Goal: Information Seeking & Learning: Learn about a topic

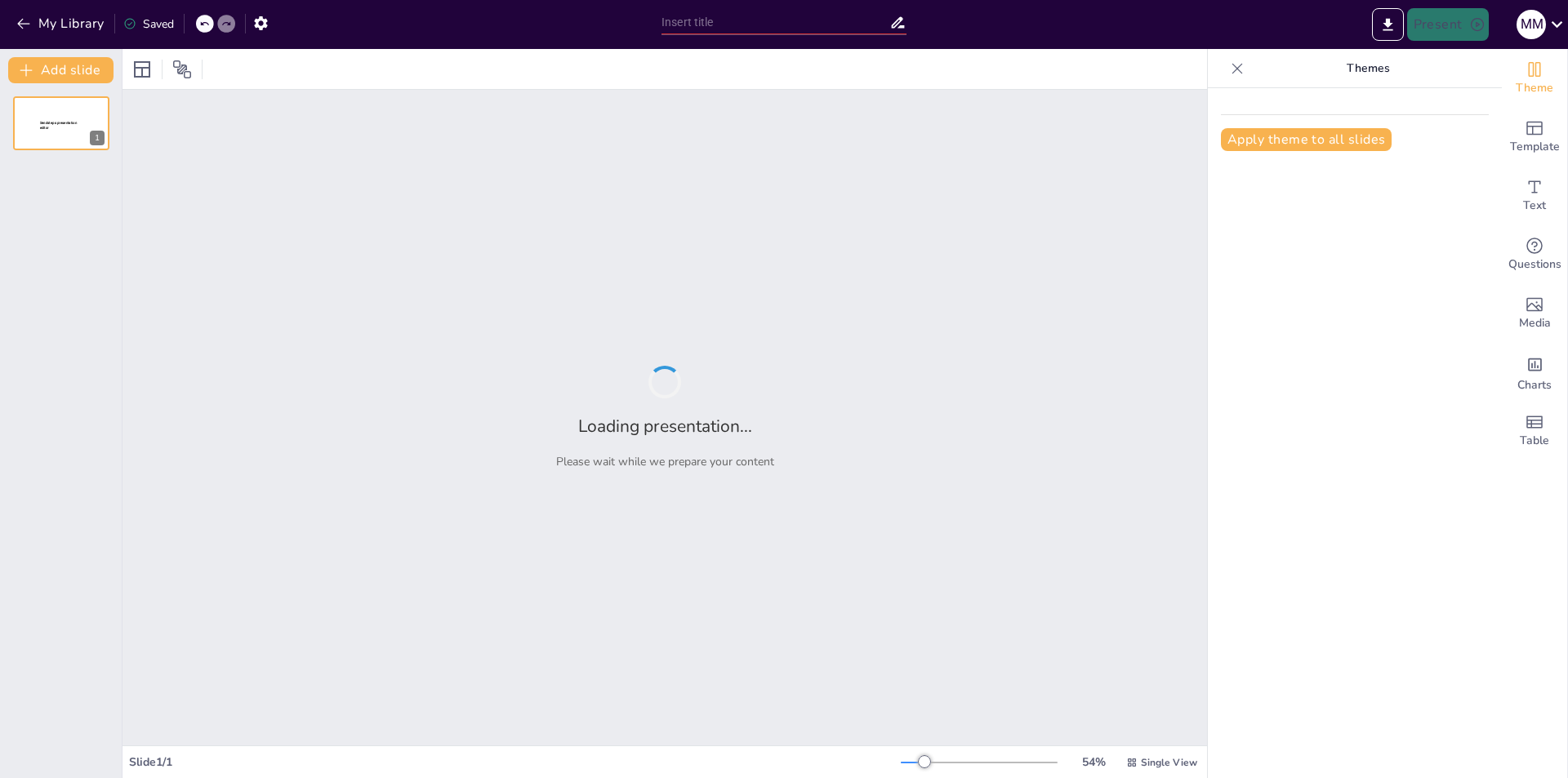
type input "فهم المبتدأ والخبر في الجملة العربية"
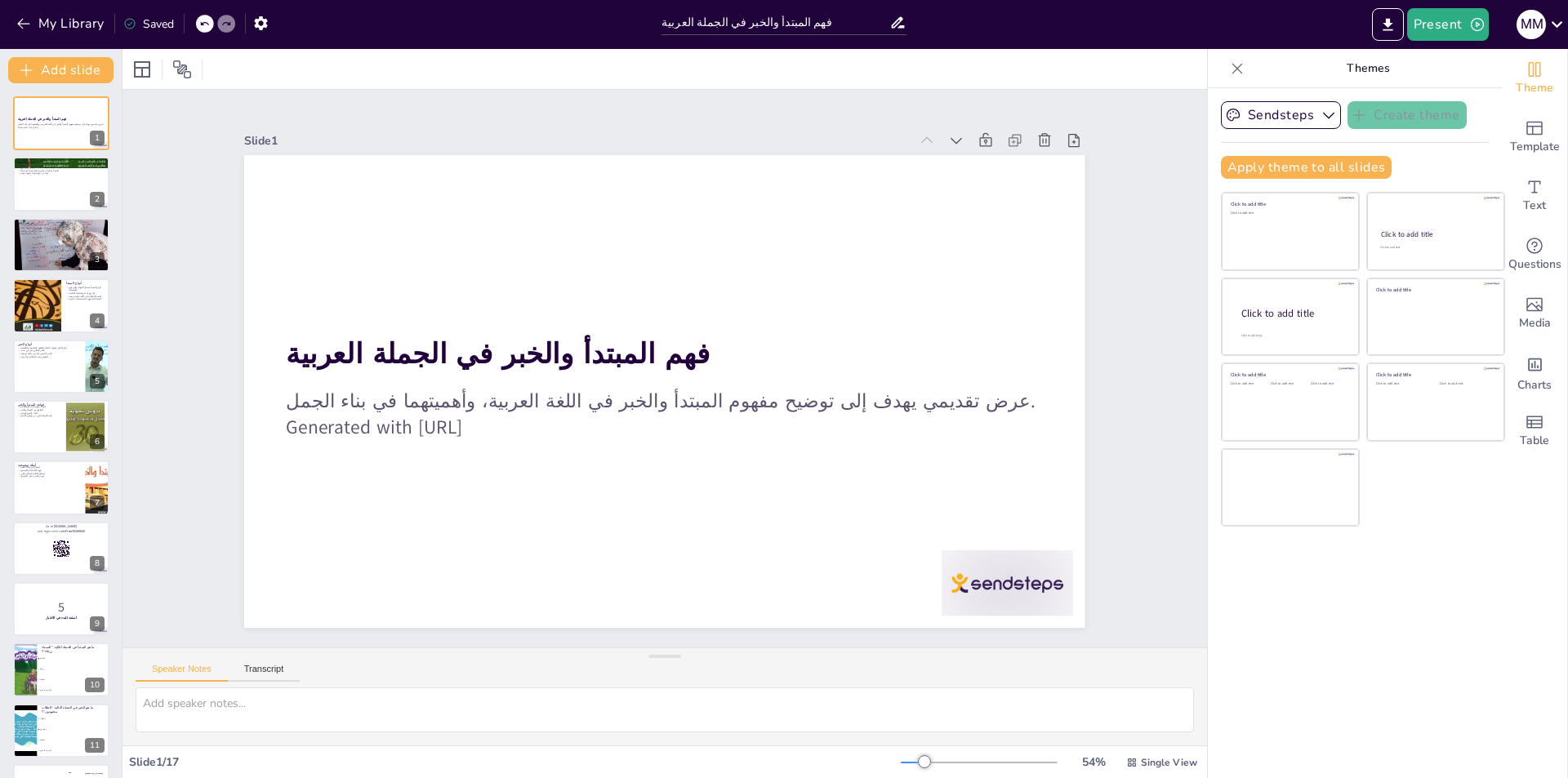
checkbox input "true"
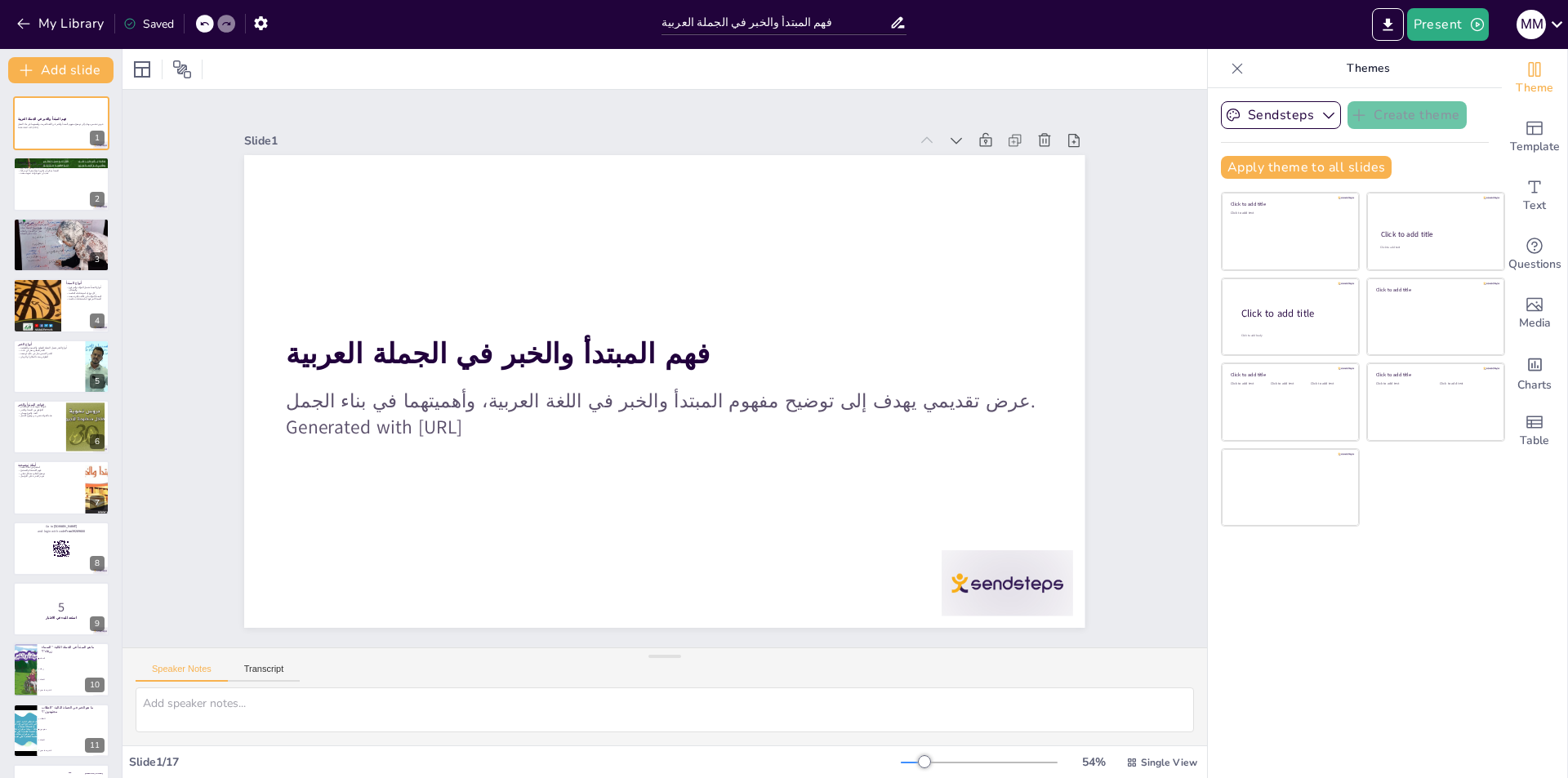
checkbox input "true"
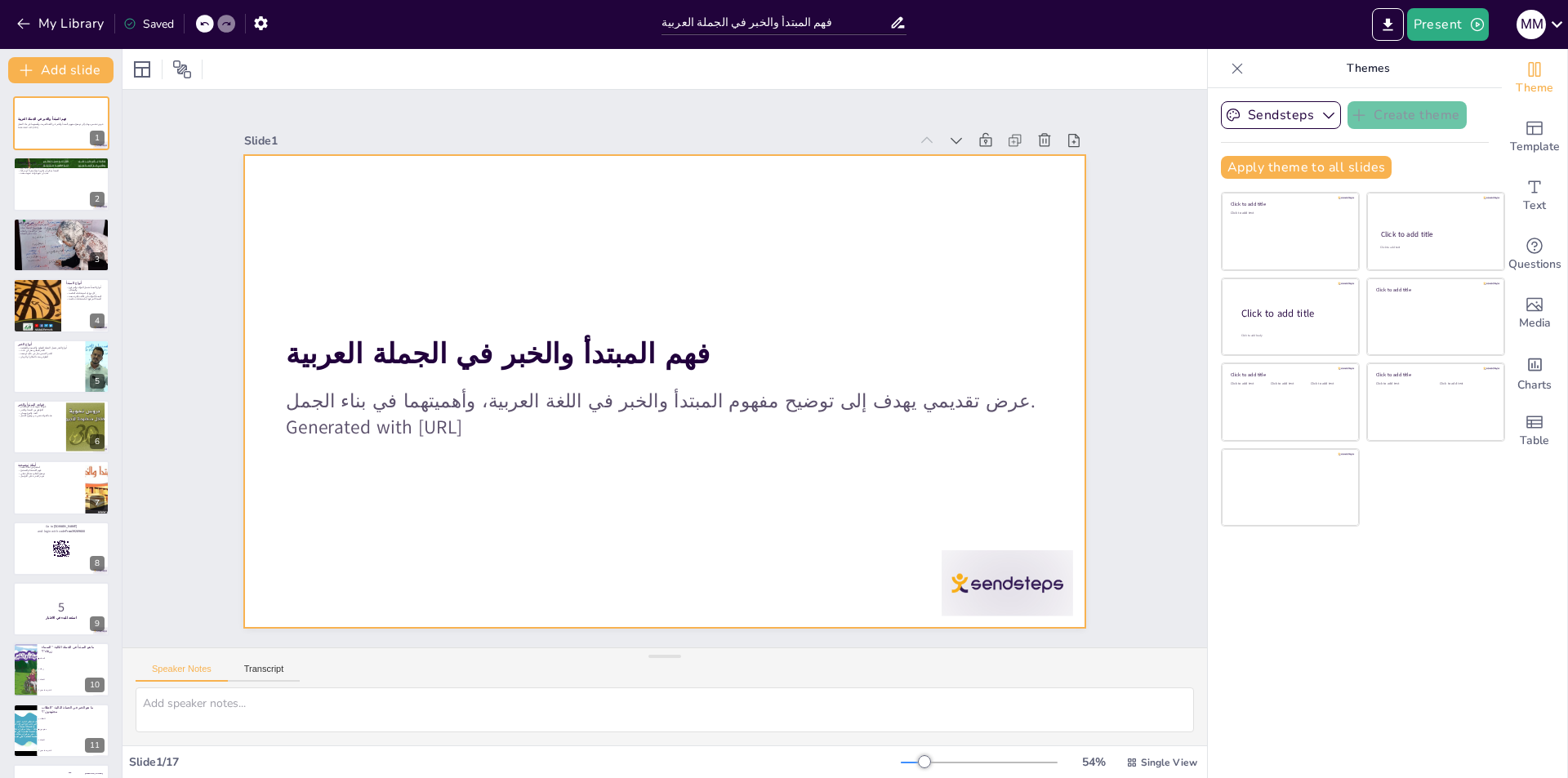
checkbox input "true"
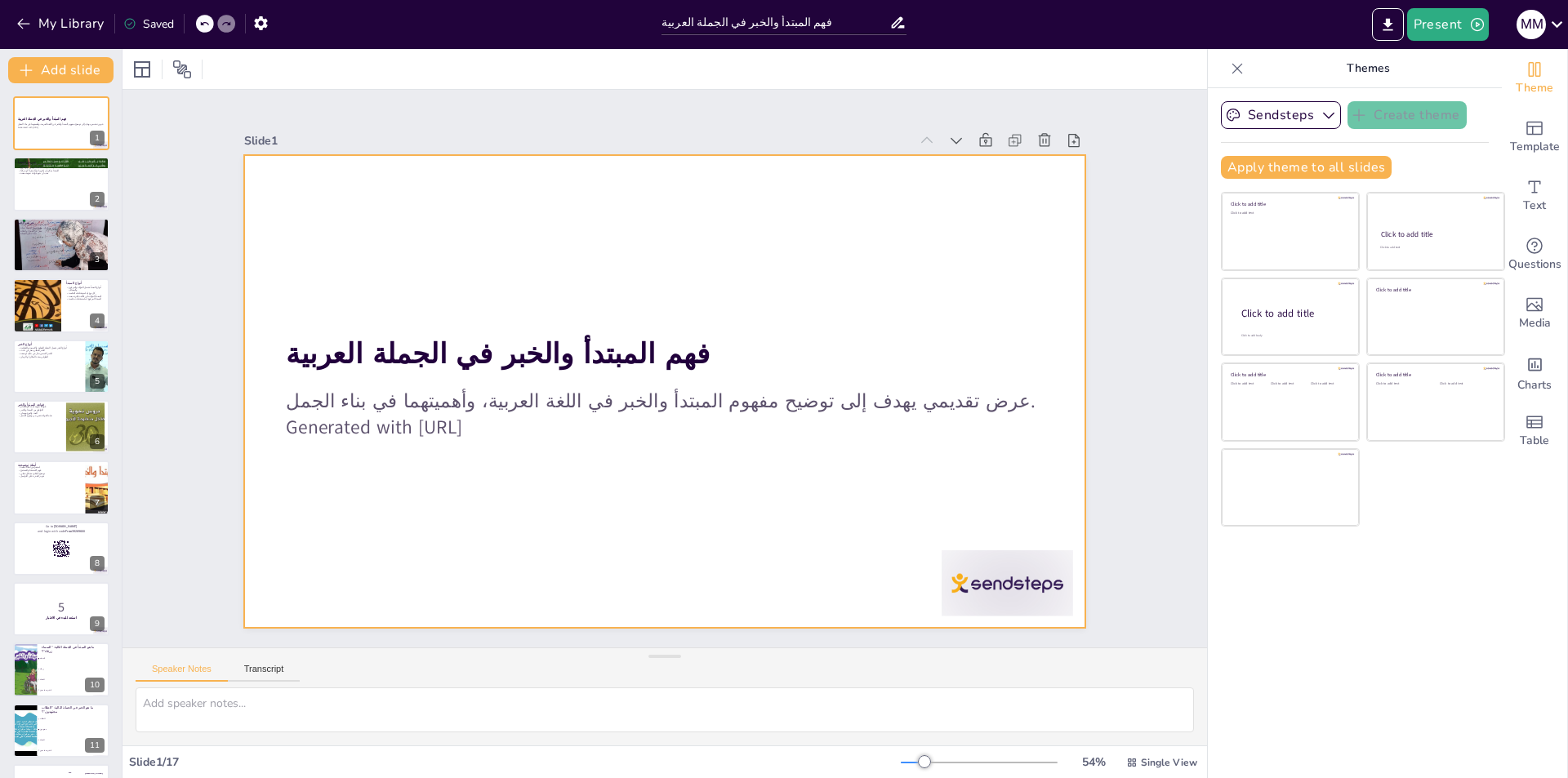
checkbox input "true"
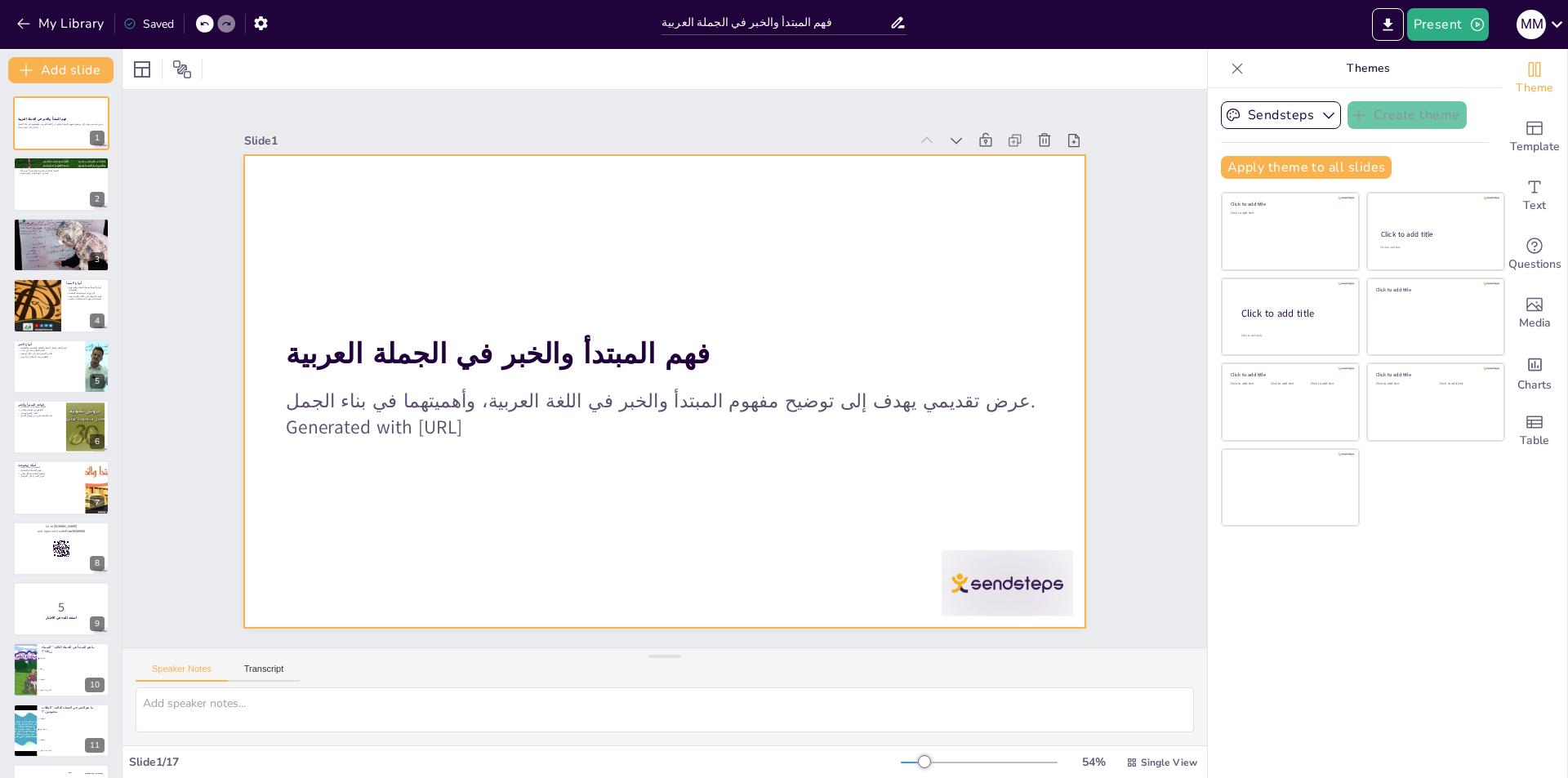
checkbox input "true"
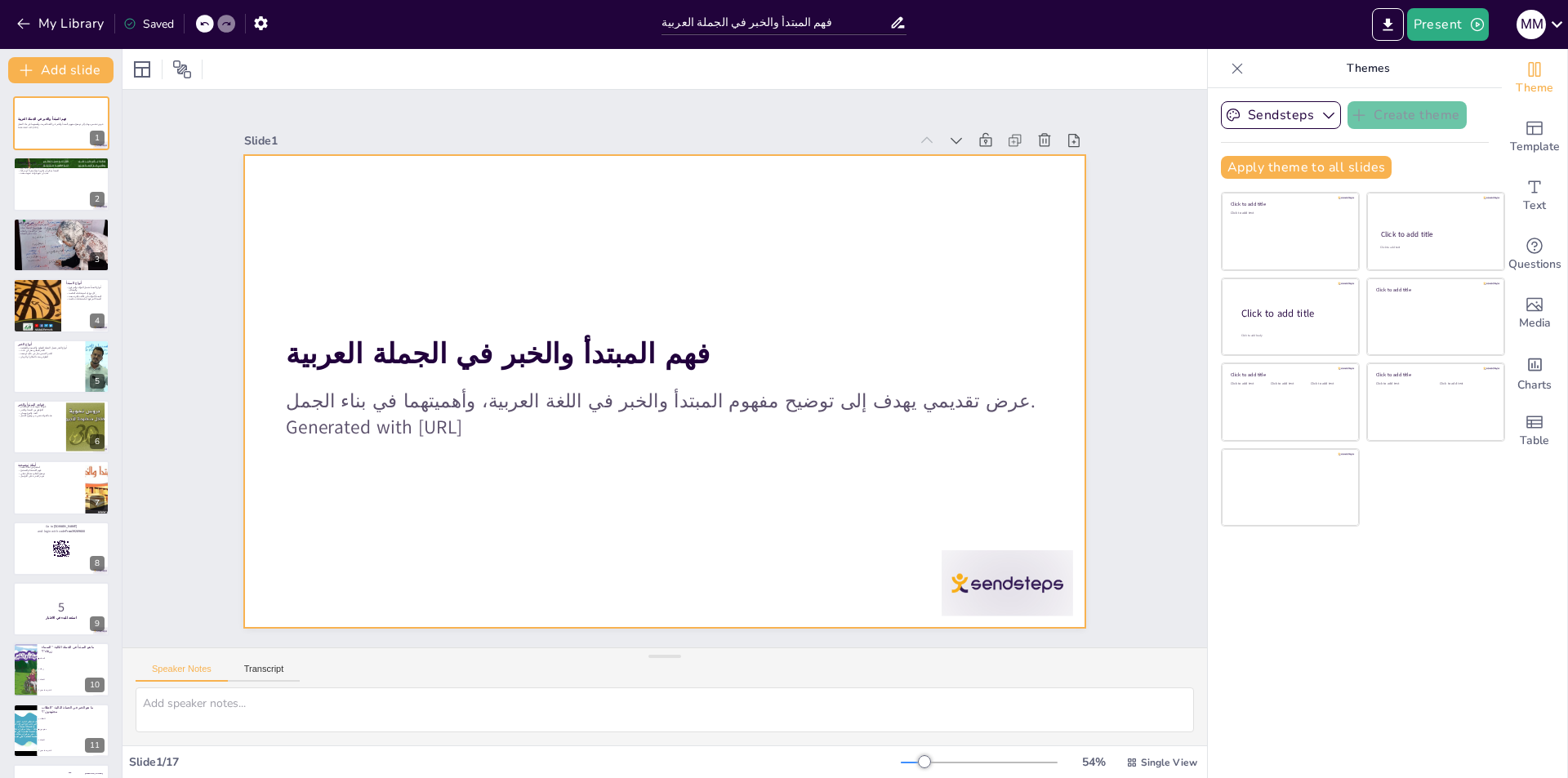
checkbox input "true"
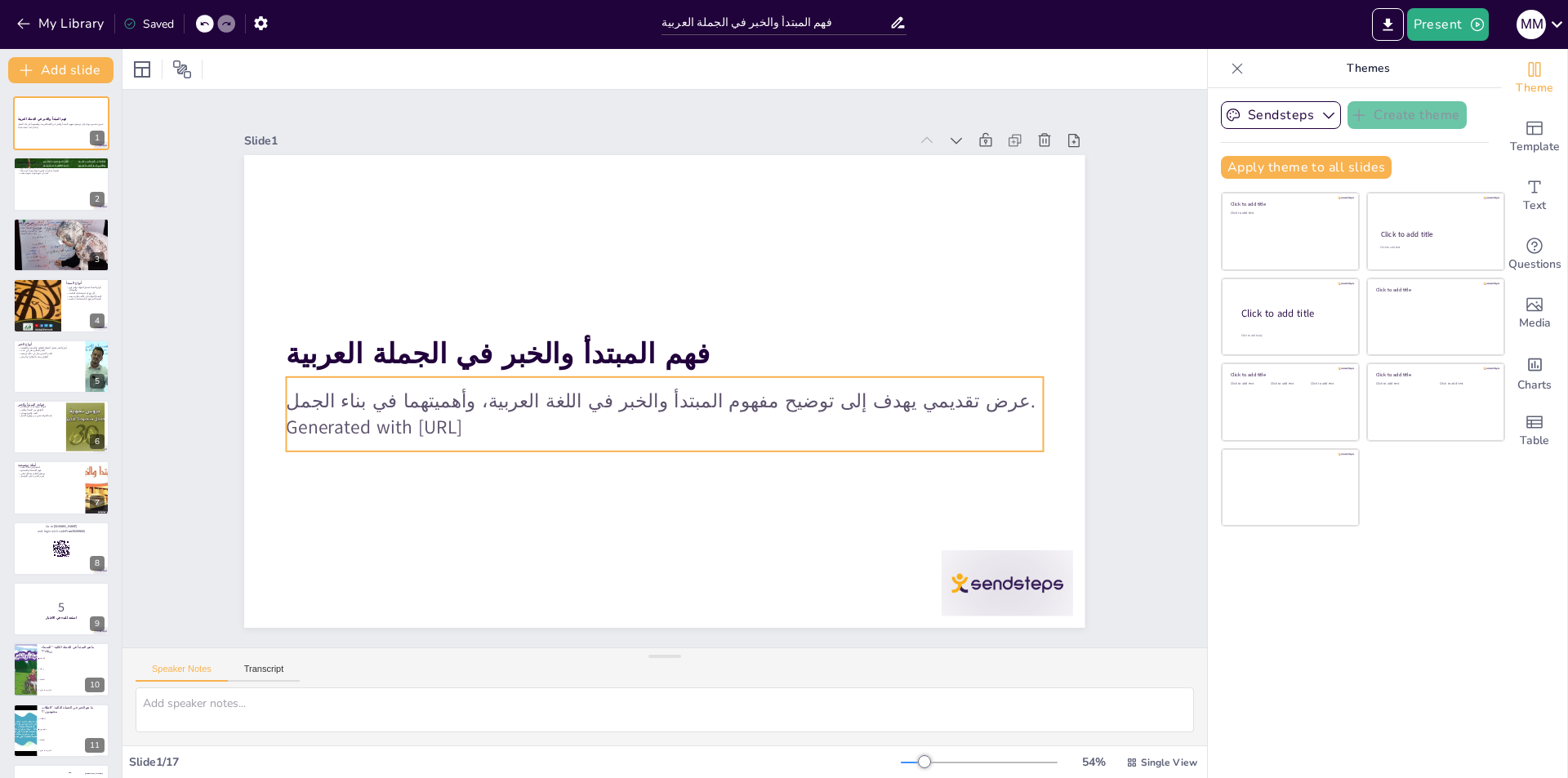
checkbox input "true"
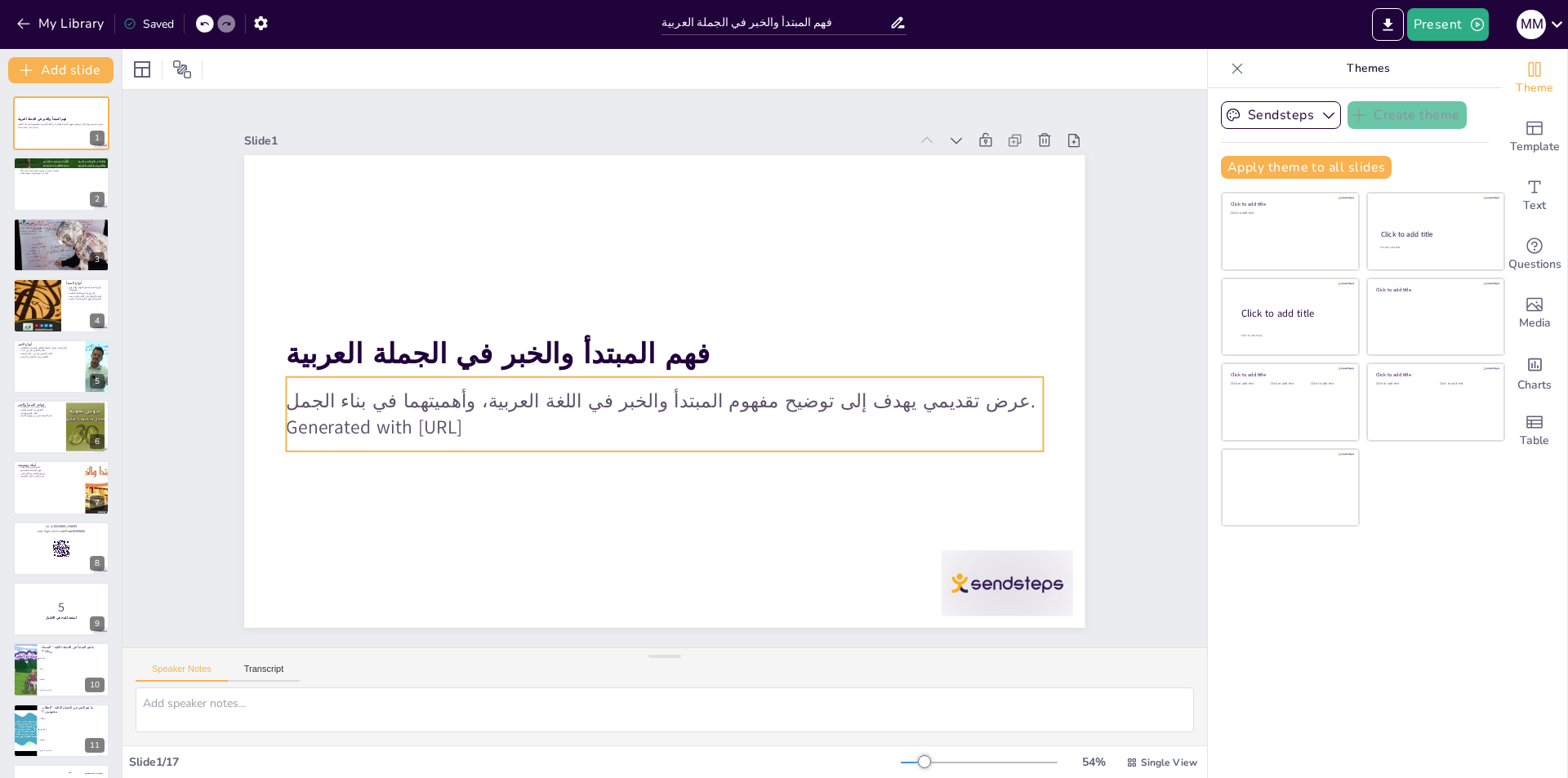
checkbox input "true"
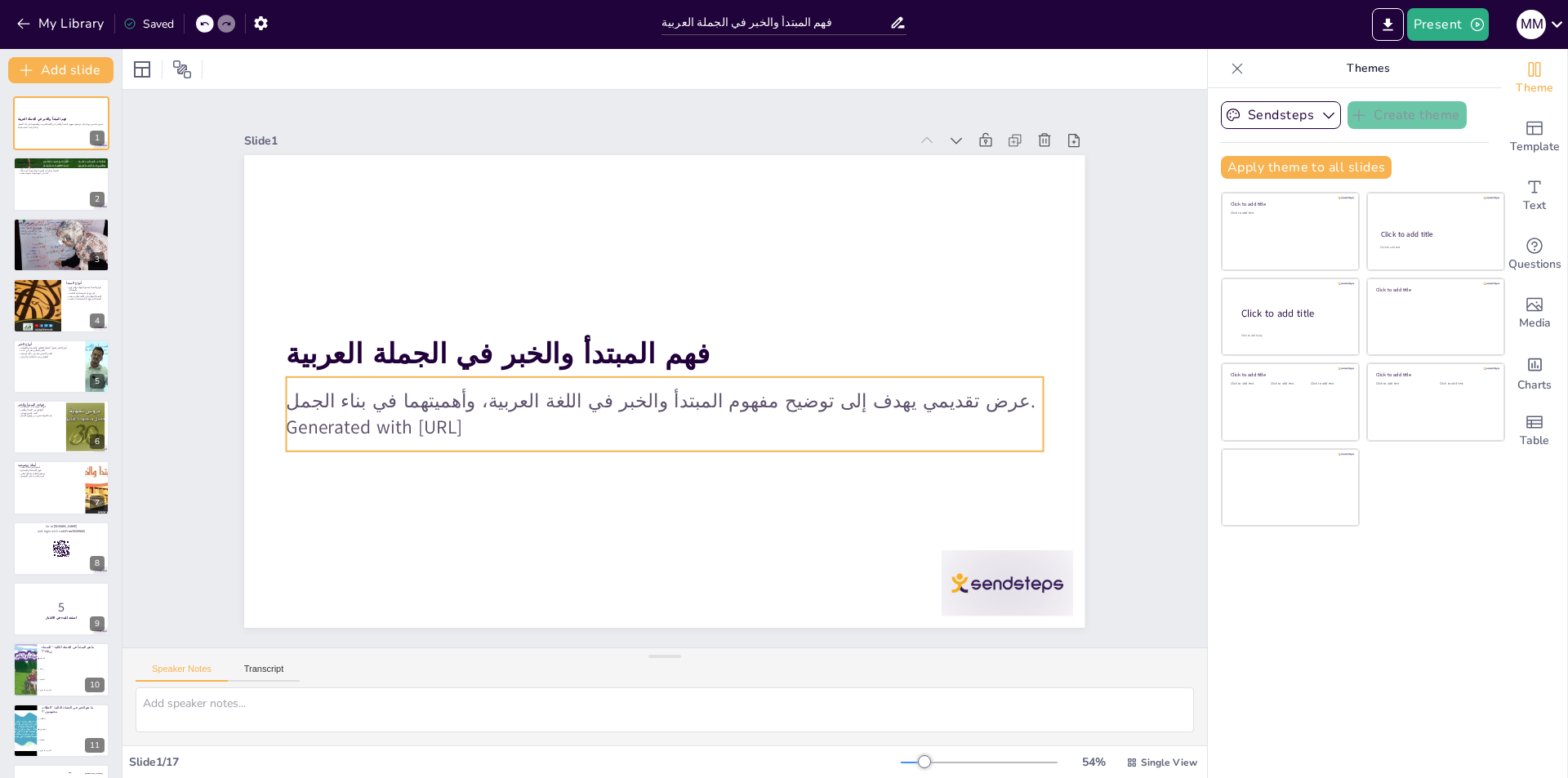
checkbox input "true"
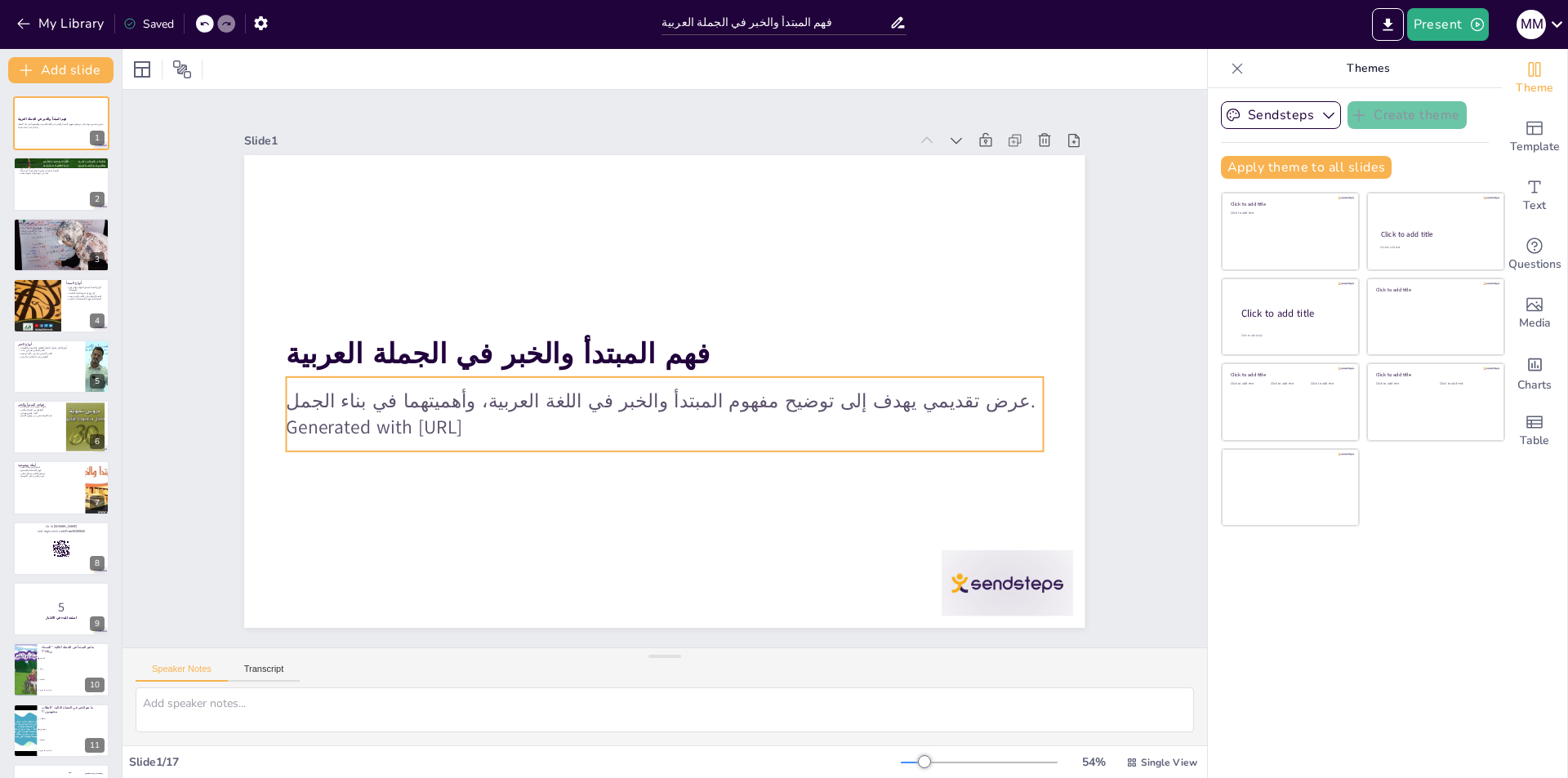
checkbox input "true"
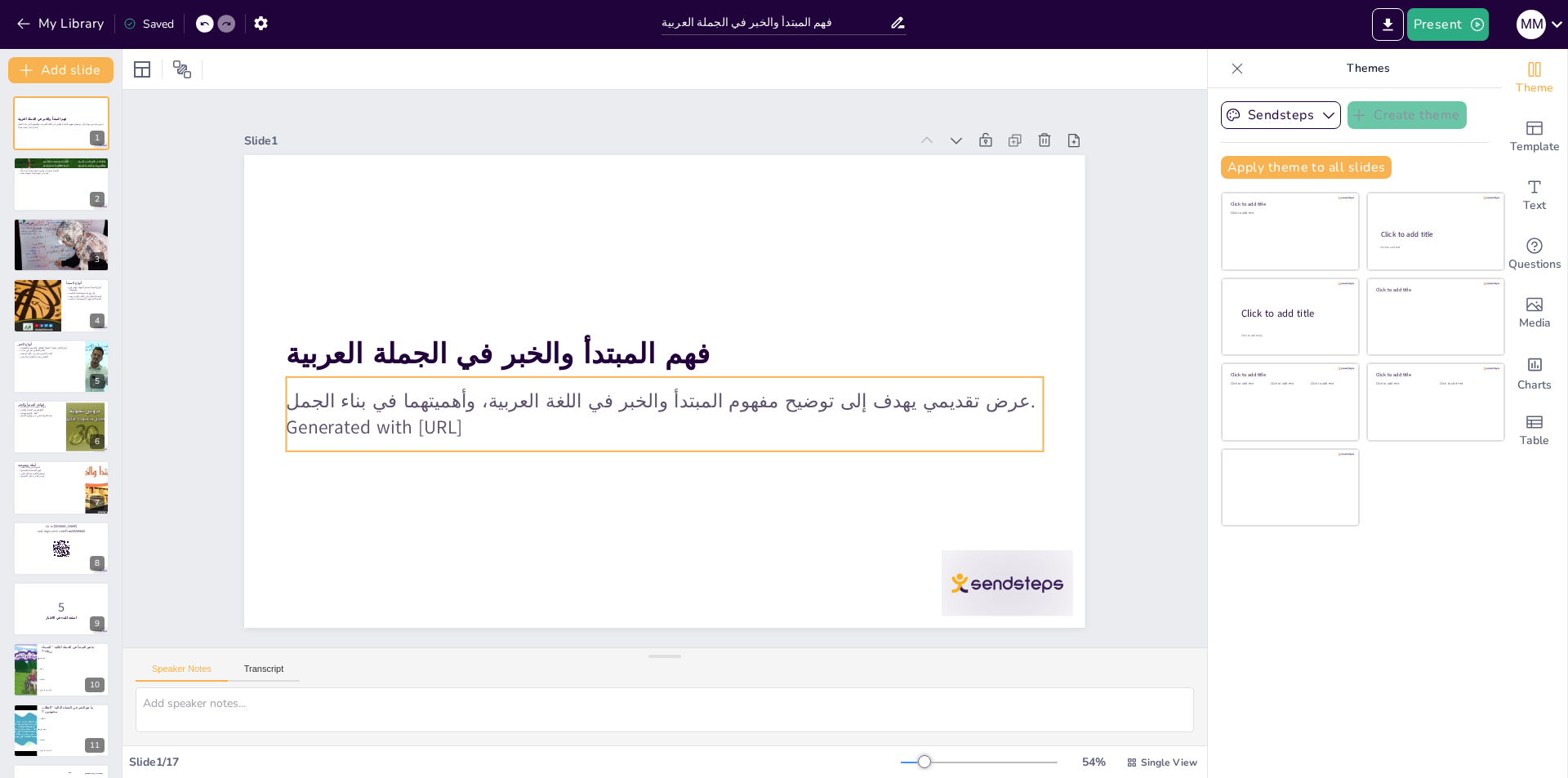
checkbox input "true"
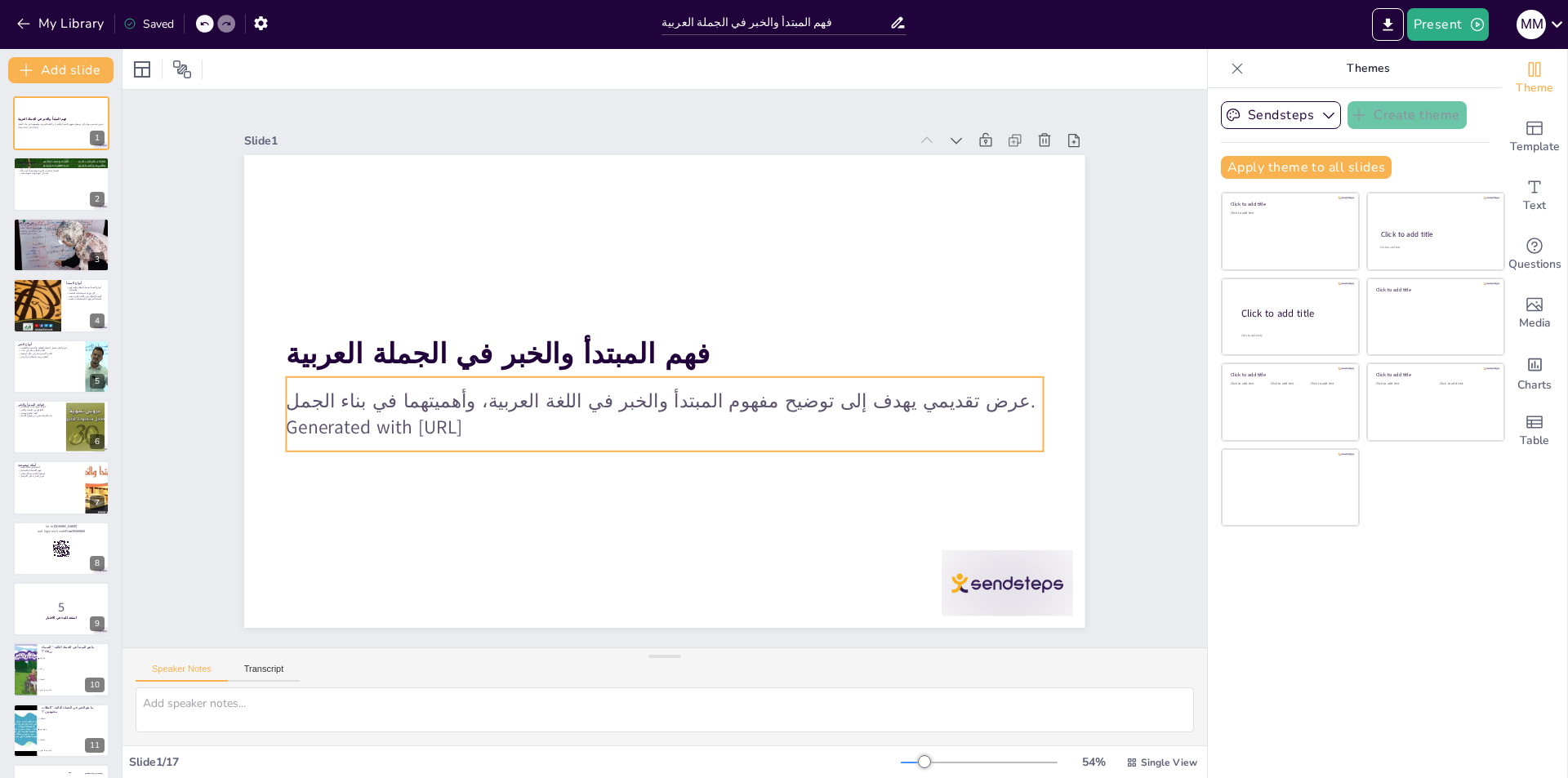
checkbox input "true"
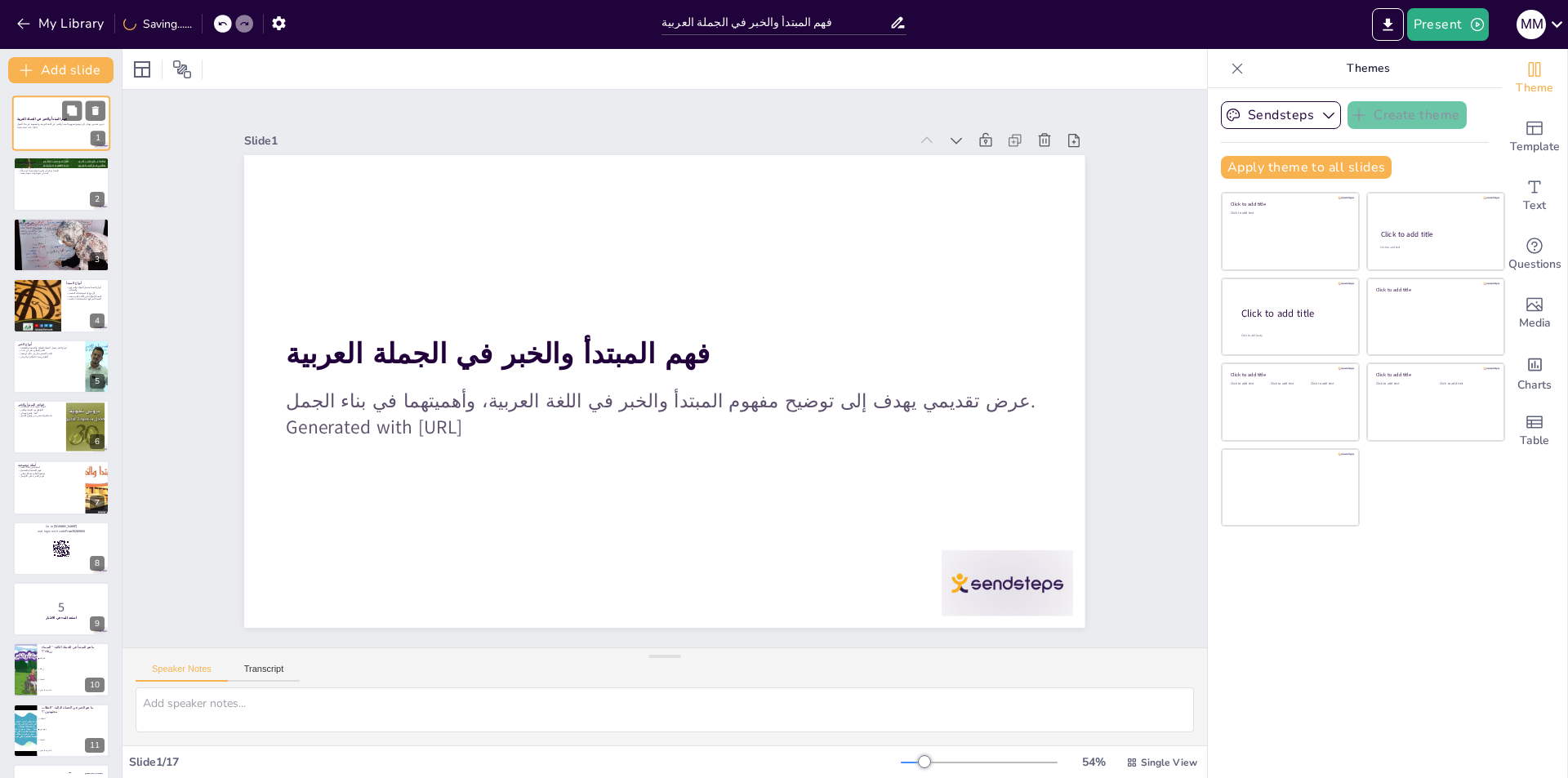
checkbox input "true"
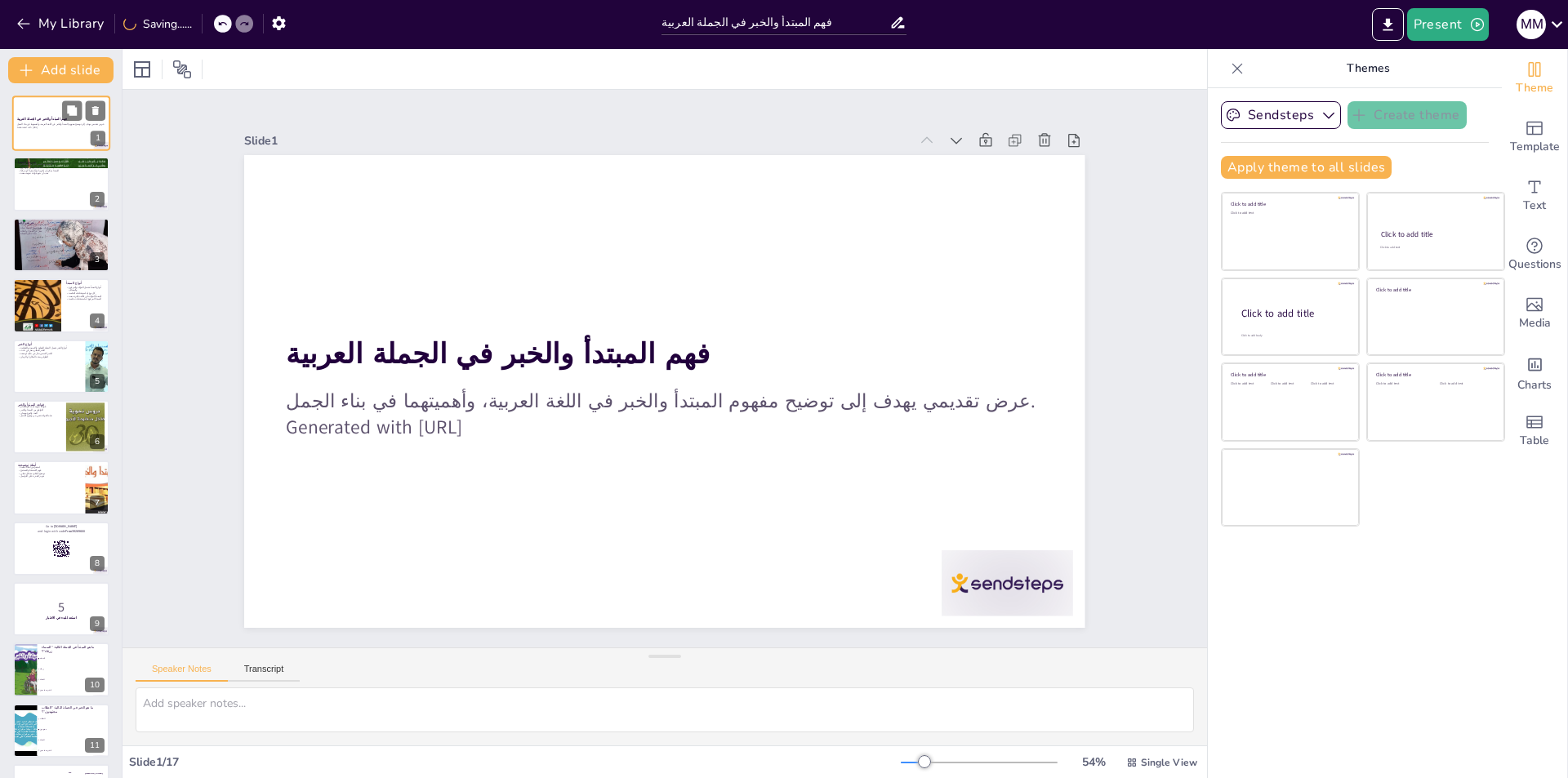
checkbox input "true"
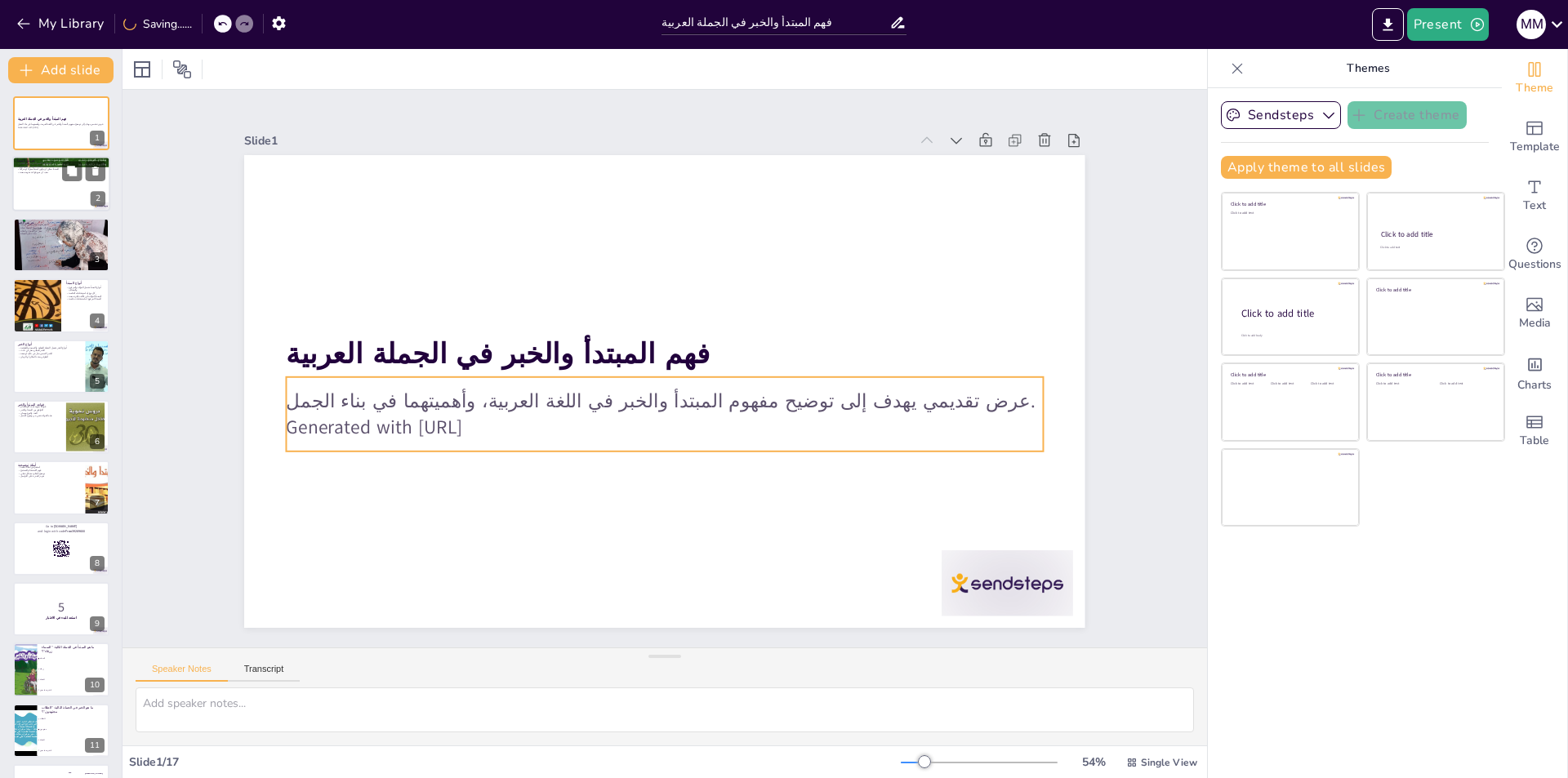
checkbox input "true"
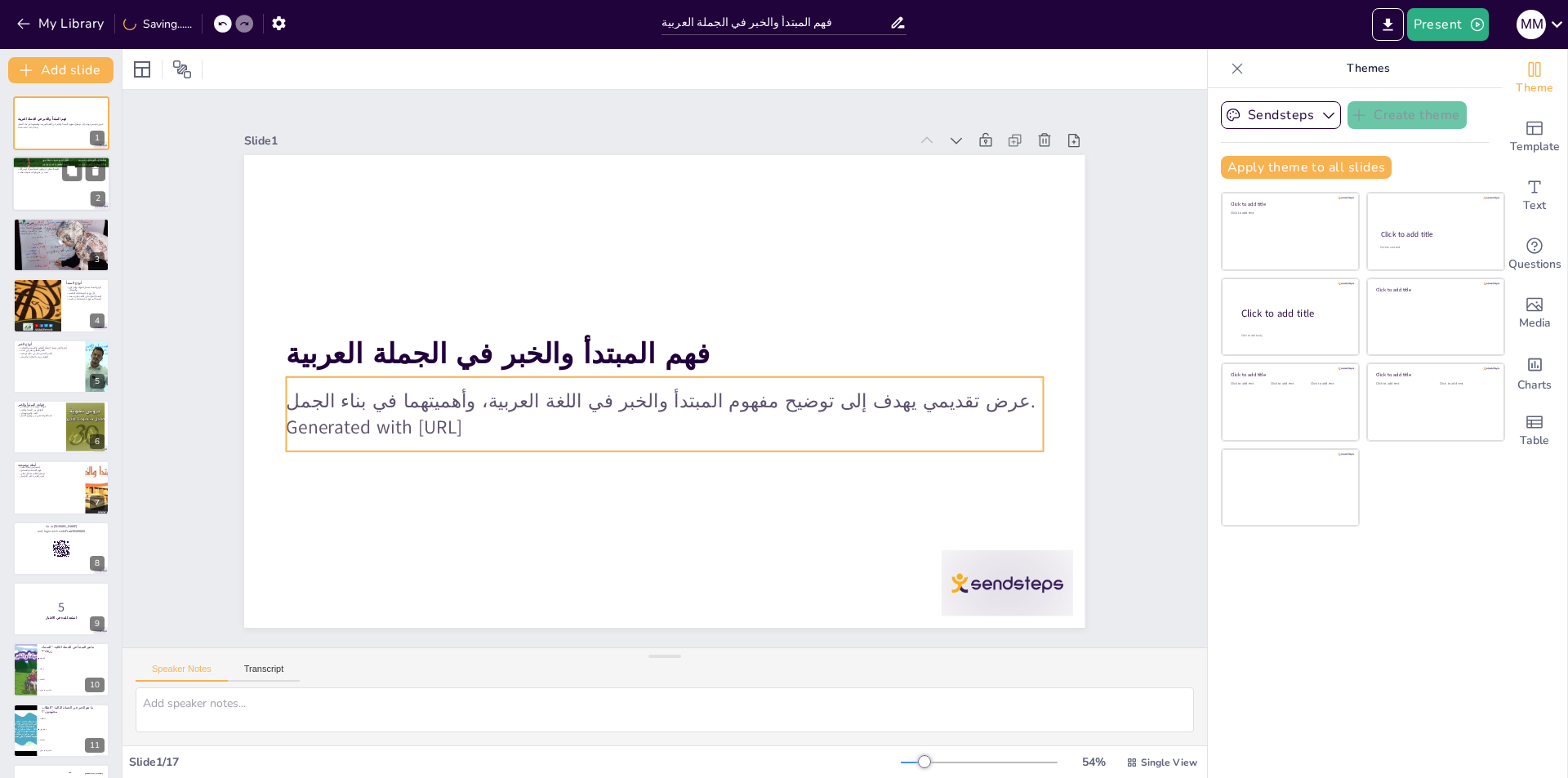
checkbox input "true"
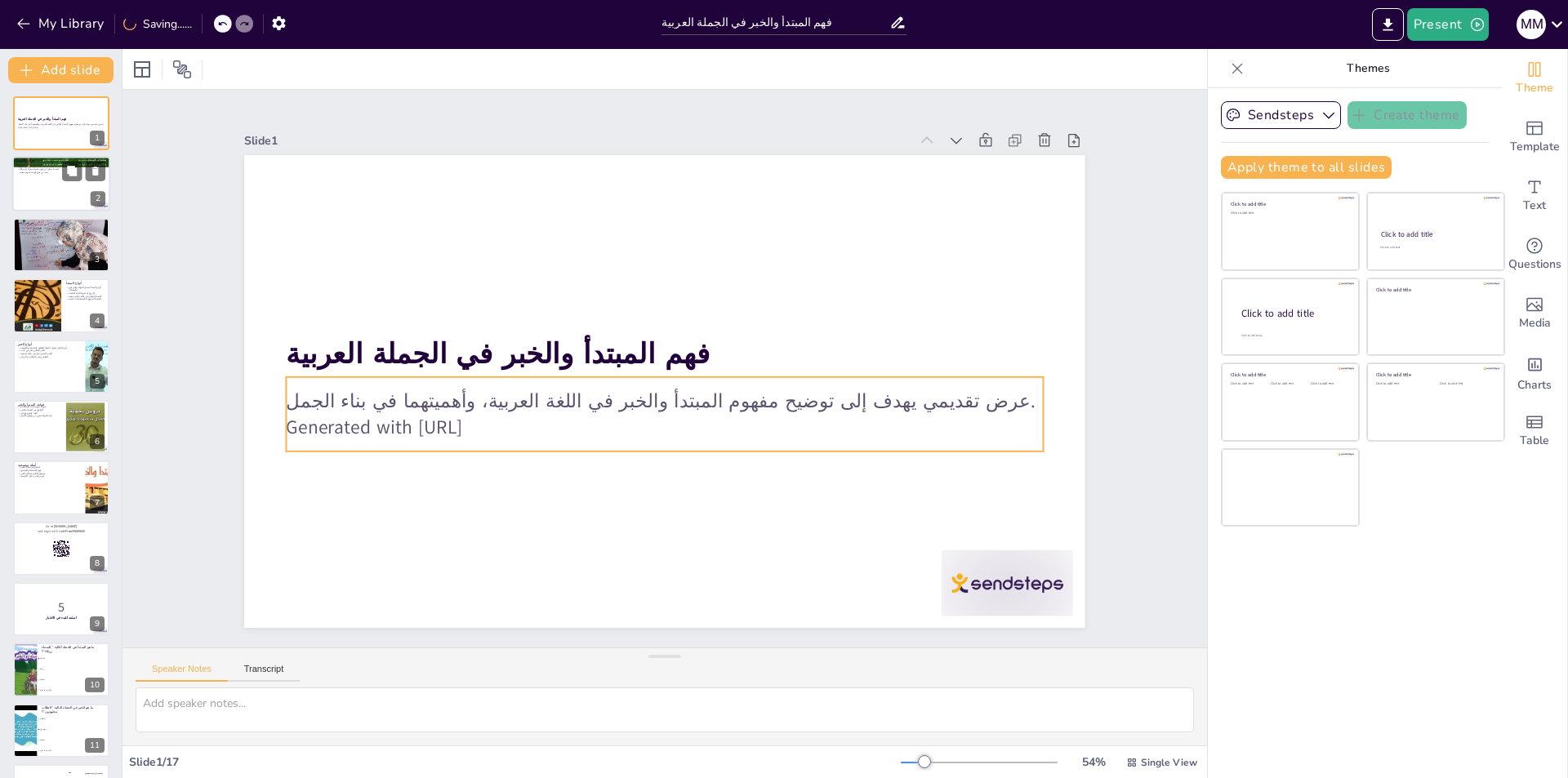
checkbox input "true"
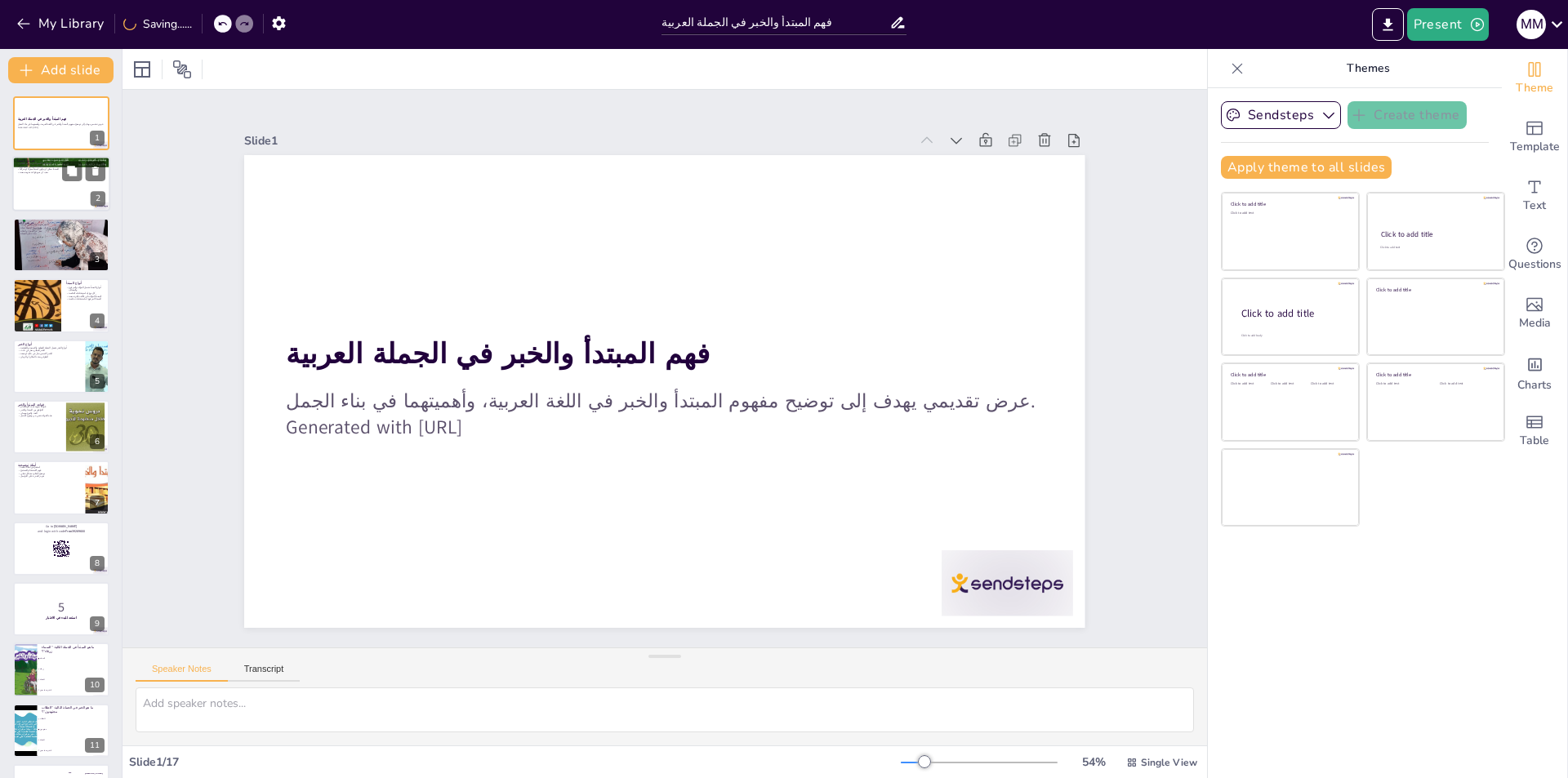
checkbox input "true"
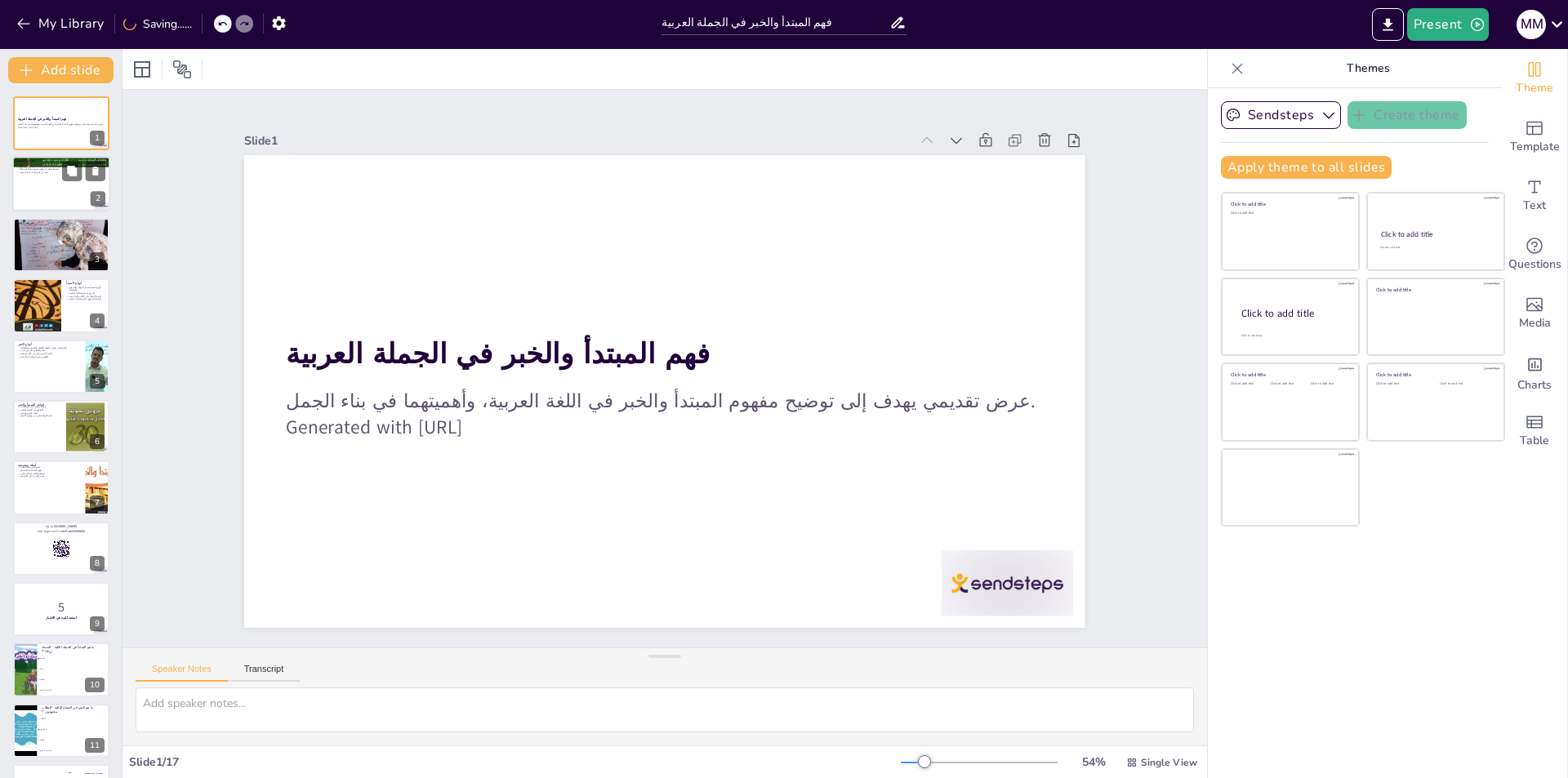
checkbox input "true"
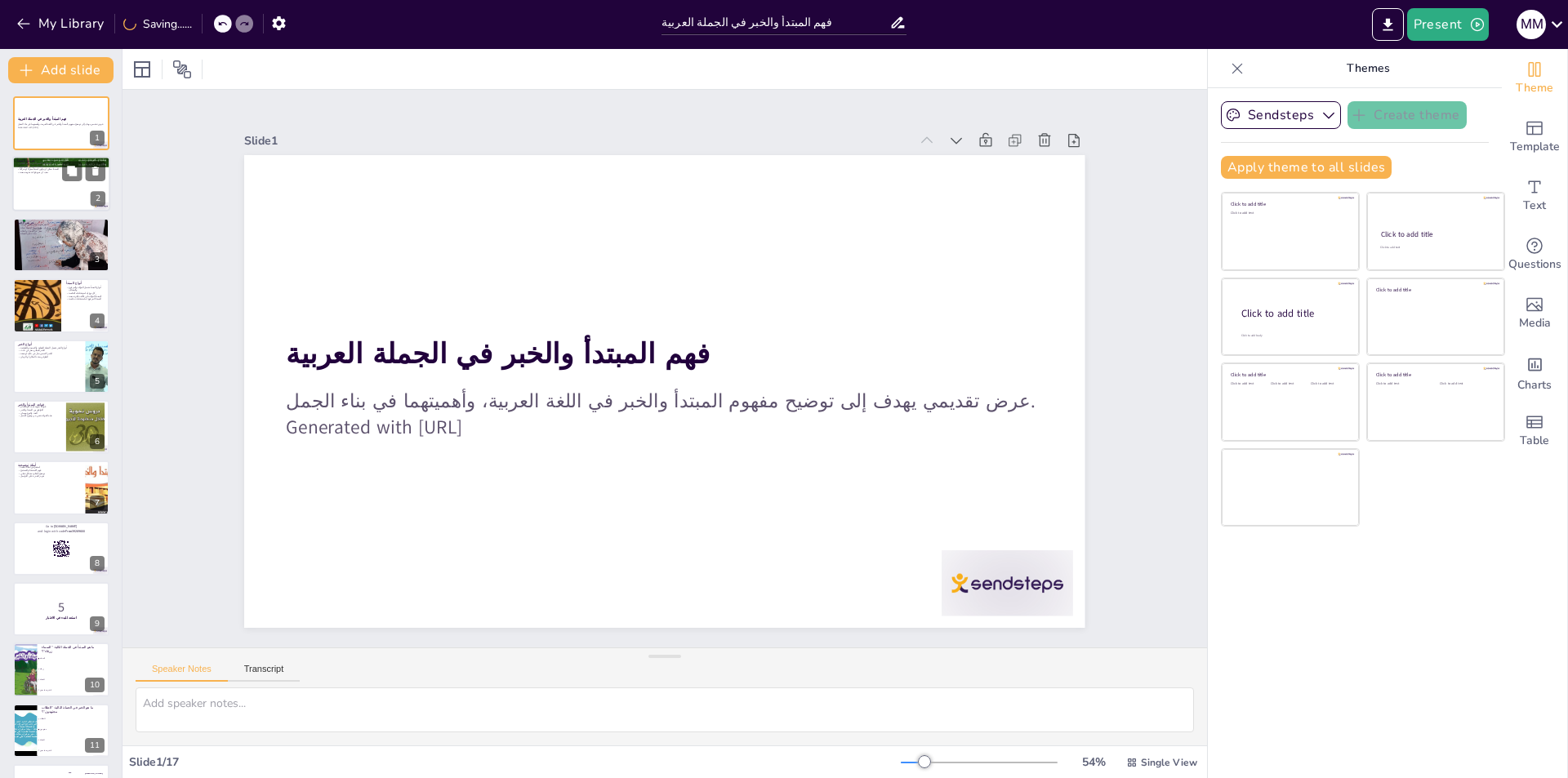
checkbox input "true"
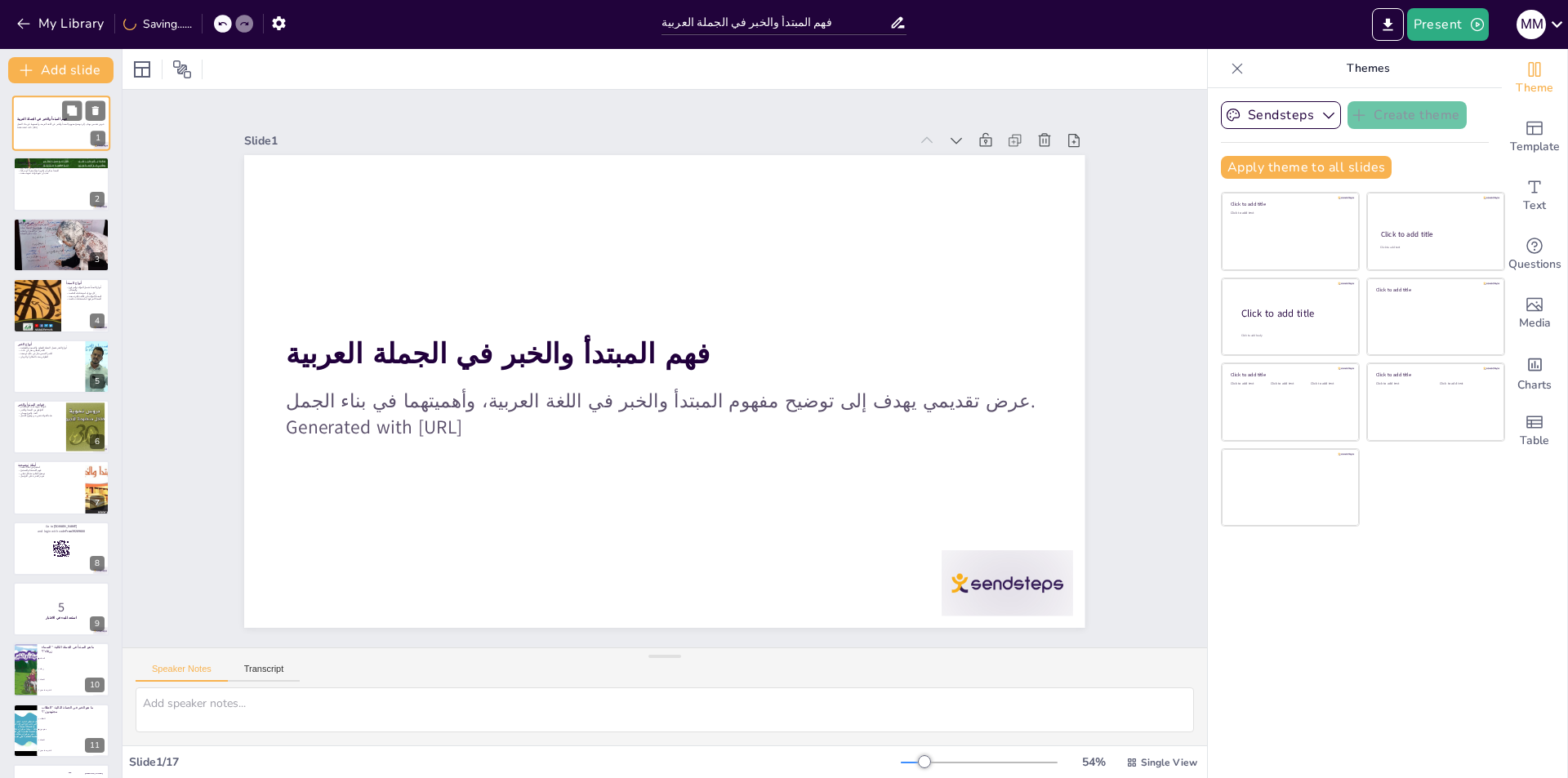
checkbox input "true"
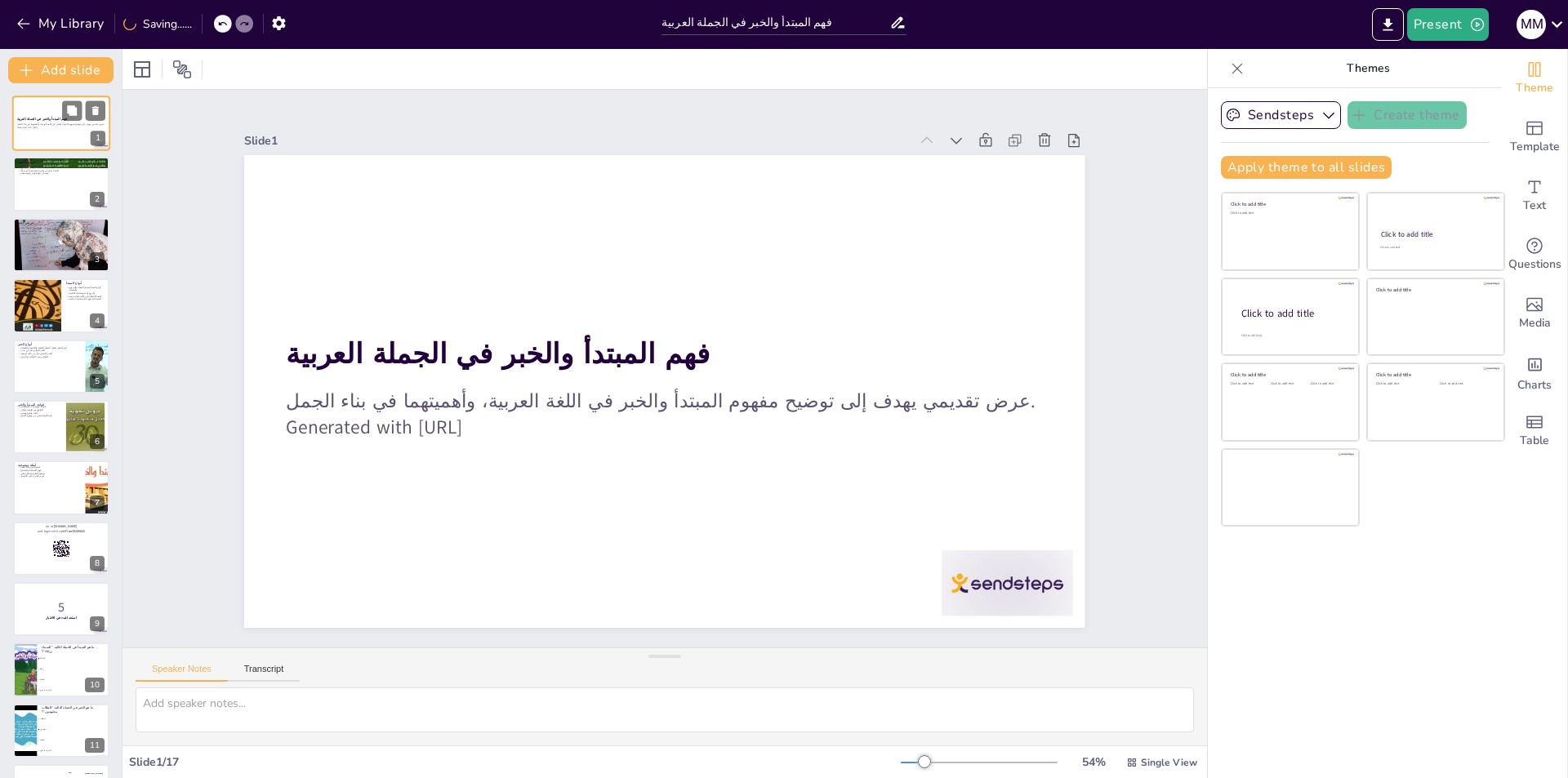
checkbox input "true"
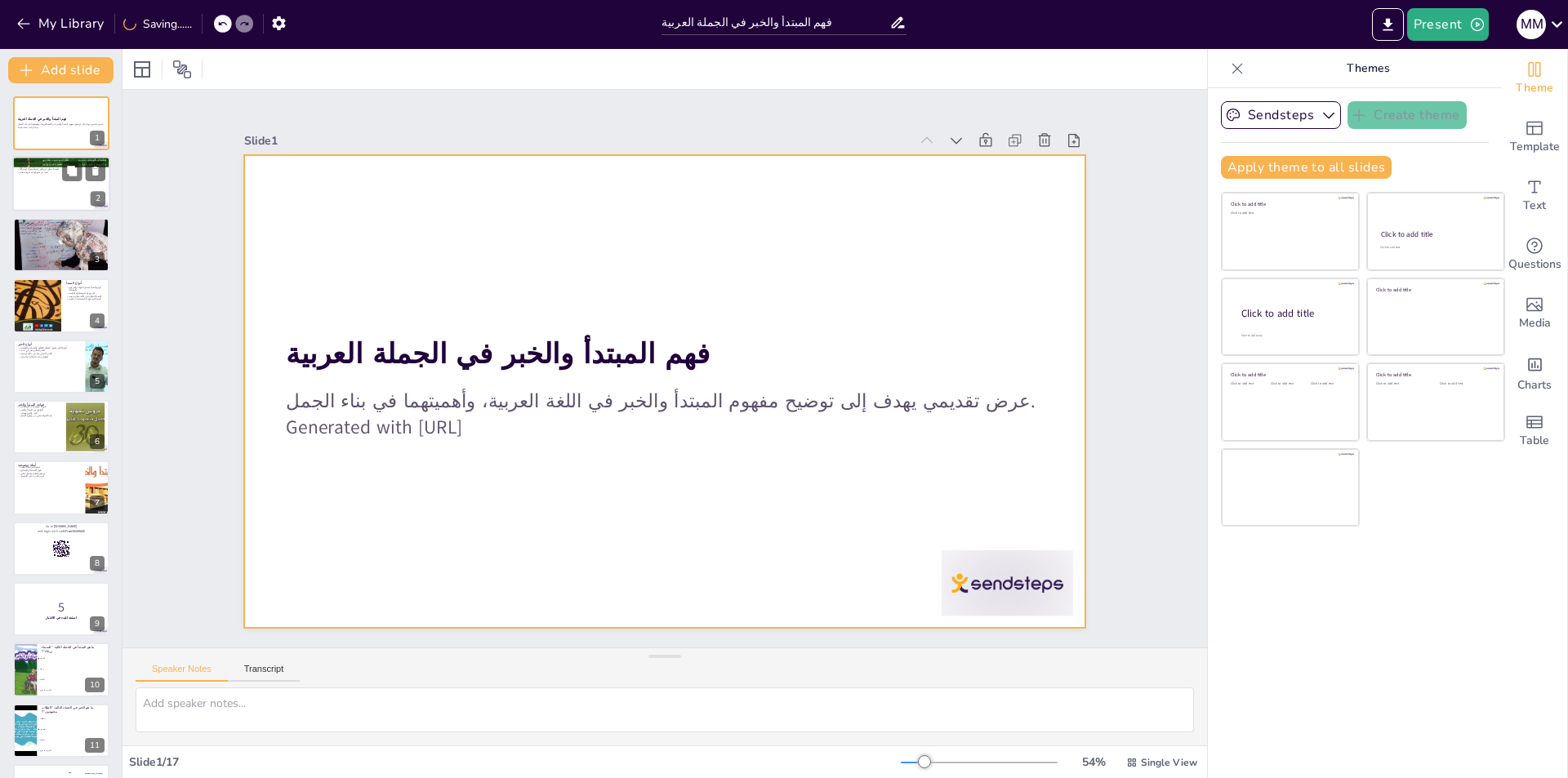
checkbox input "true"
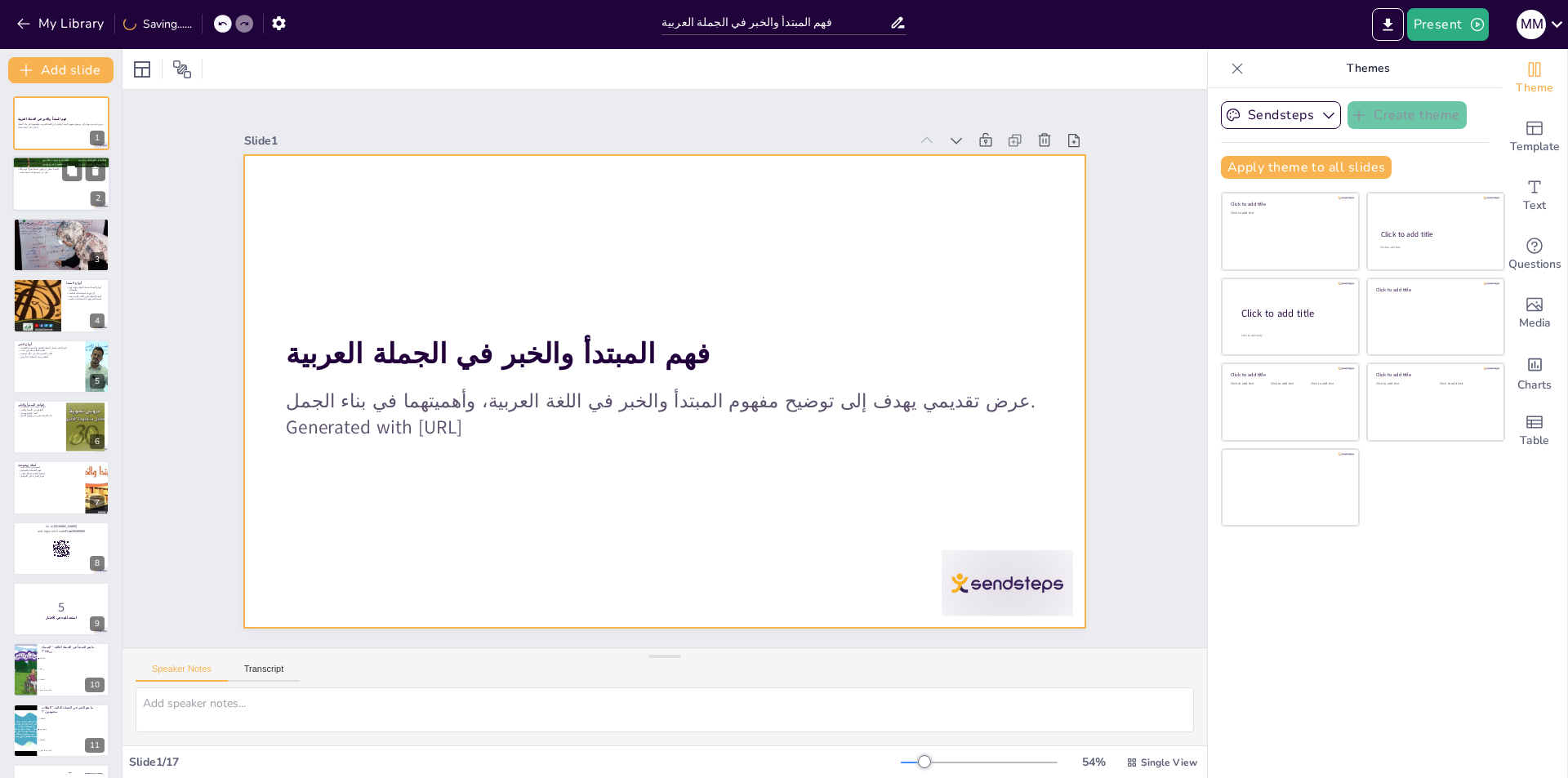
checkbox input "true"
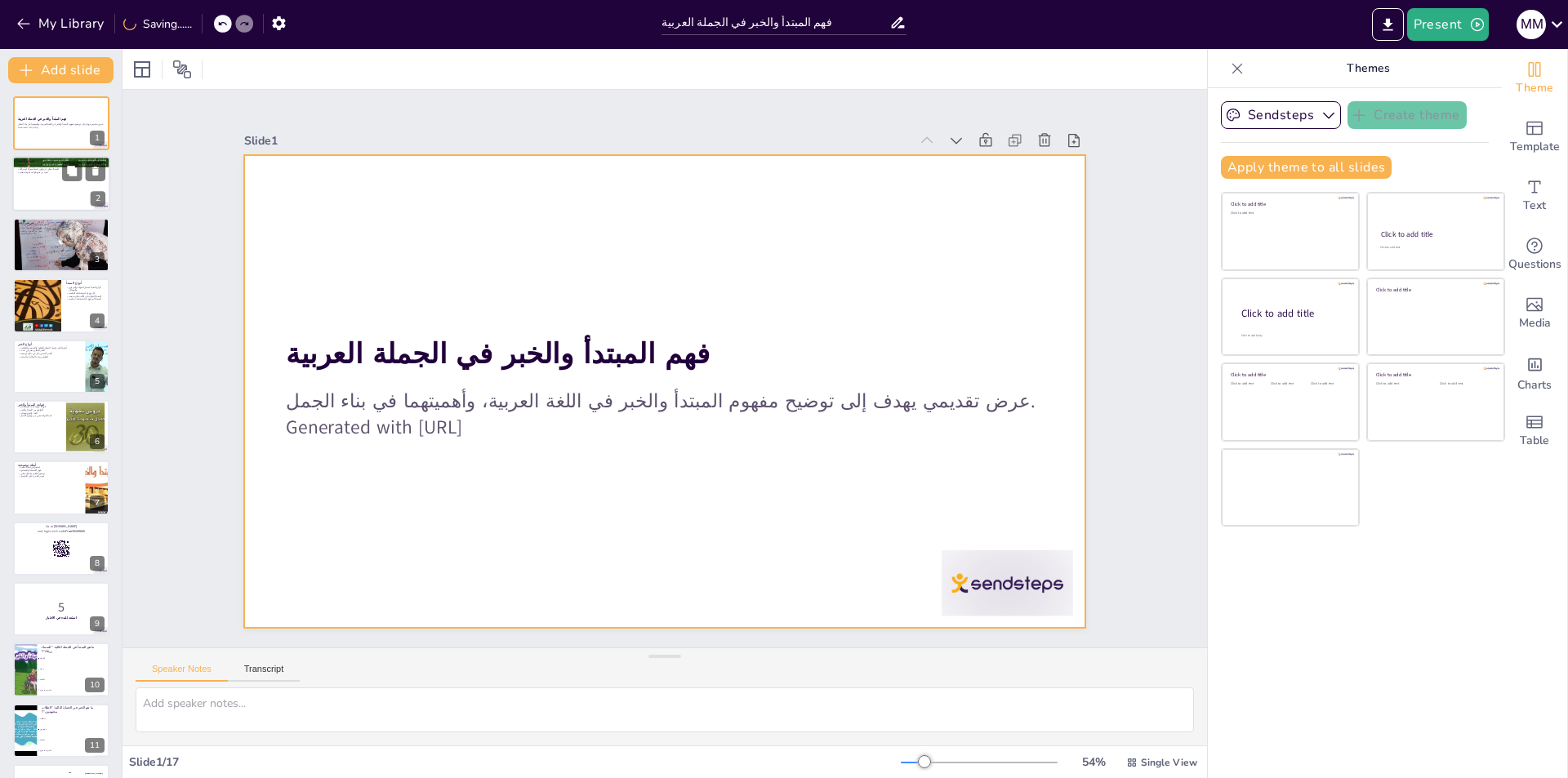
checkbox input "true"
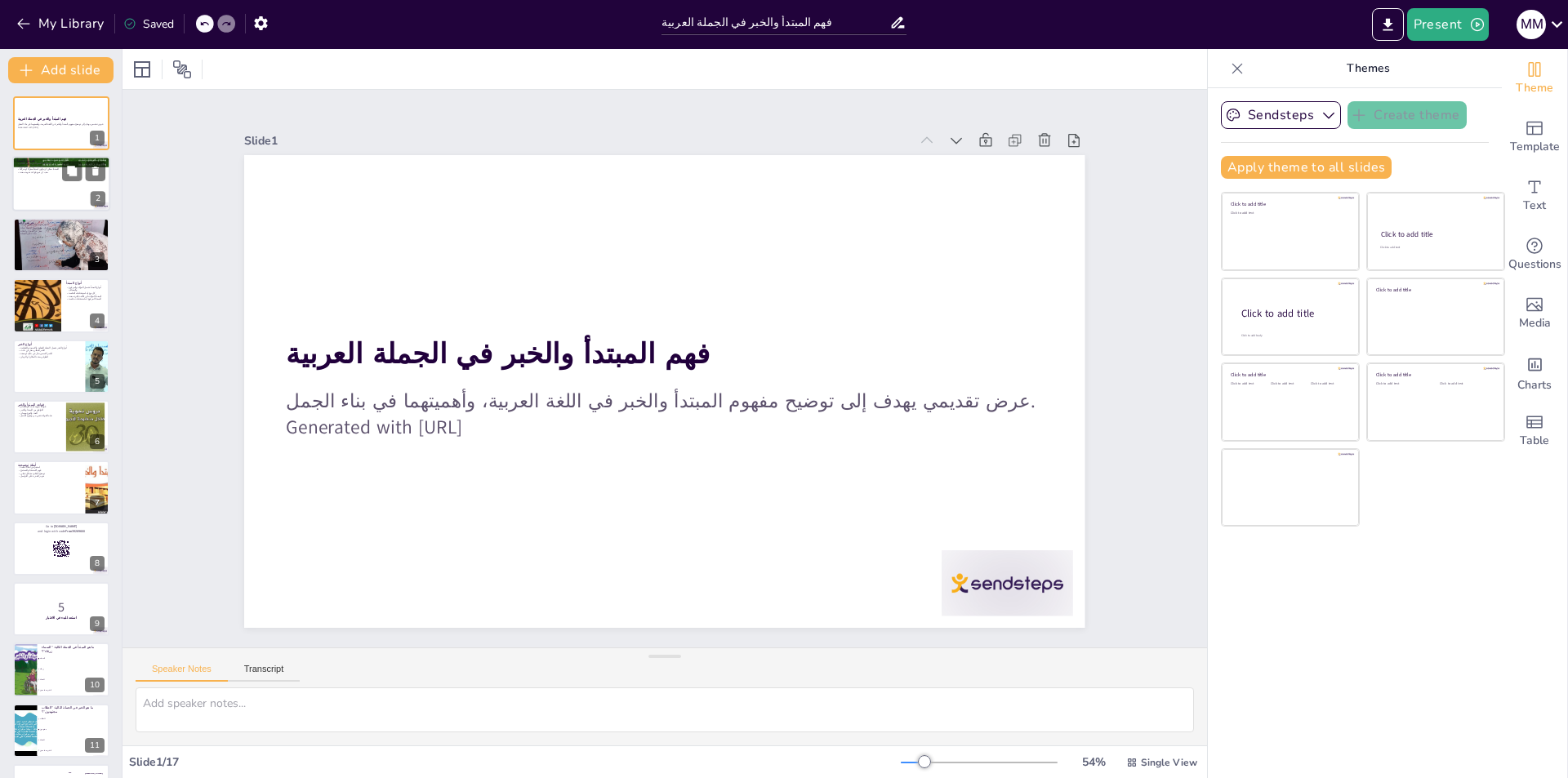
click at [37, 188] on div at bounding box center [61, 185] width 98 height 55
type textarea "المبتدأ هو العنصر الأساسي في الجملة الذي يحدد الموضوع. يجب أن يكون مرفوعًا ويعب…"
checkbox input "true"
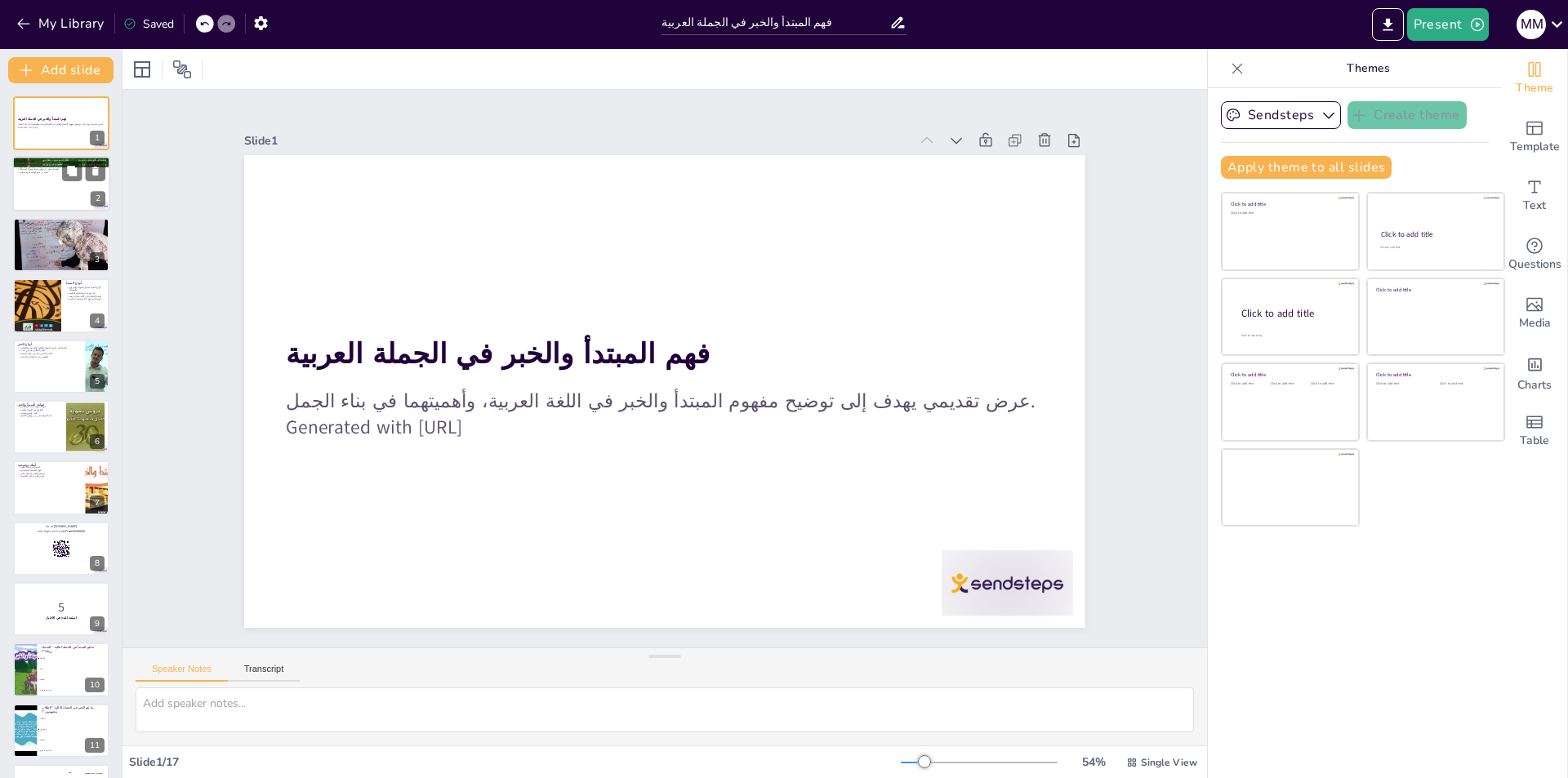
checkbox input "true"
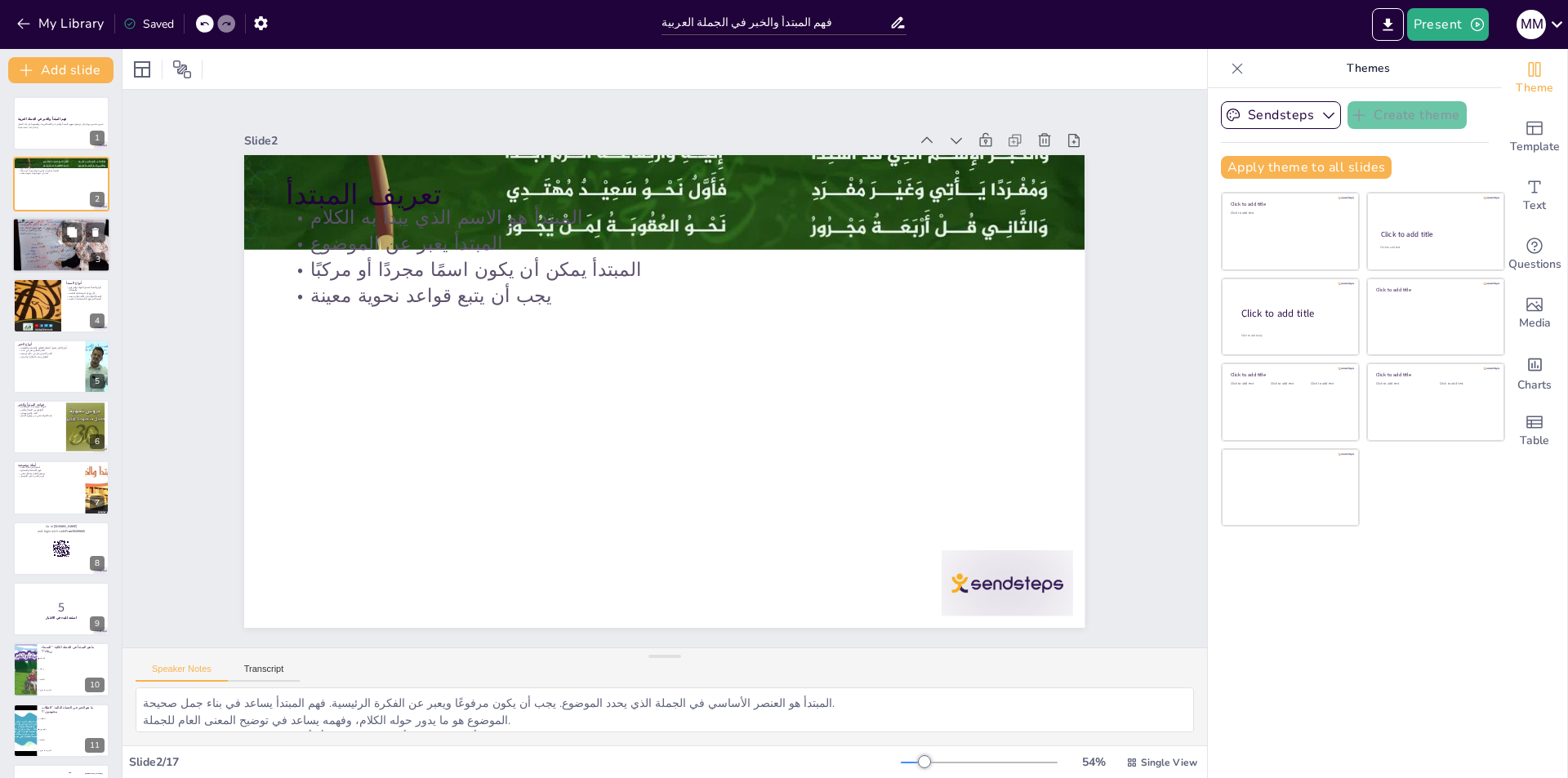
checkbox input "true"
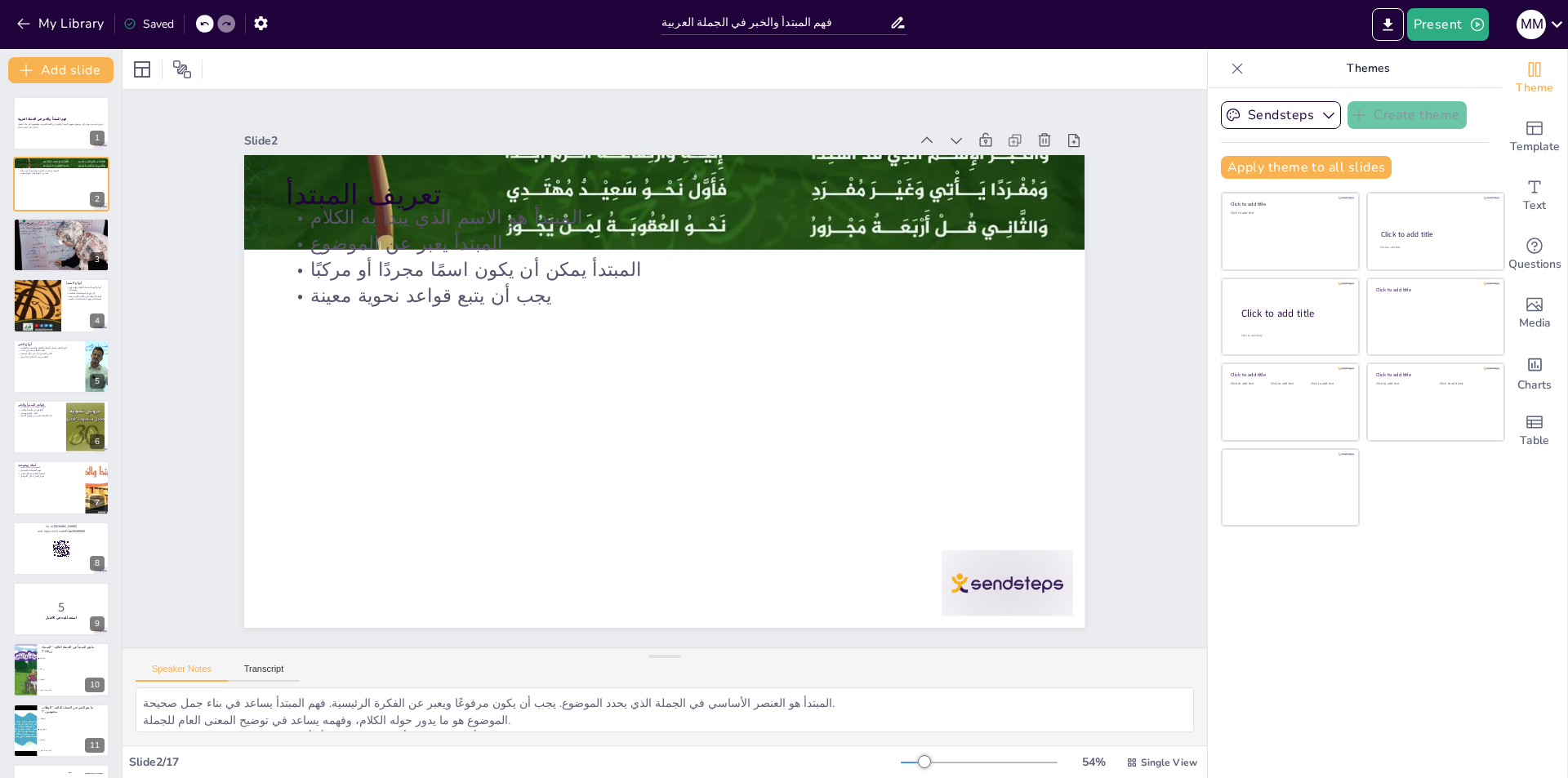
checkbox input "true"
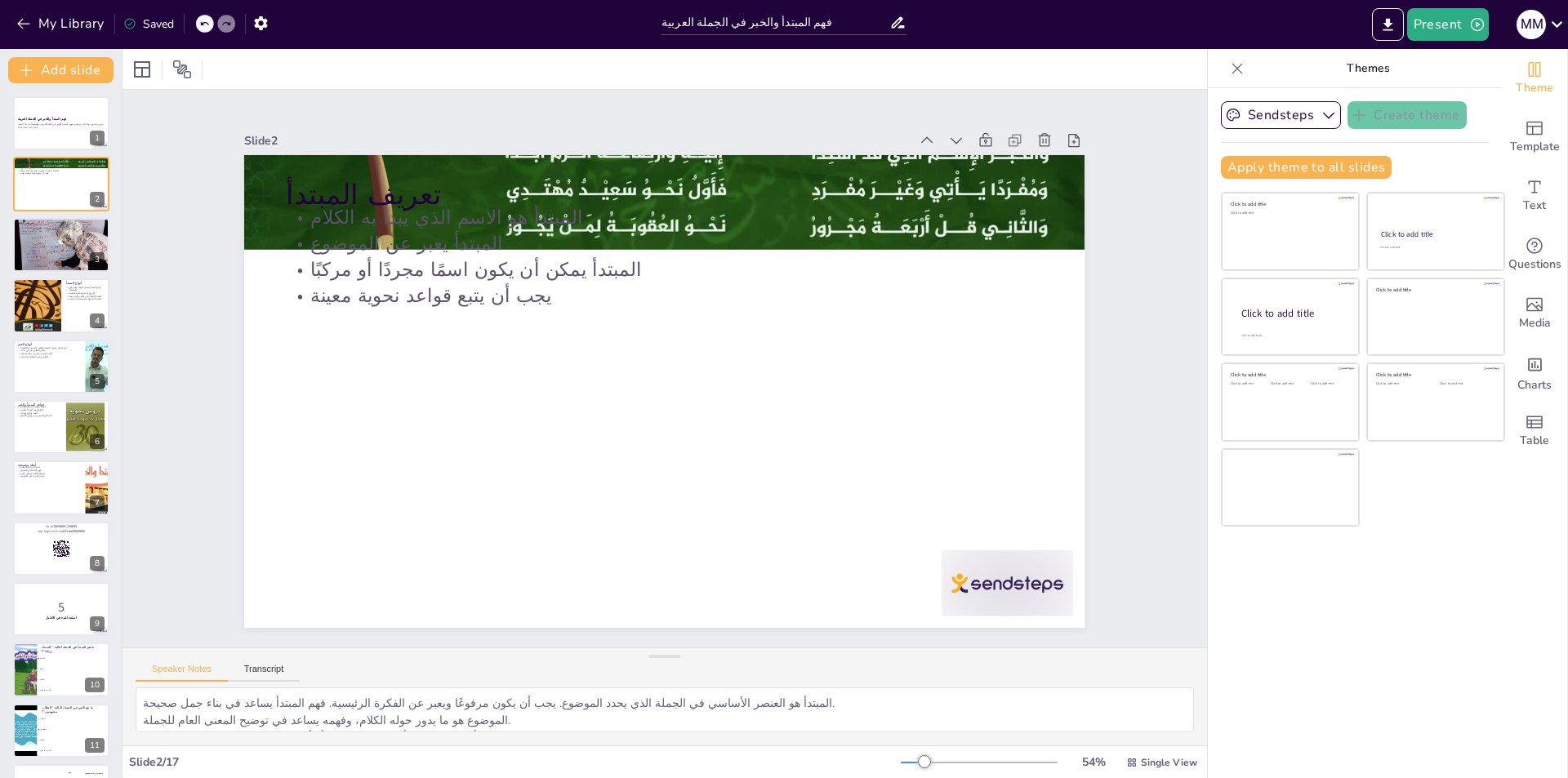
checkbox input "true"
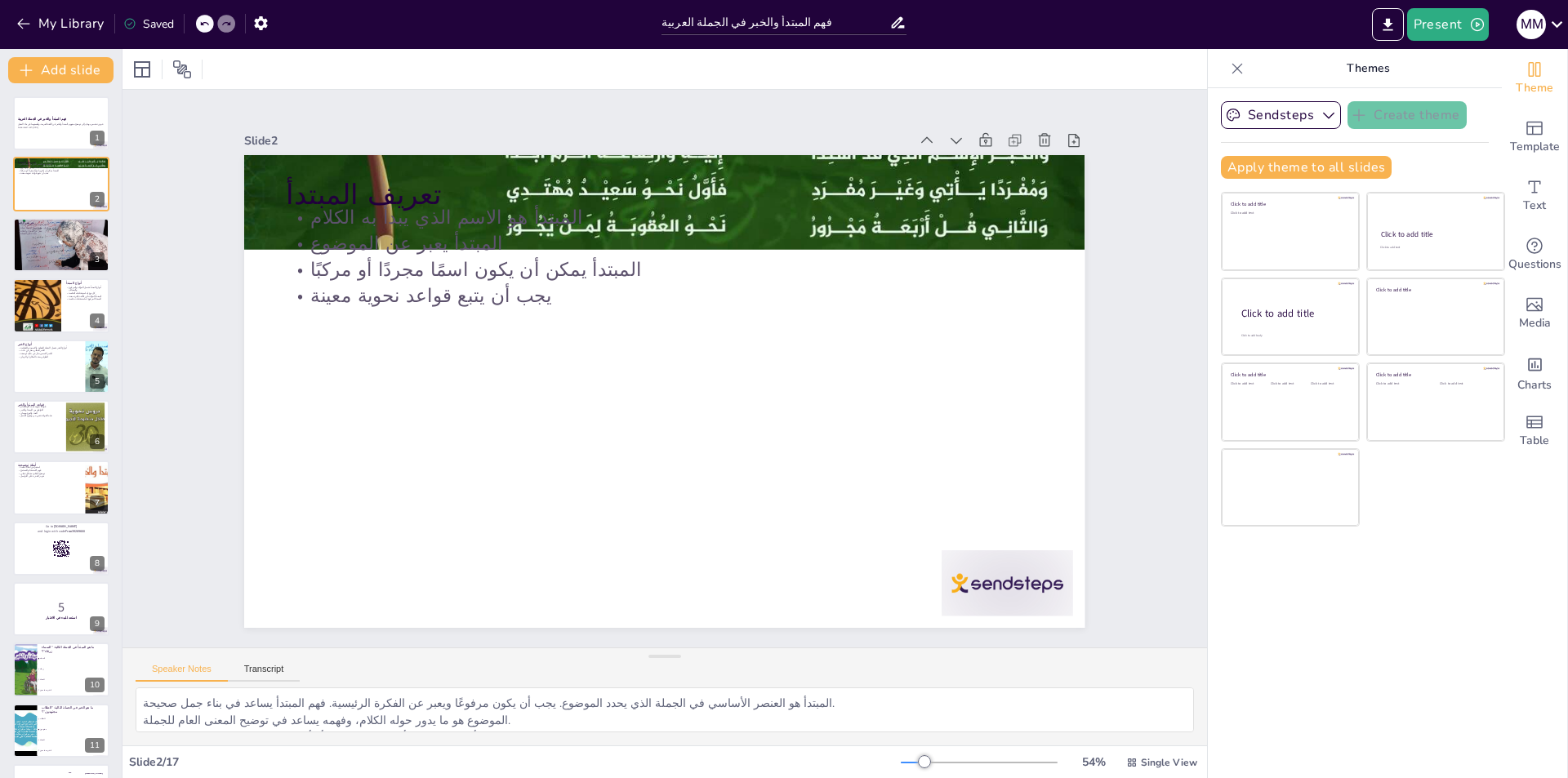
checkbox input "true"
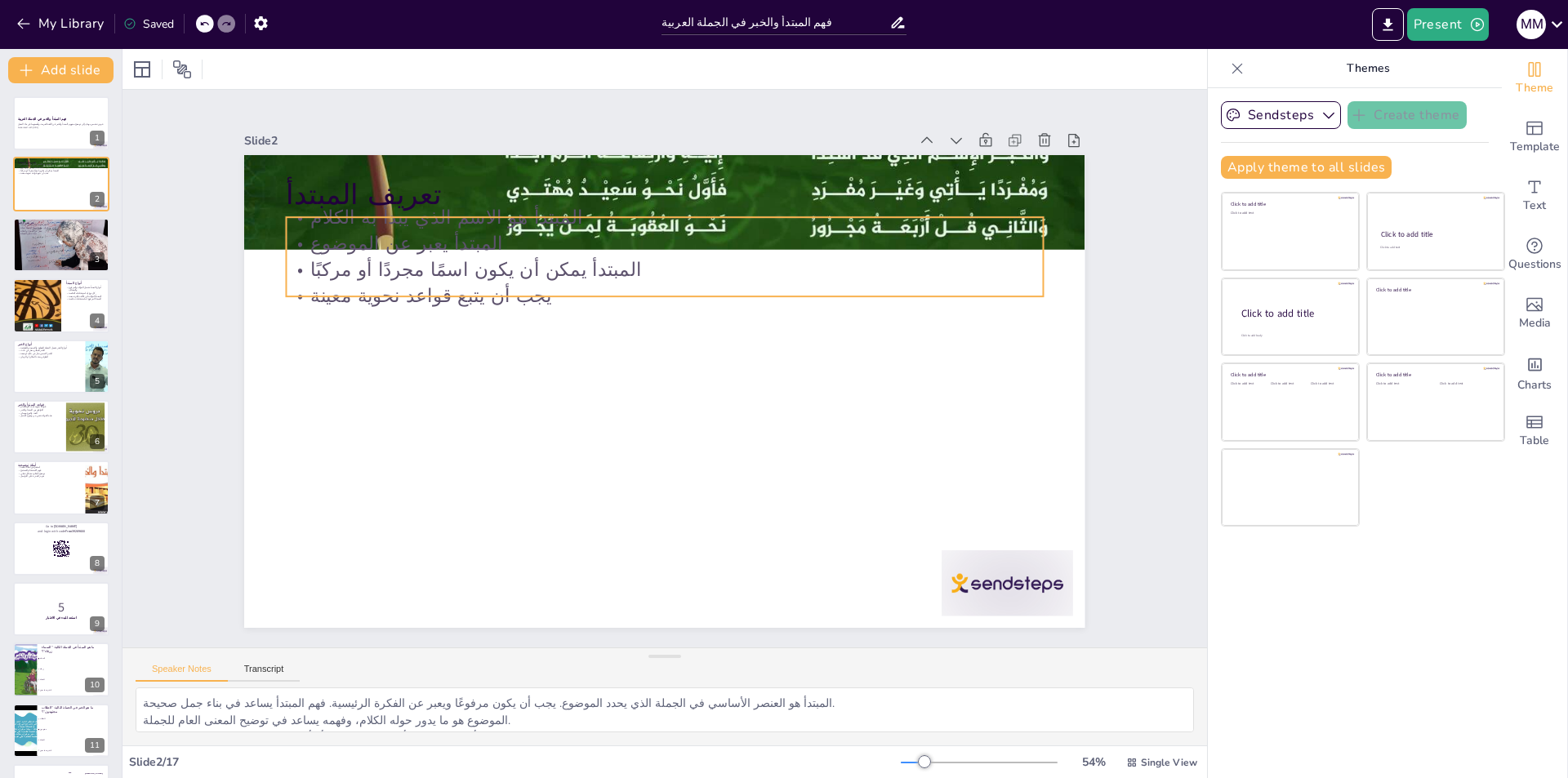
checkbox input "true"
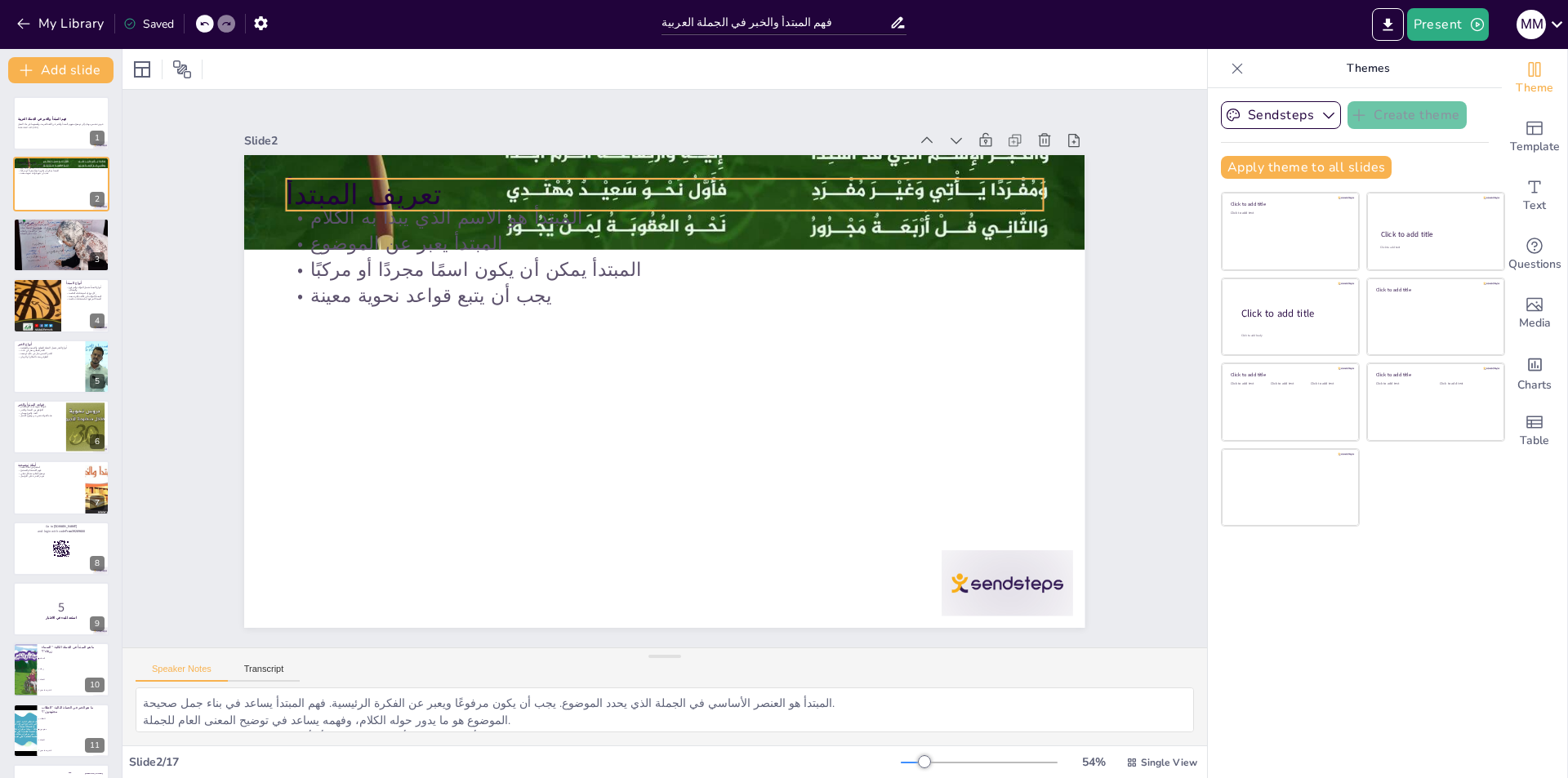
checkbox input "true"
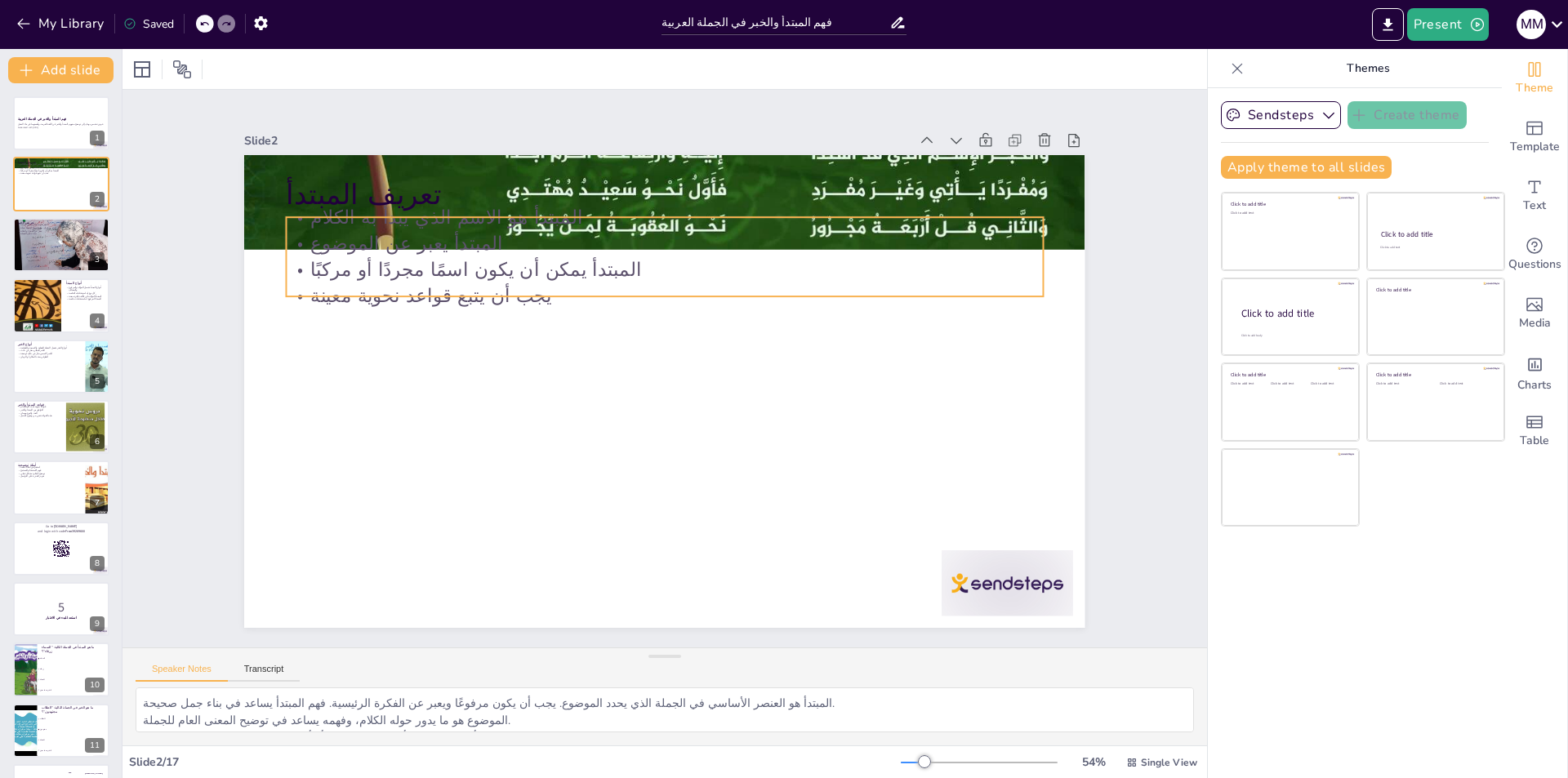
checkbox input "true"
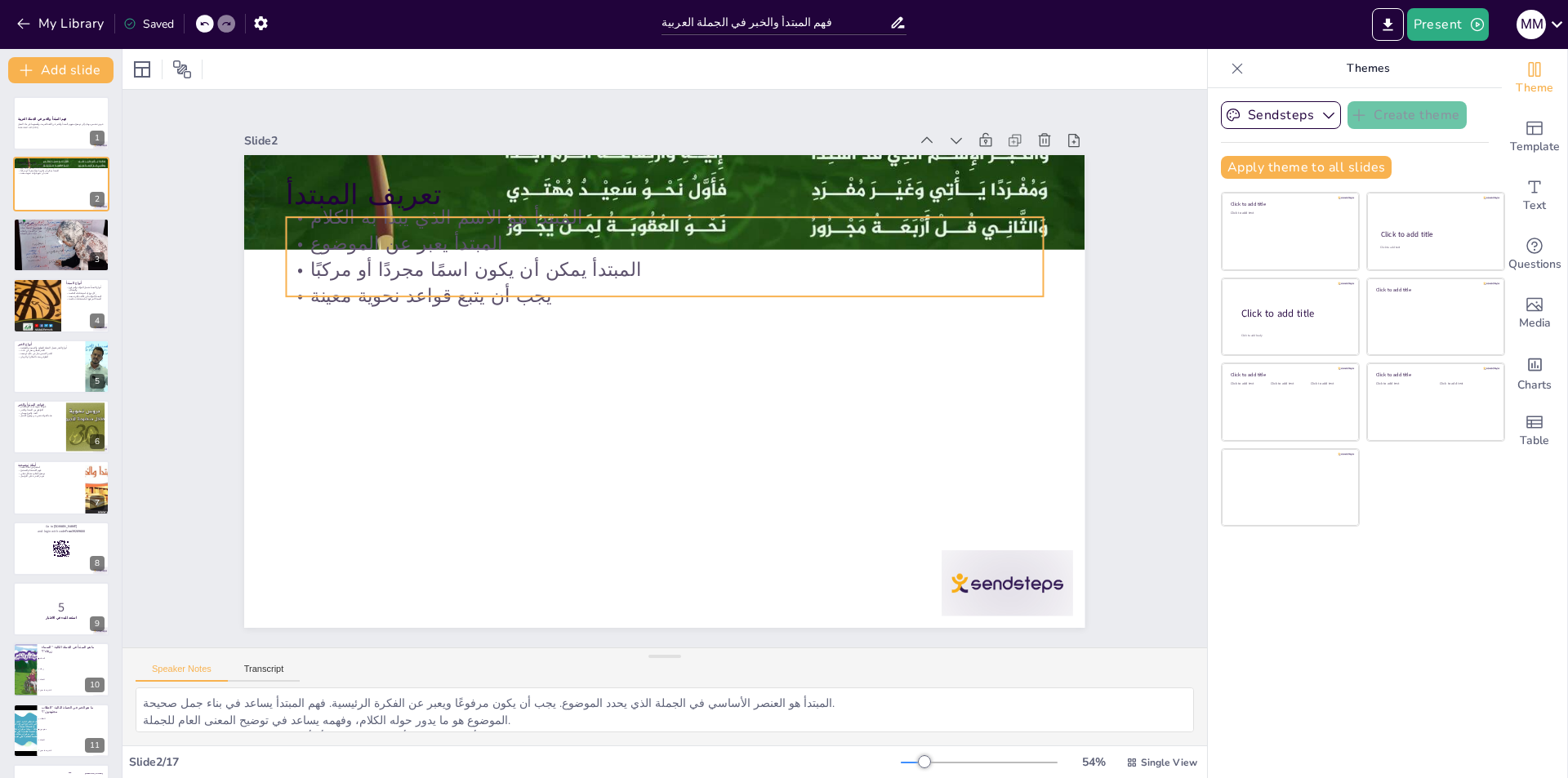
checkbox input "true"
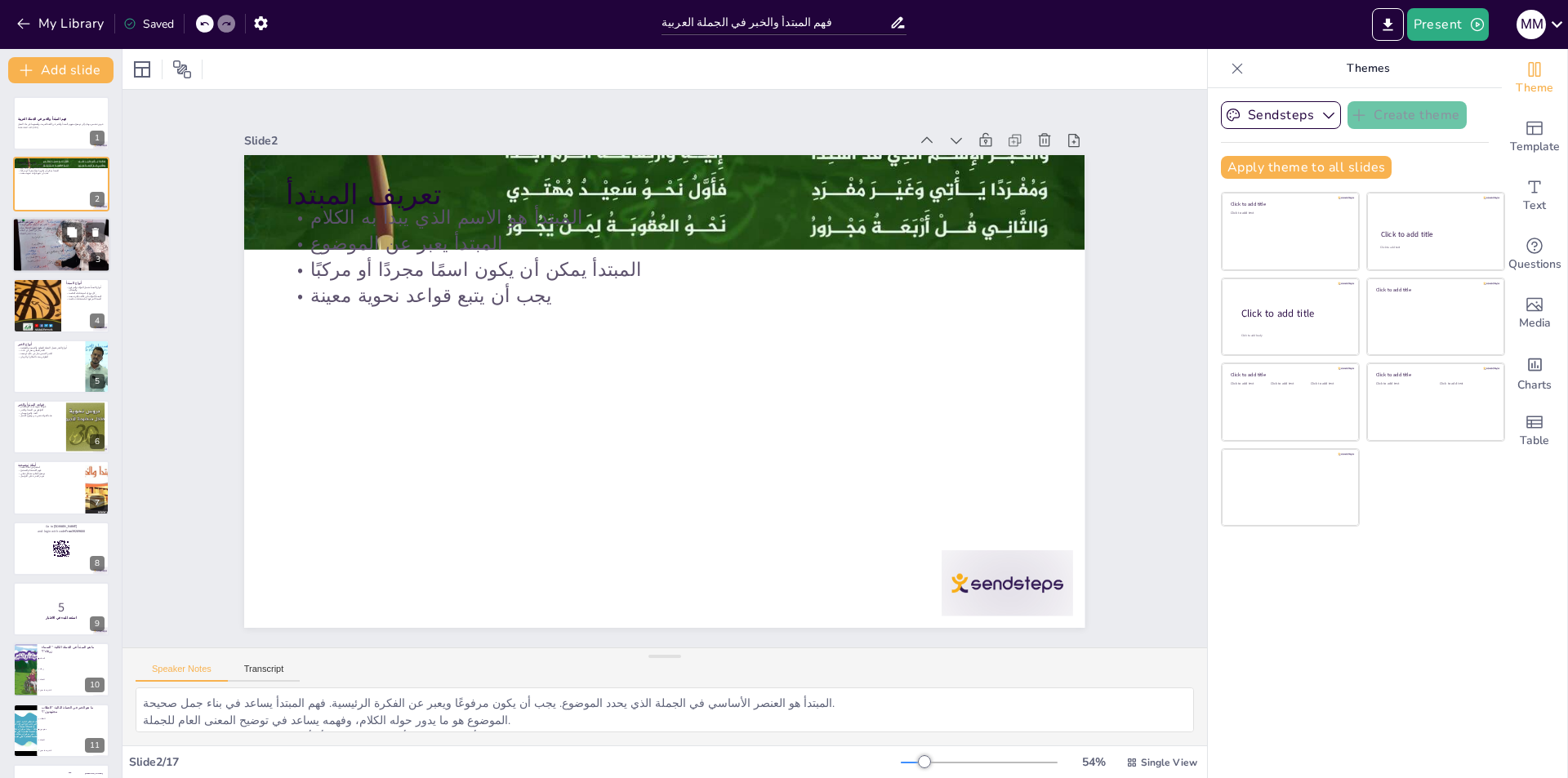
checkbox input "true"
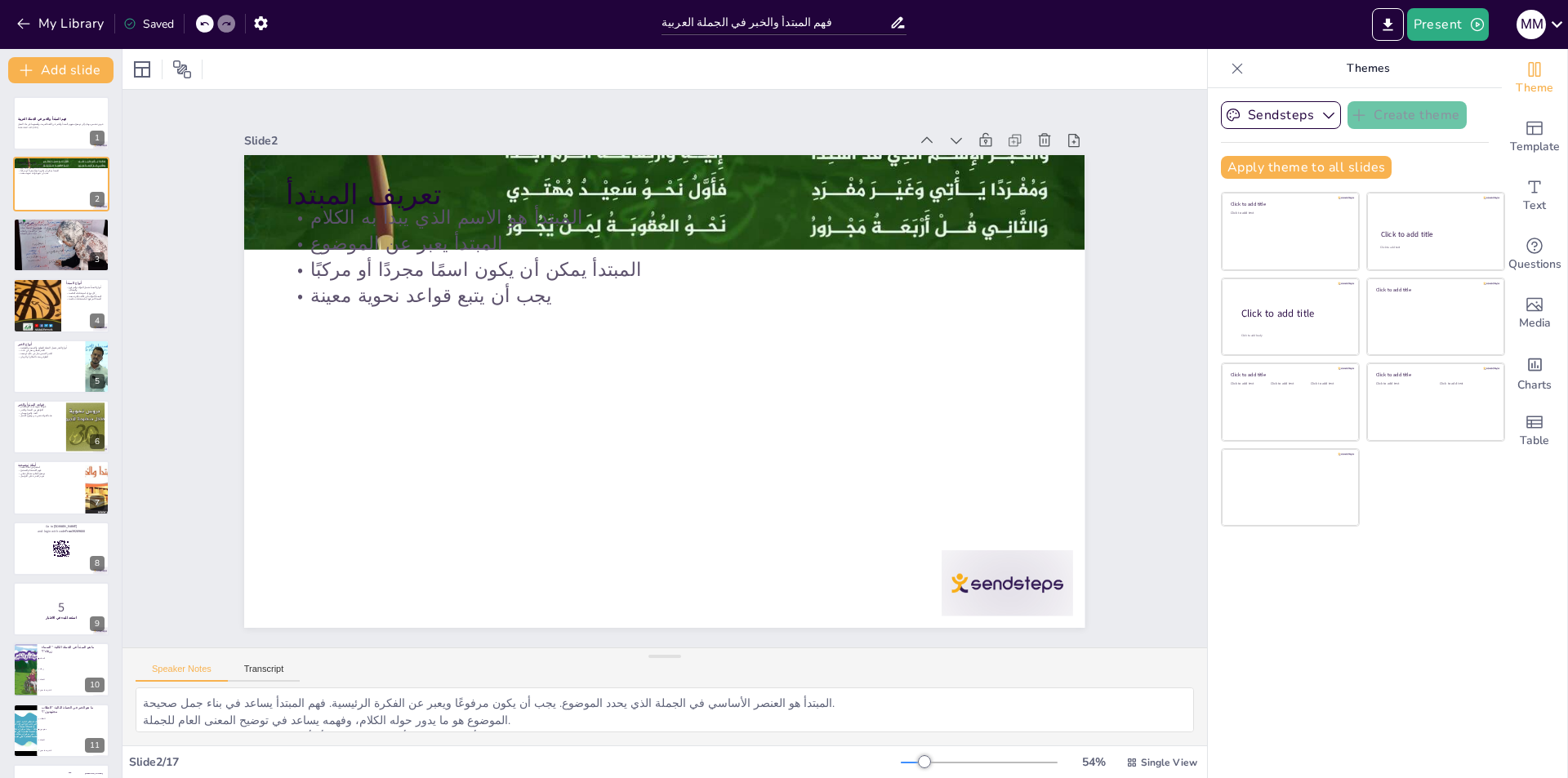
checkbox input "true"
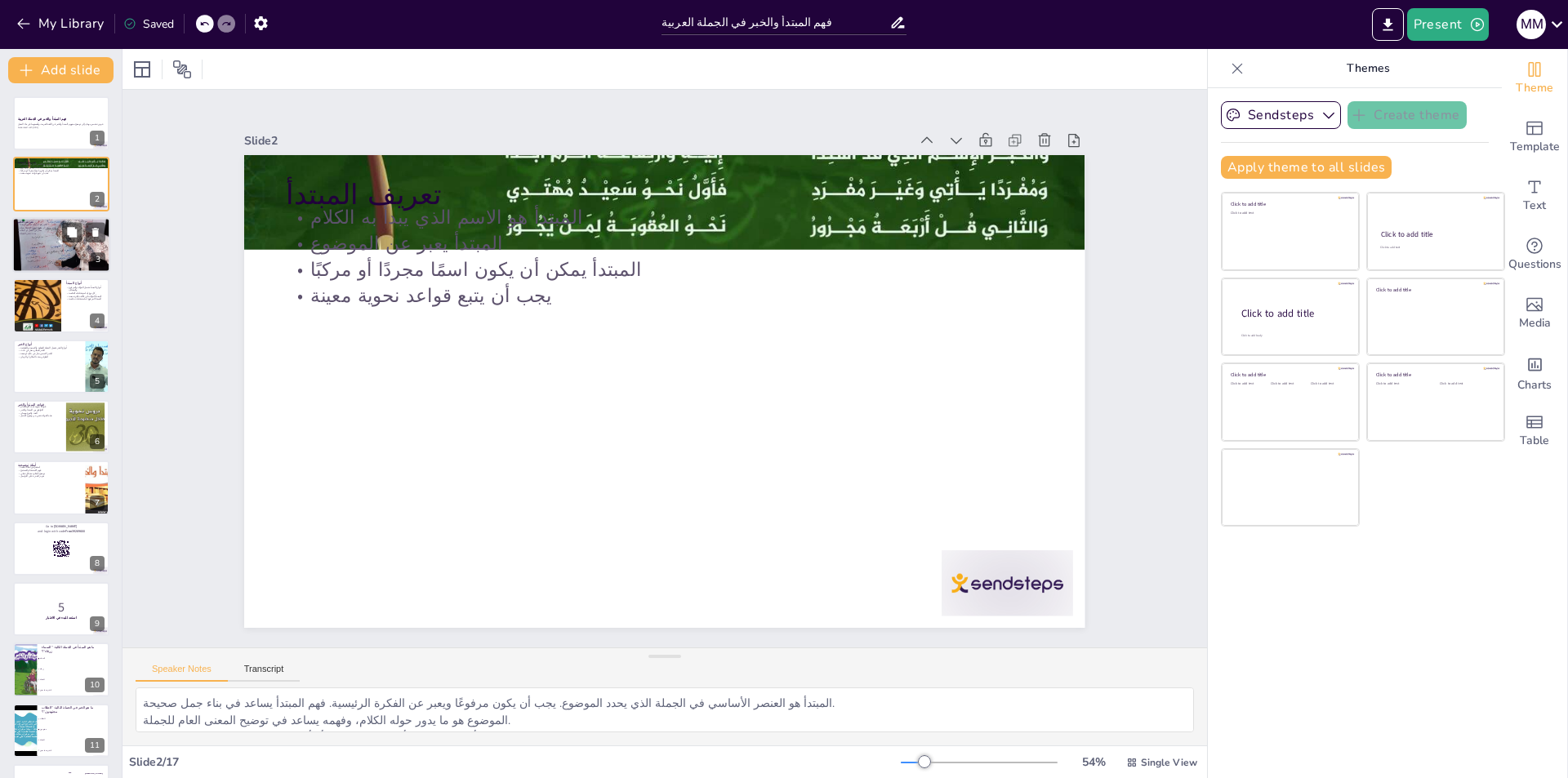
checkbox input "true"
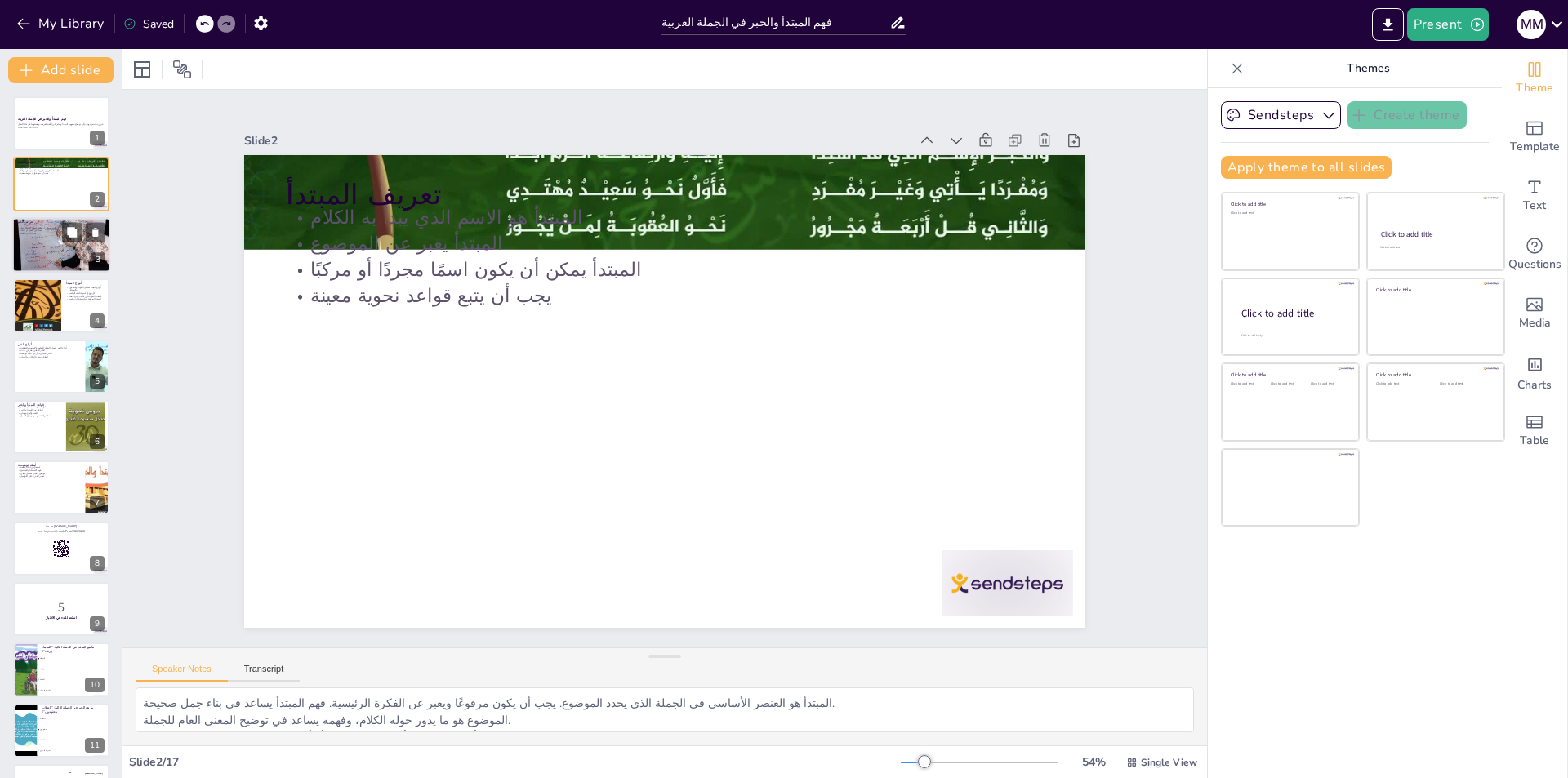
click at [37, 238] on div at bounding box center [61, 245] width 98 height 55
type textarea "الخبر هو الجزء الذي يكمل المعنى ويعبر عن الفعل أو الحالة المرتبطة بالمبتدأ. الخ…"
checkbox input "true"
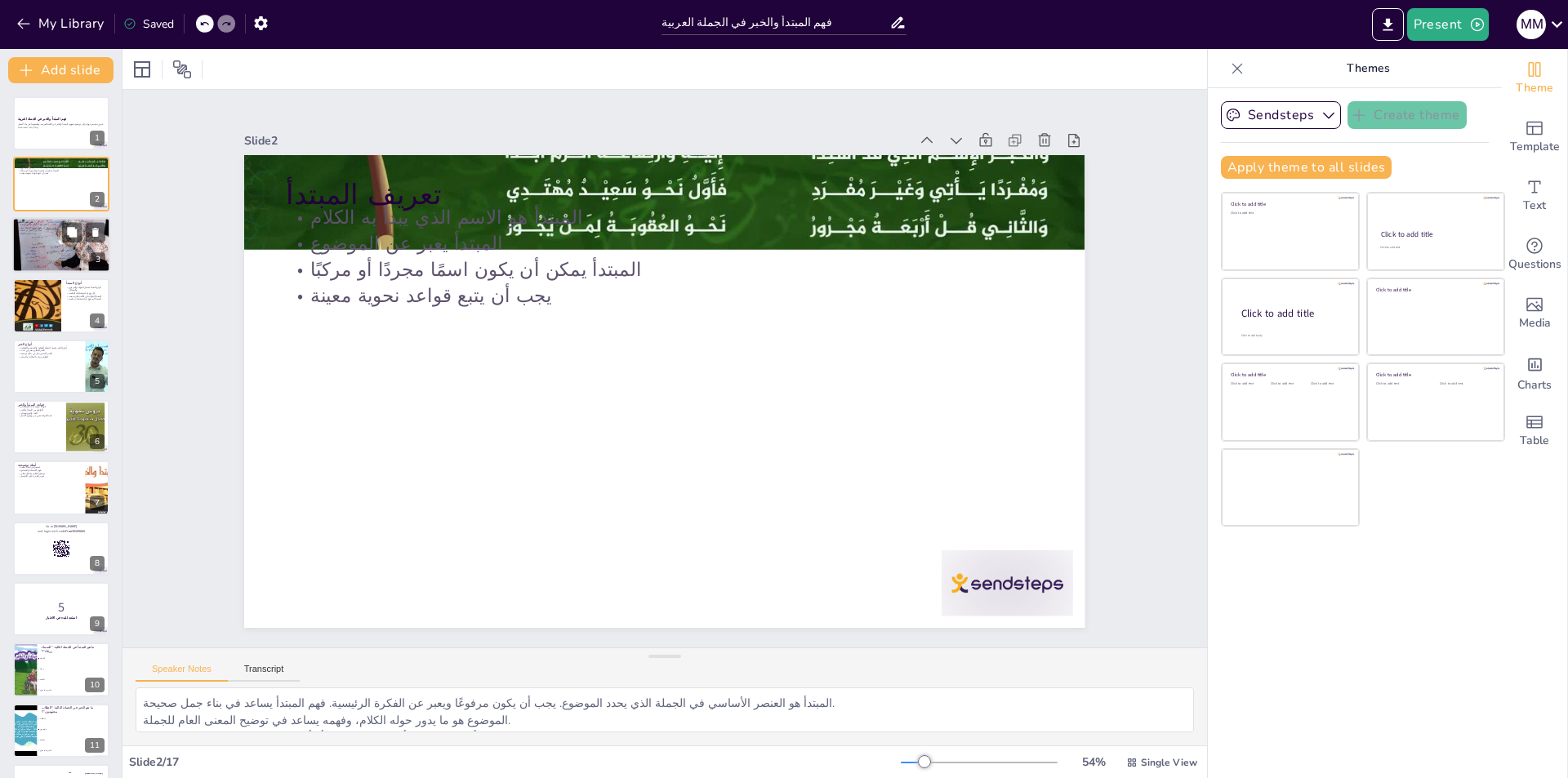
checkbox input "true"
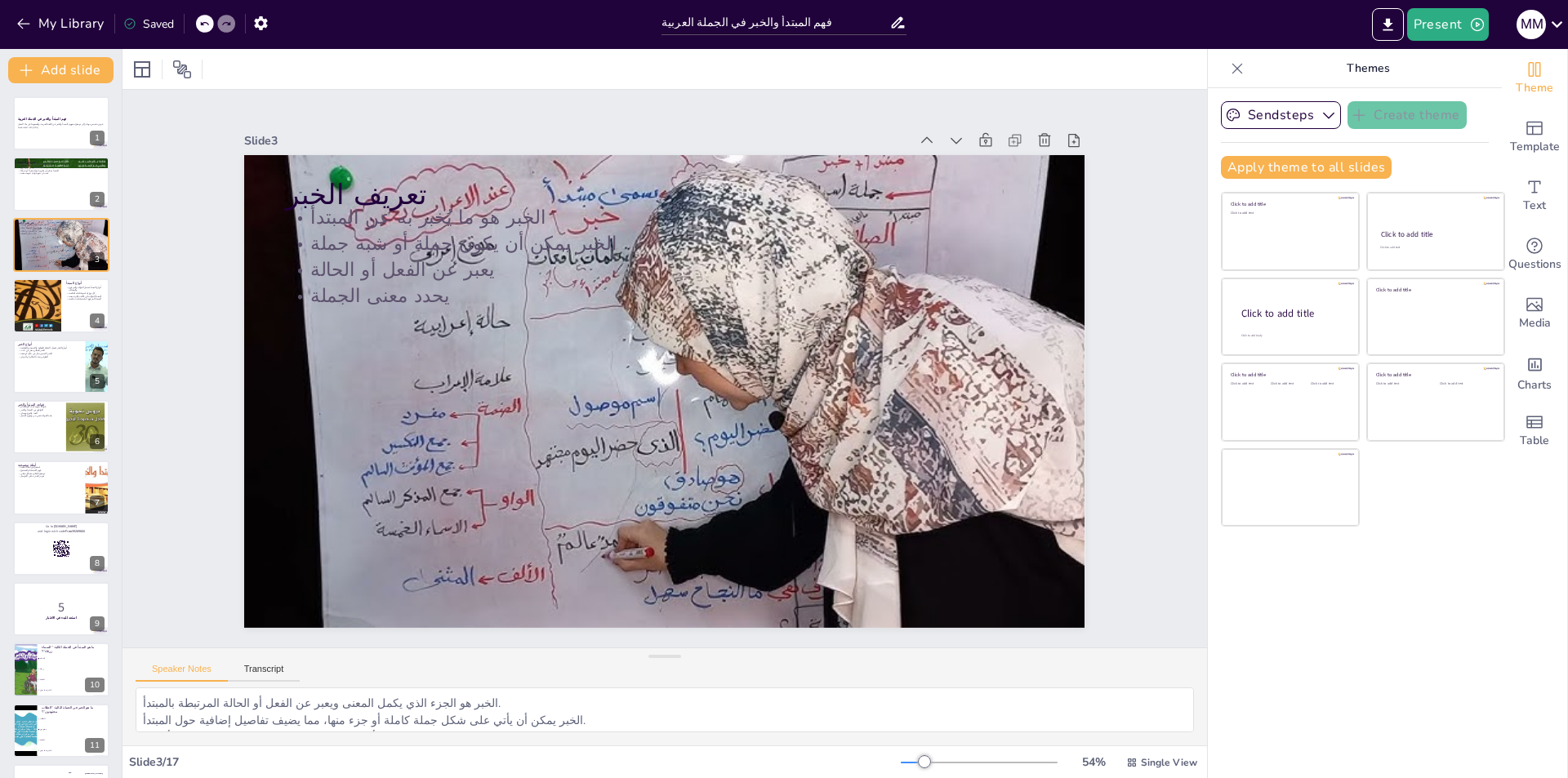
checkbox input "true"
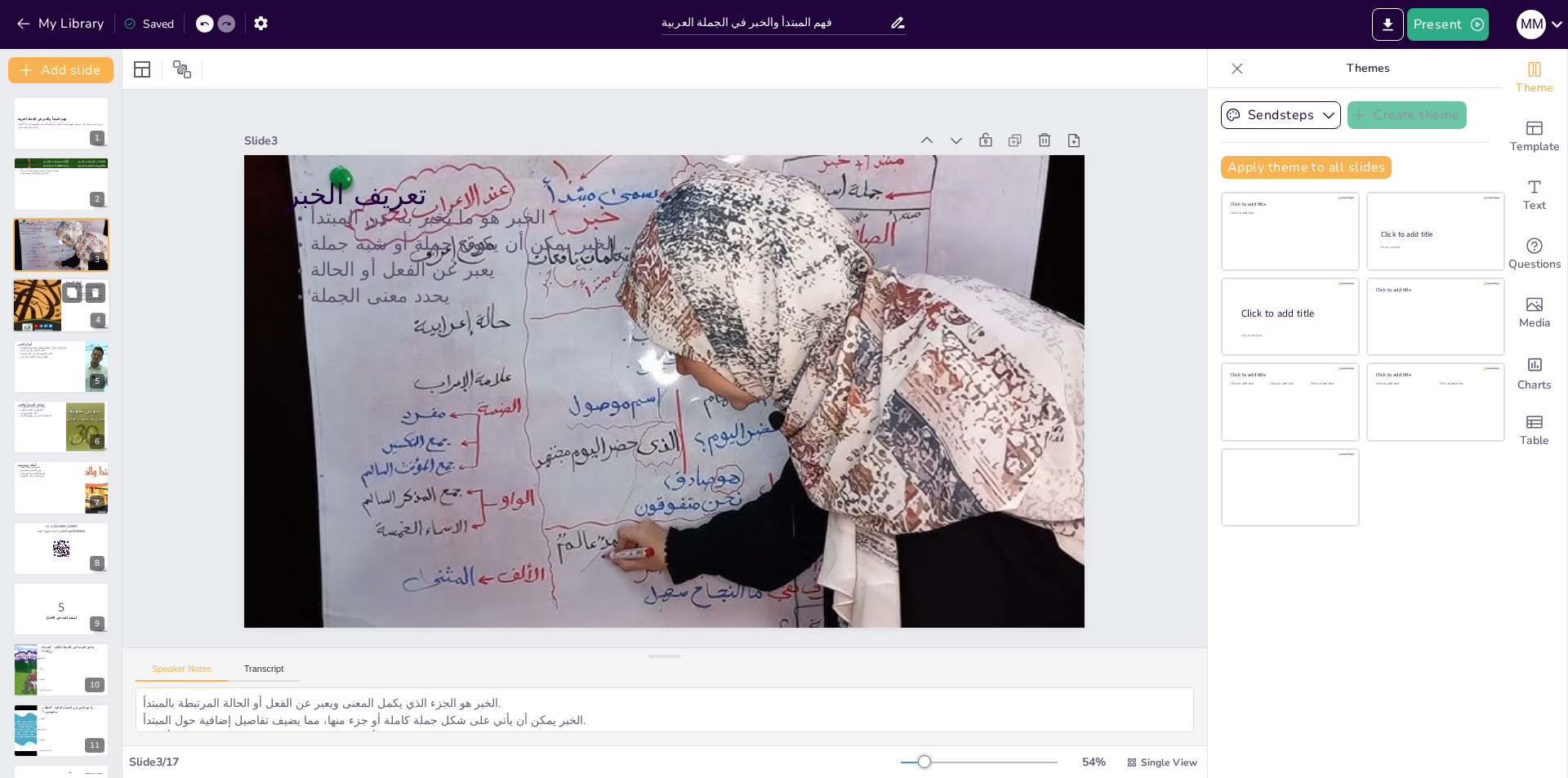
checkbox input "true"
click at [58, 301] on div at bounding box center [37, 305] width 55 height 55
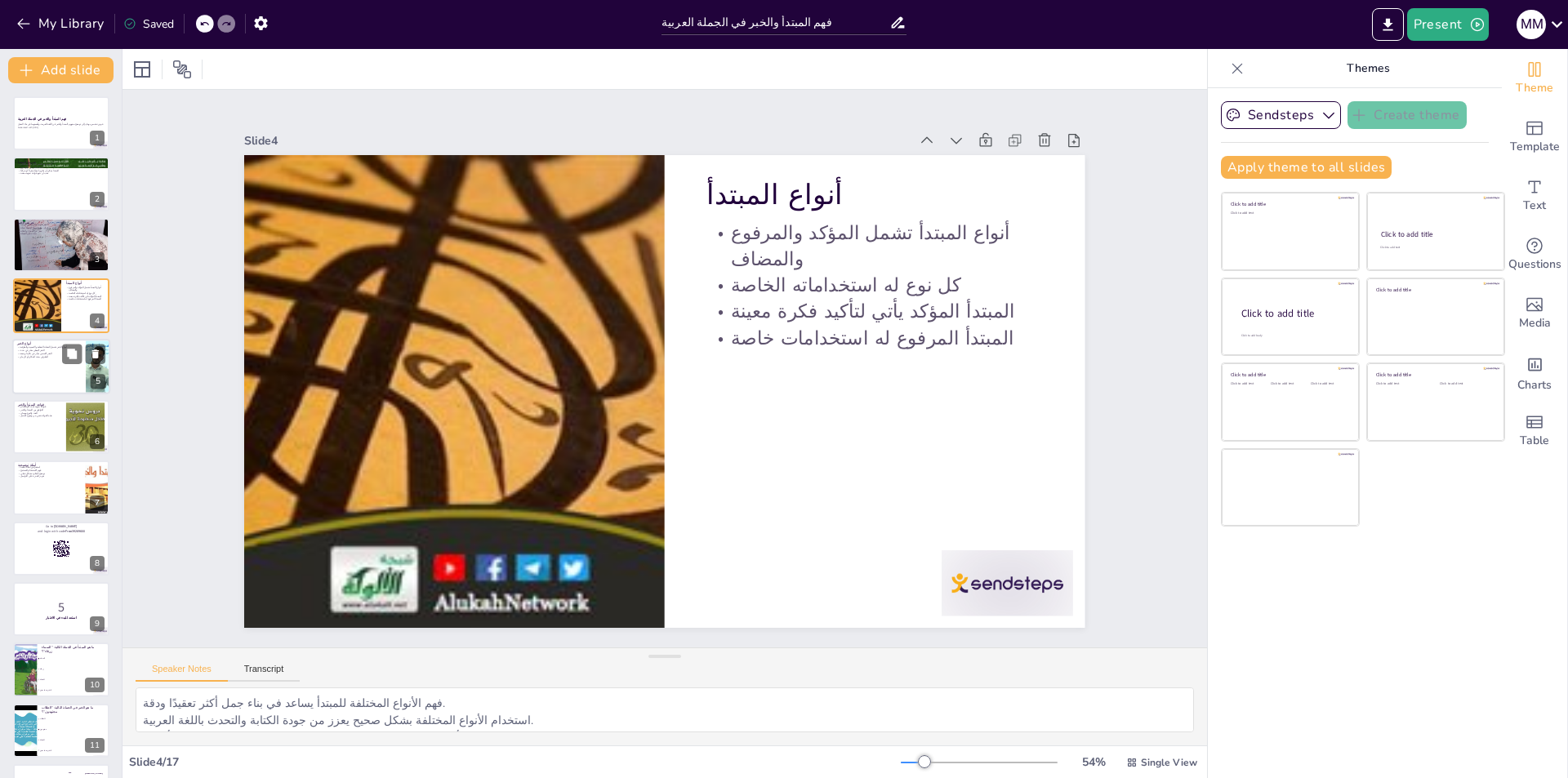
click at [56, 341] on p "أنواع الخبر" at bounding box center [49, 343] width 64 height 5
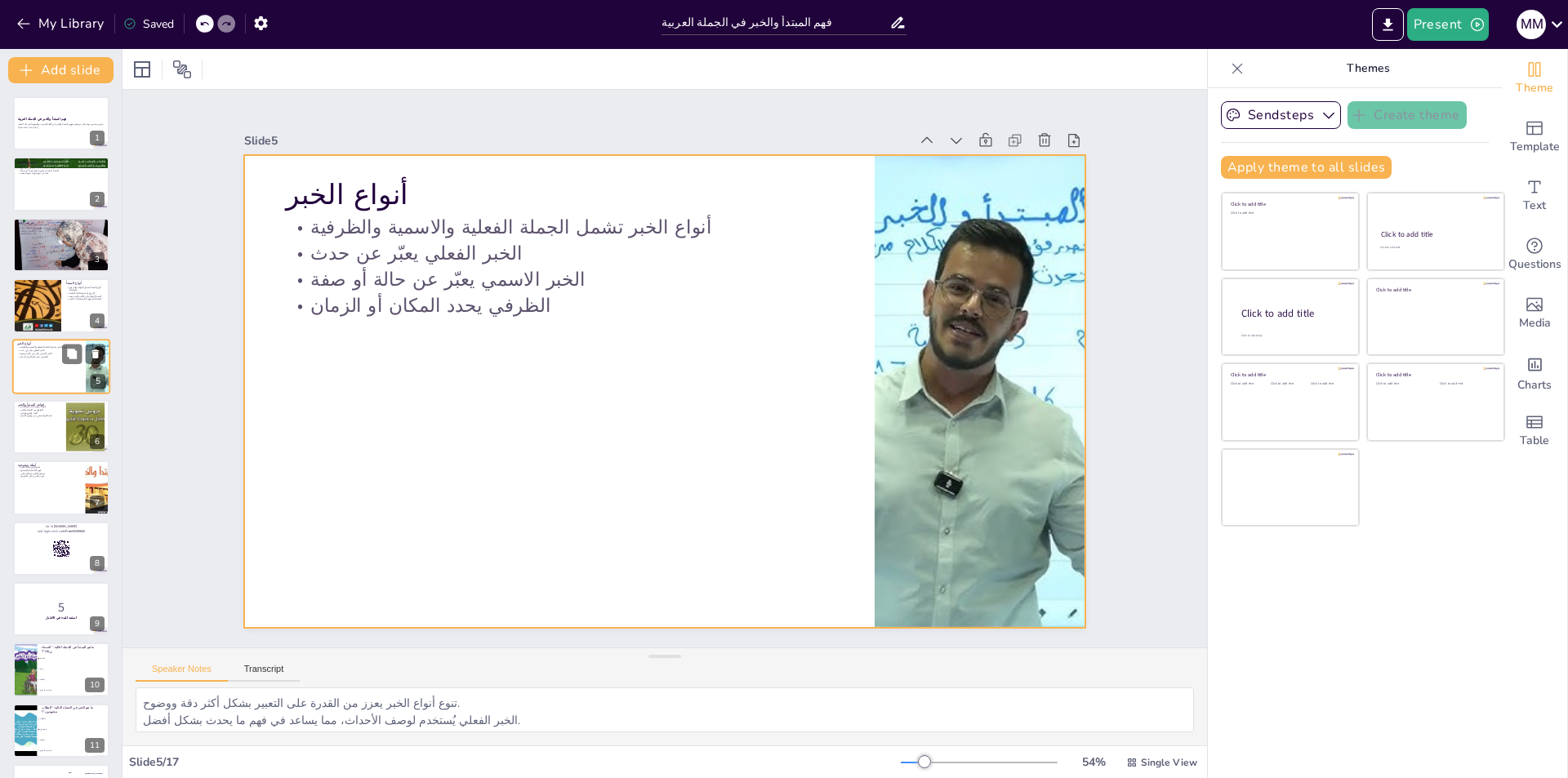
click at [60, 374] on div at bounding box center [61, 366] width 98 height 55
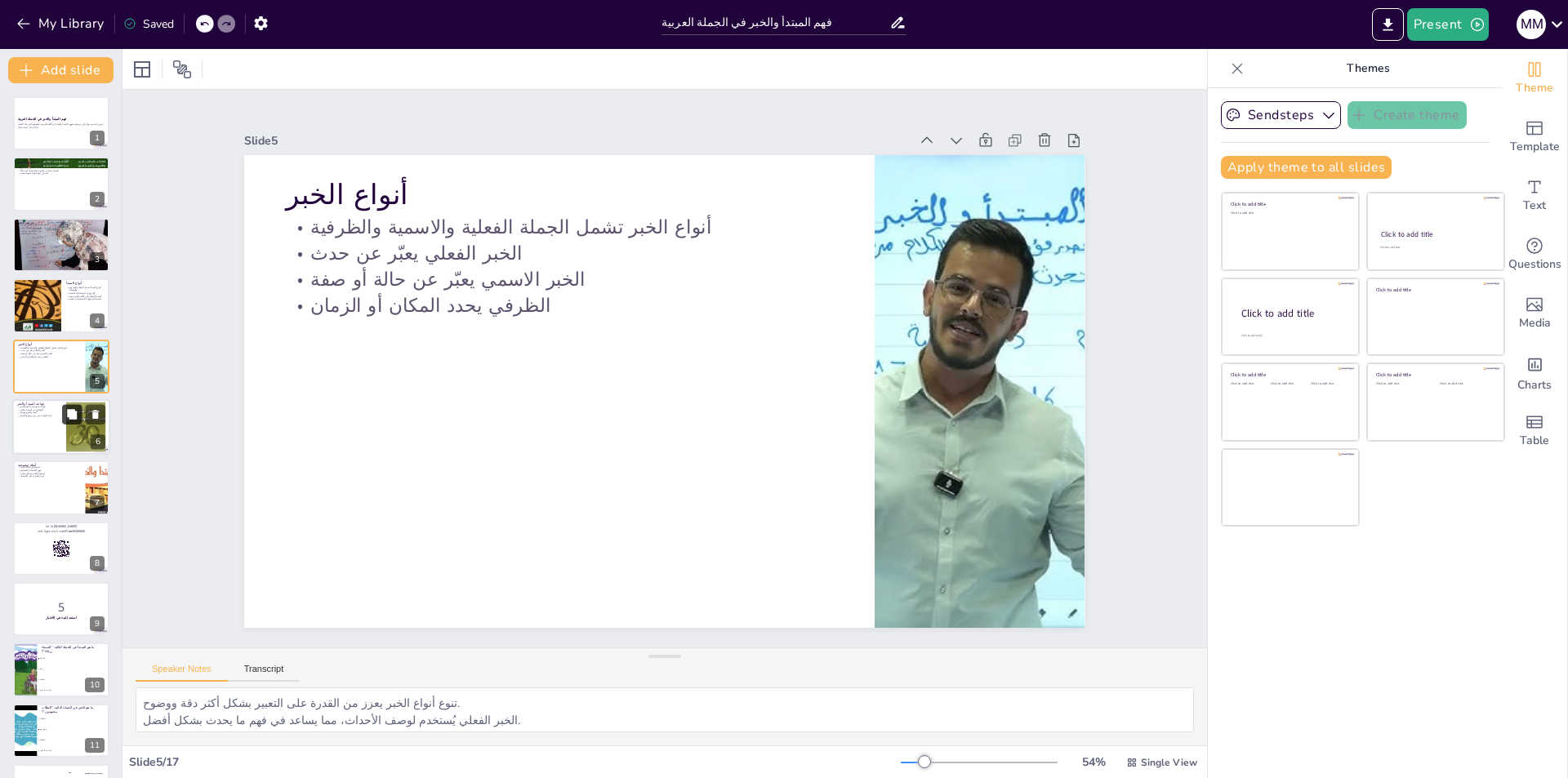
click at [67, 419] on icon at bounding box center [72, 413] width 11 height 11
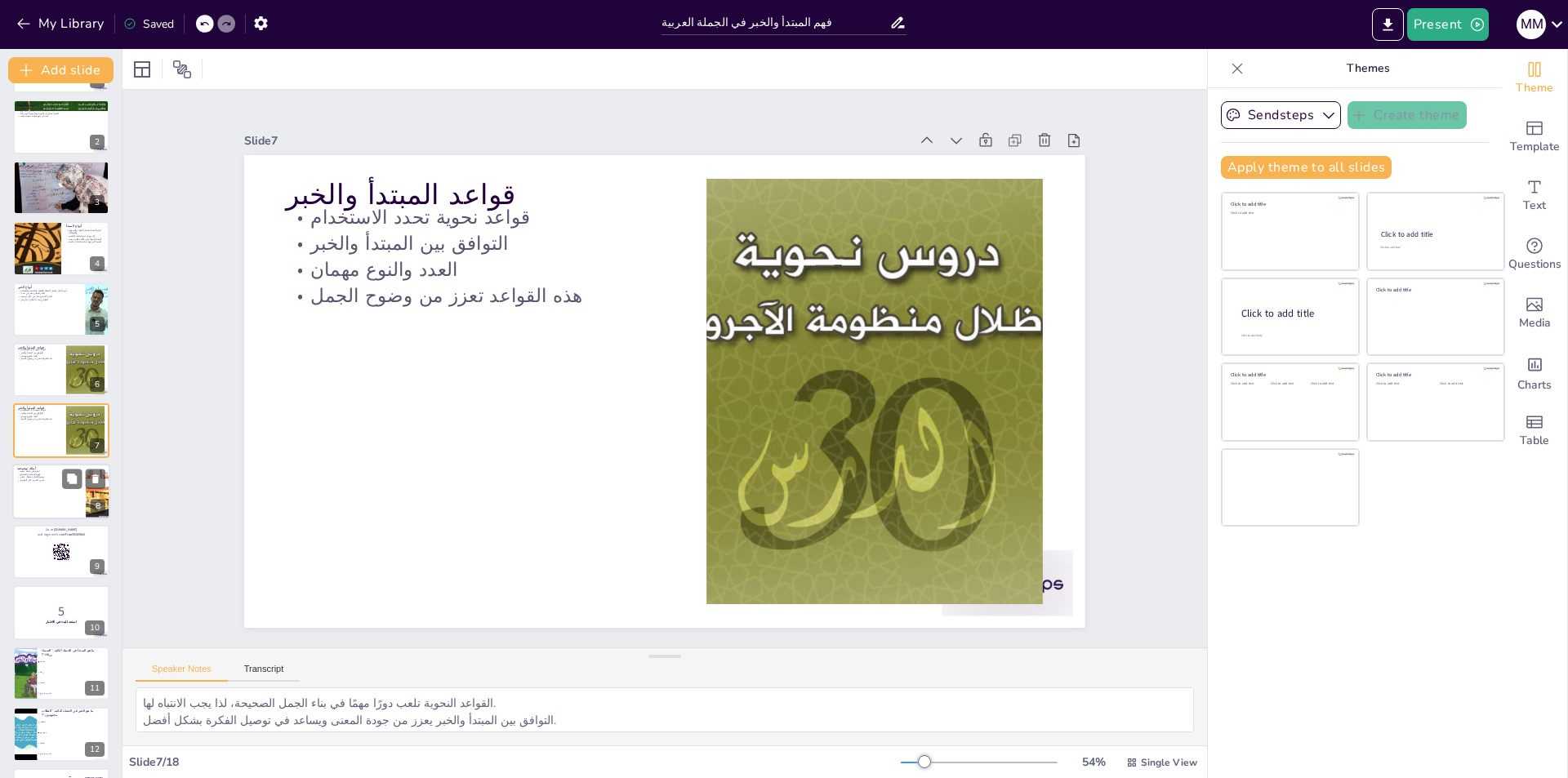
click at [60, 482] on p "تعزيز القدرة على التواصل" at bounding box center [49, 480] width 64 height 4
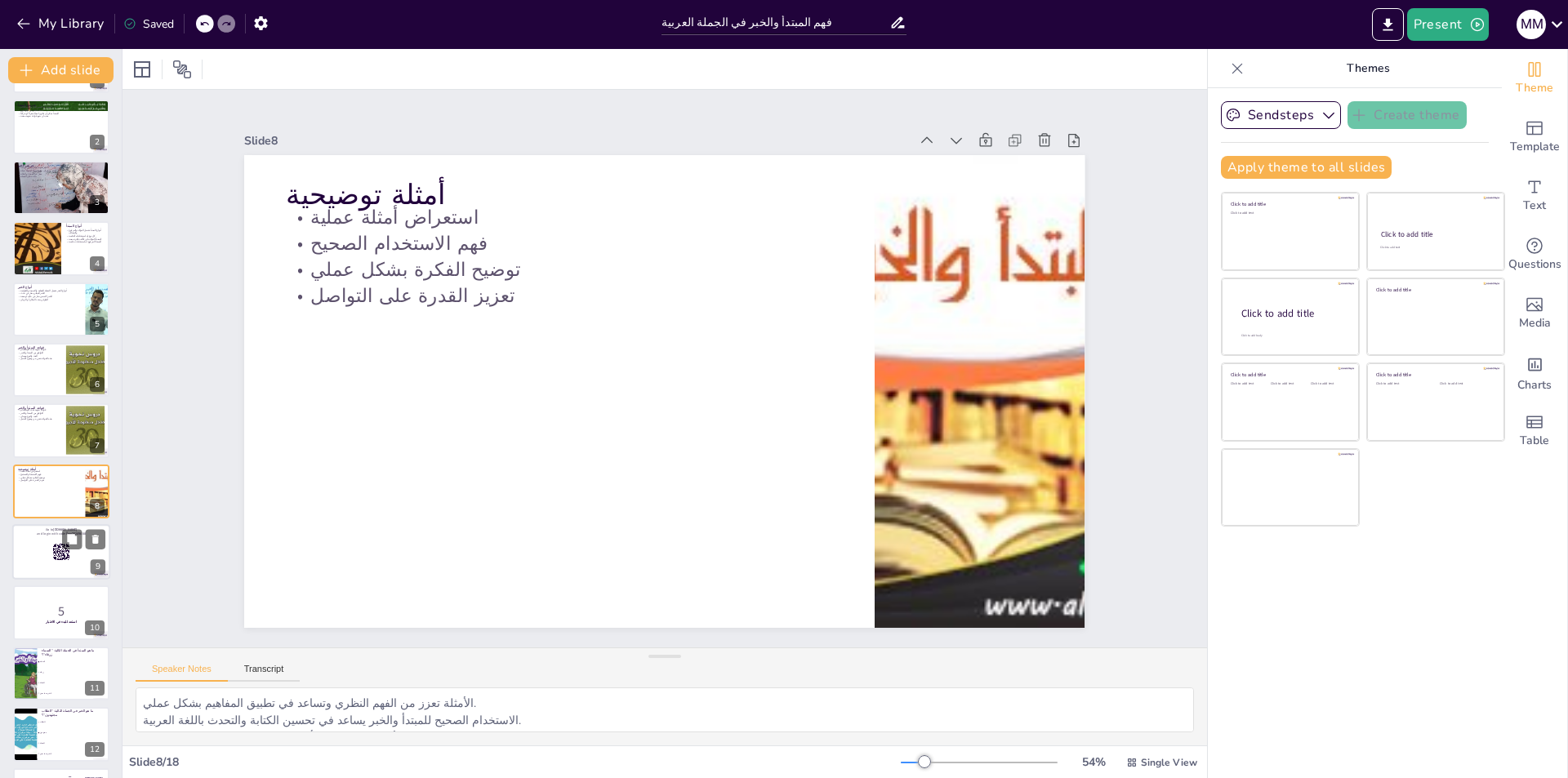
scroll to position [117, 0]
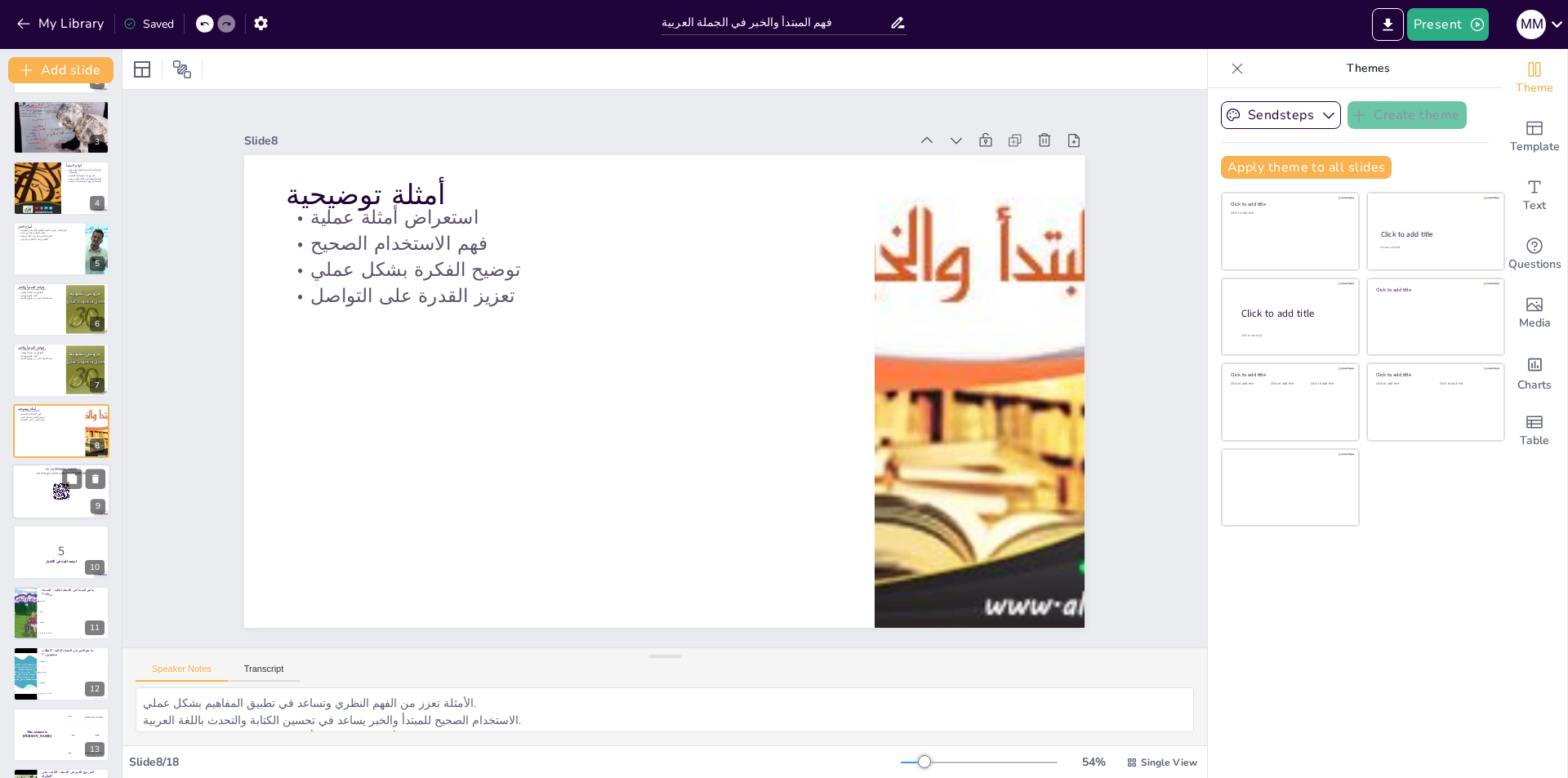
click at [60, 514] on div at bounding box center [61, 491] width 98 height 55
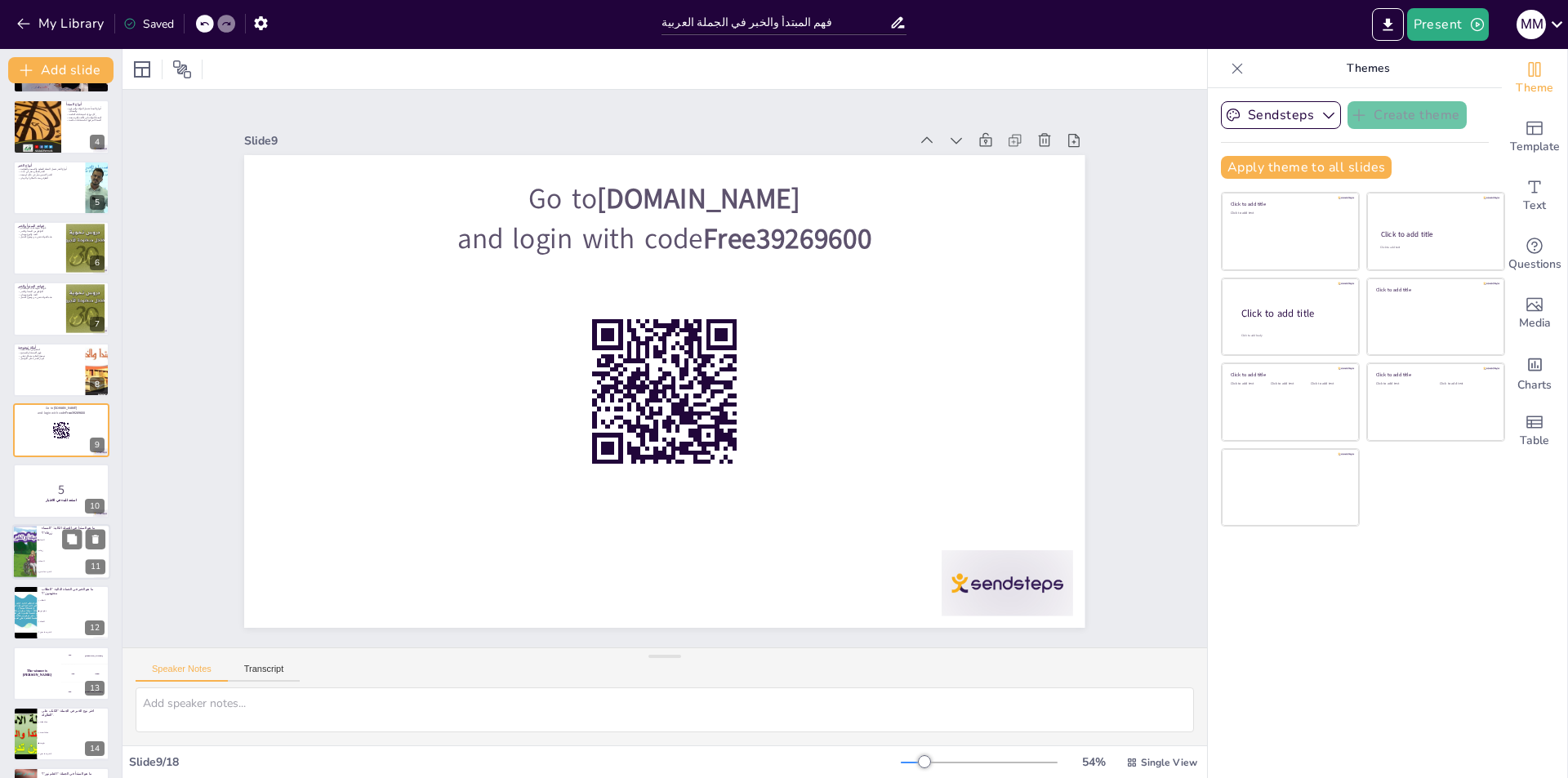
click at [53, 544] on li "السماء" at bounding box center [74, 539] width 74 height 10
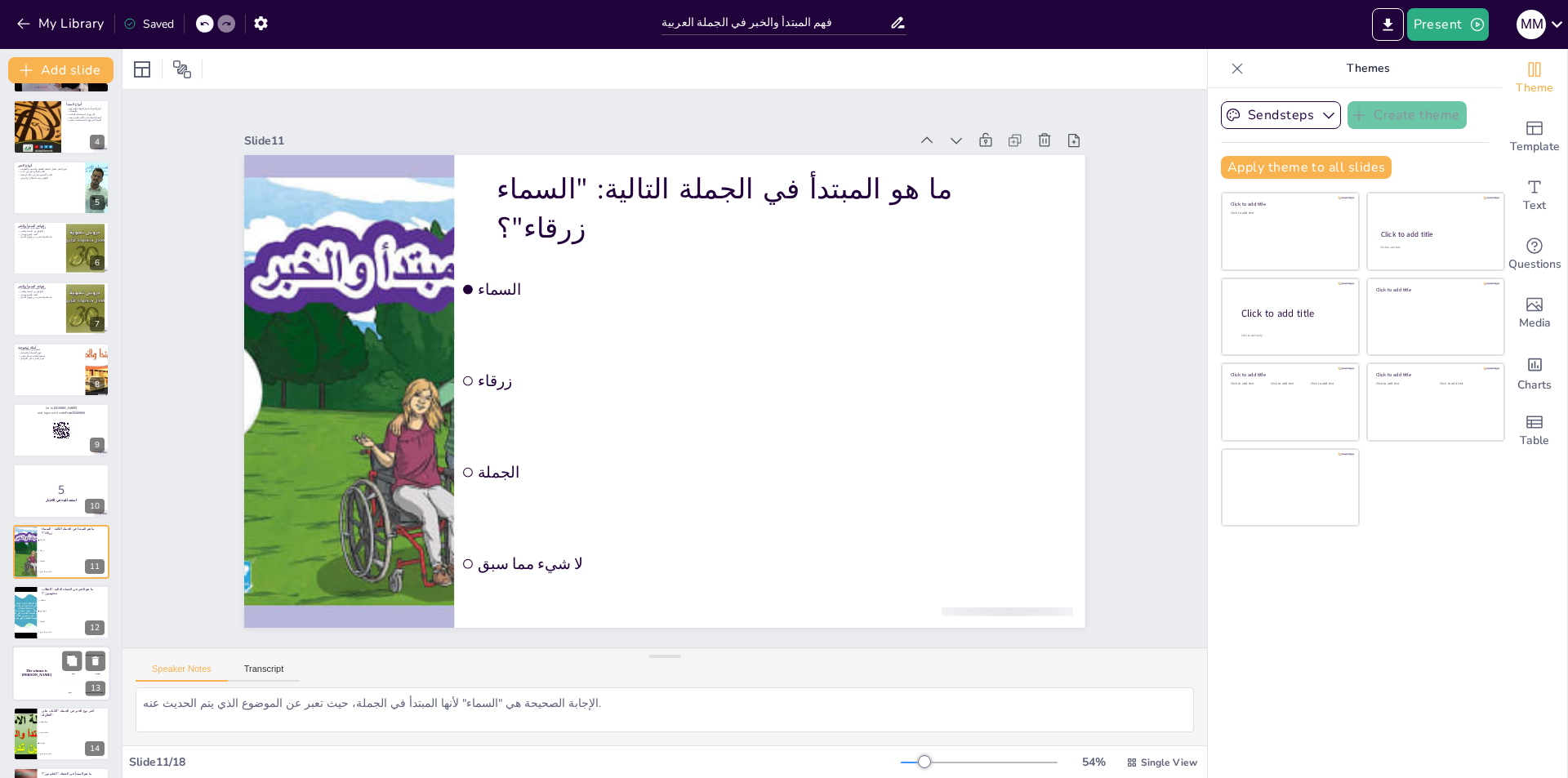
scroll to position [300, 0]
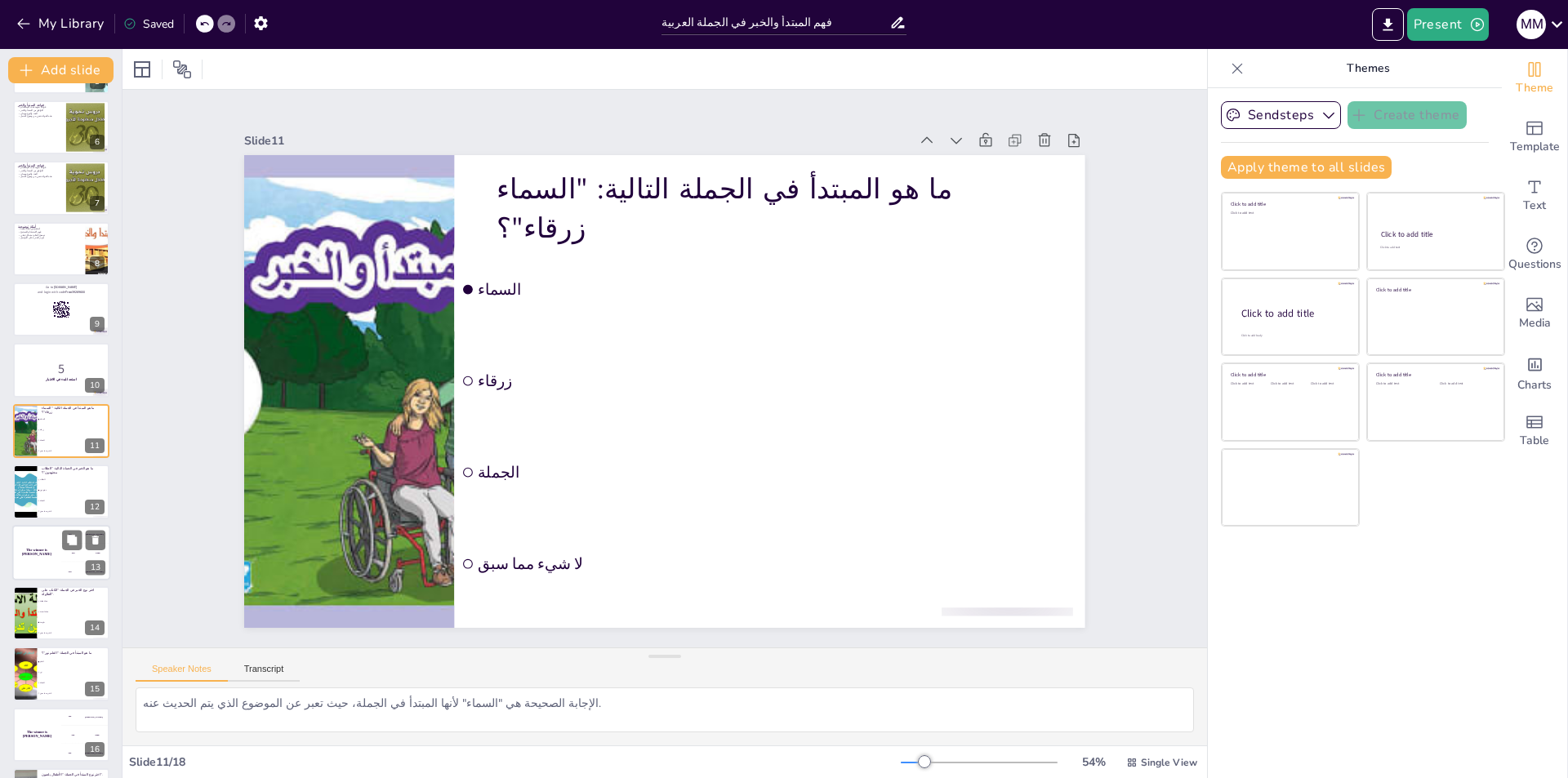
click at [54, 576] on div "The winner is [PERSON_NAME]" at bounding box center [36, 553] width 49 height 55
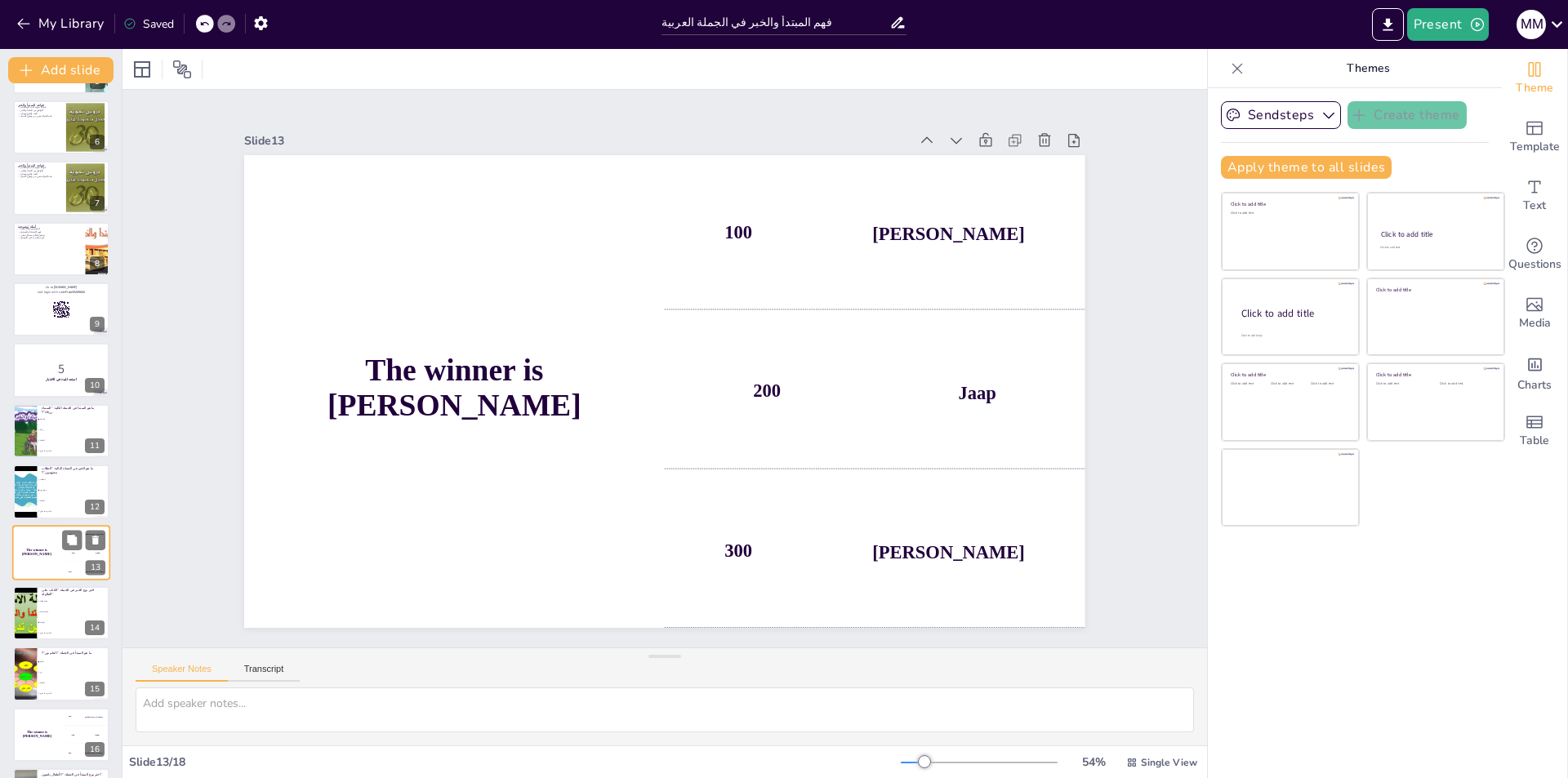
scroll to position [418, 0]
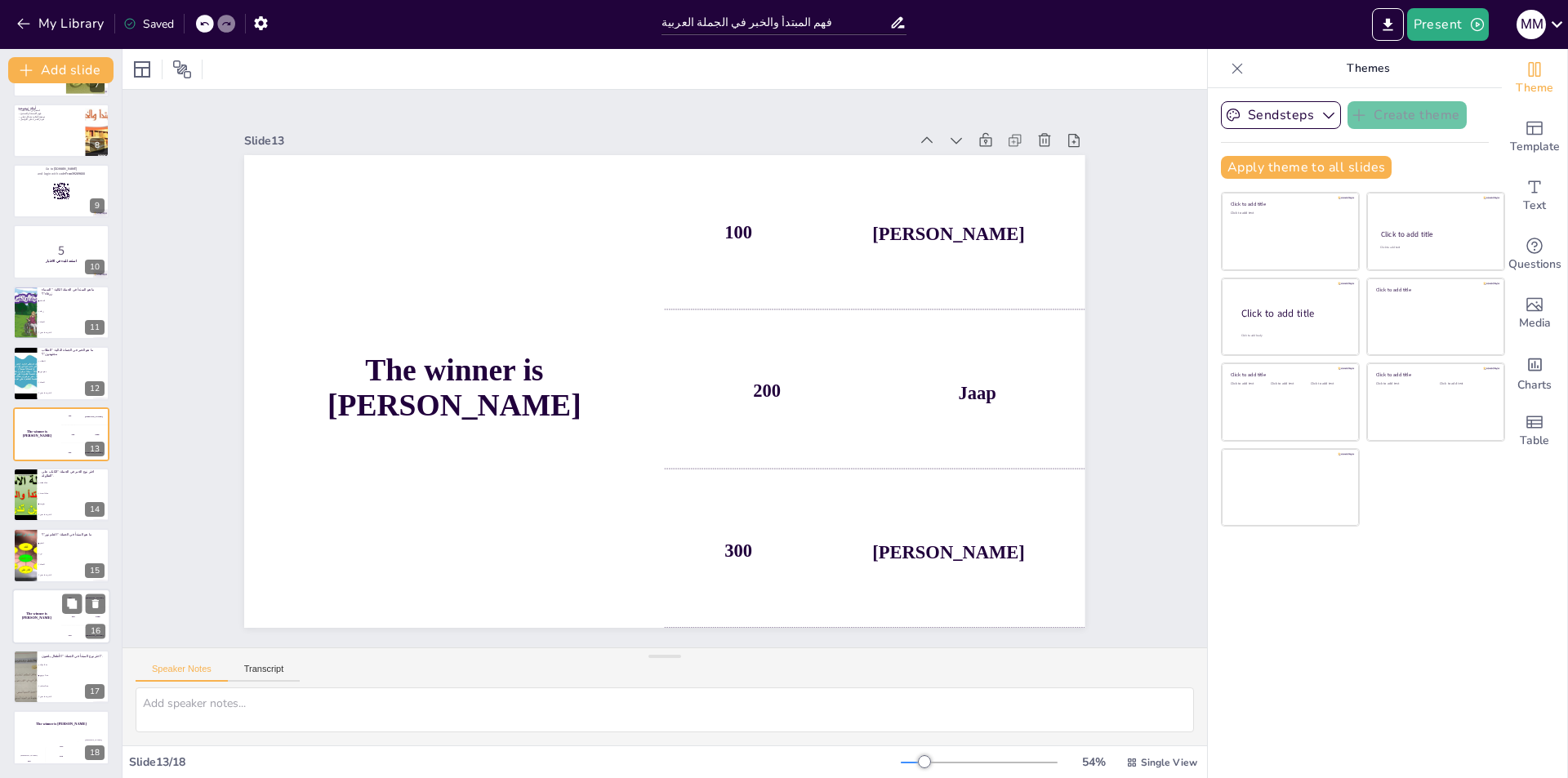
click at [52, 622] on div "The winner is [PERSON_NAME]" at bounding box center [36, 616] width 49 height 55
click at [60, 640] on div "The winner is [PERSON_NAME]" at bounding box center [36, 616] width 49 height 55
click at [79, 652] on p "اختر نوع المبتدأ في الجملة: "الأطفال يلعبون"." at bounding box center [73, 654] width 64 height 5
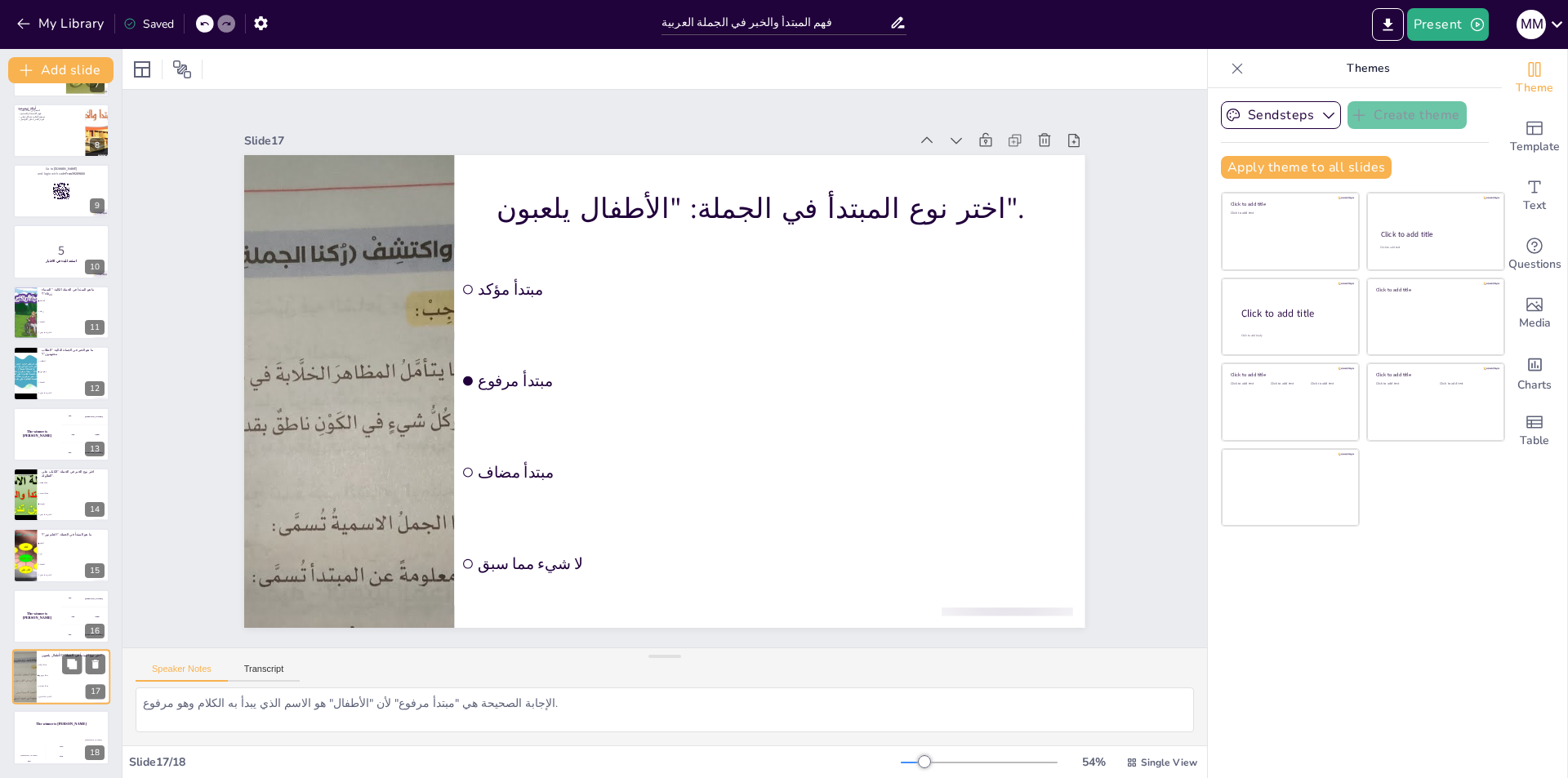
drag, startPoint x: 64, startPoint y: 673, endPoint x: 67, endPoint y: 699, distance: 26.2
click at [63, 678] on div "اختر نوع المبتدأ في الجملة: "الأطفال يلعبون". مبتدأ مؤكد مبتدأ مرفوع مبتدأ مضاف…" at bounding box center [61, 676] width 98 height 55
click at [75, 723] on icon at bounding box center [72, 724] width 10 height 10
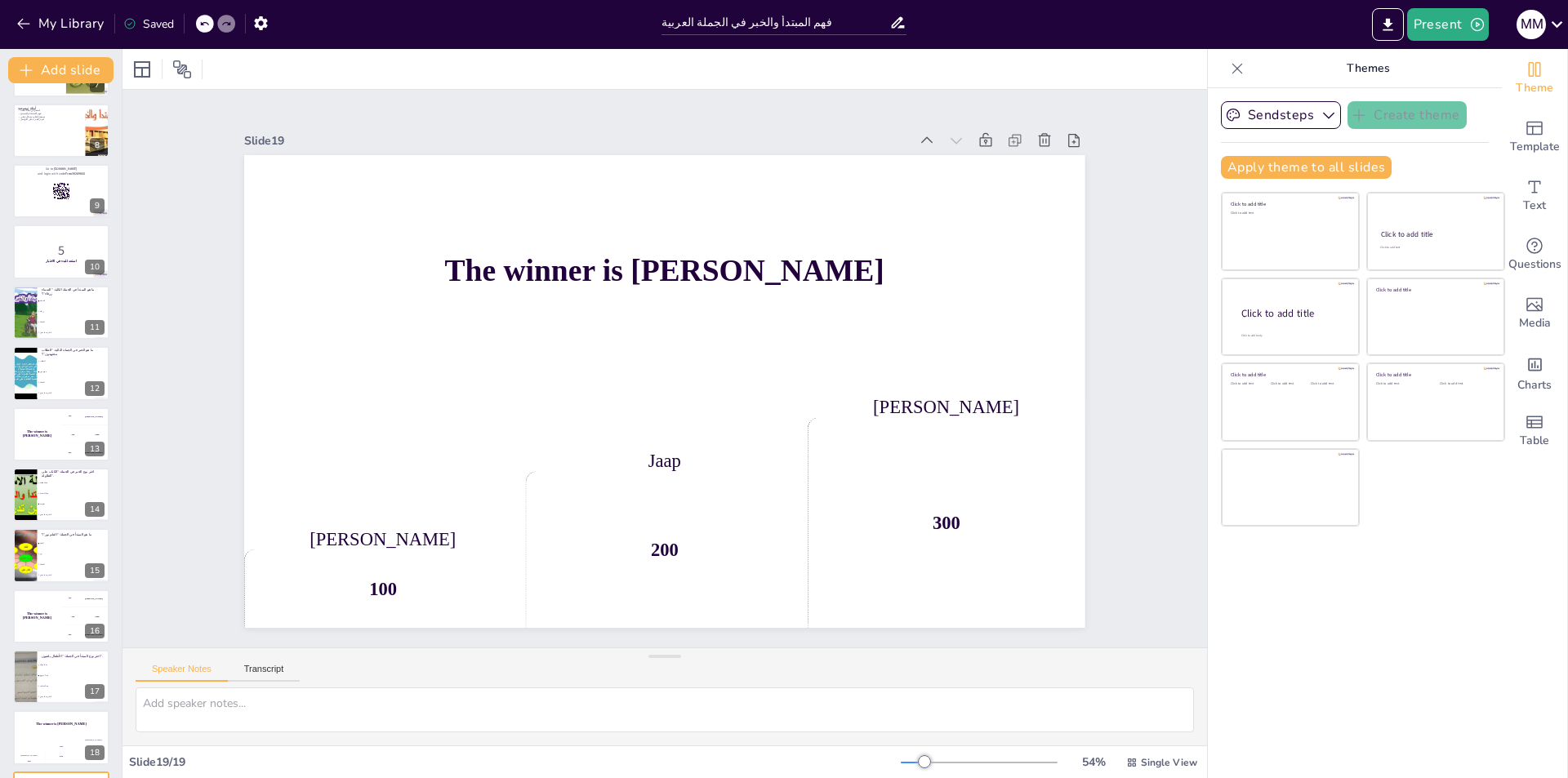
scroll to position [478, 0]
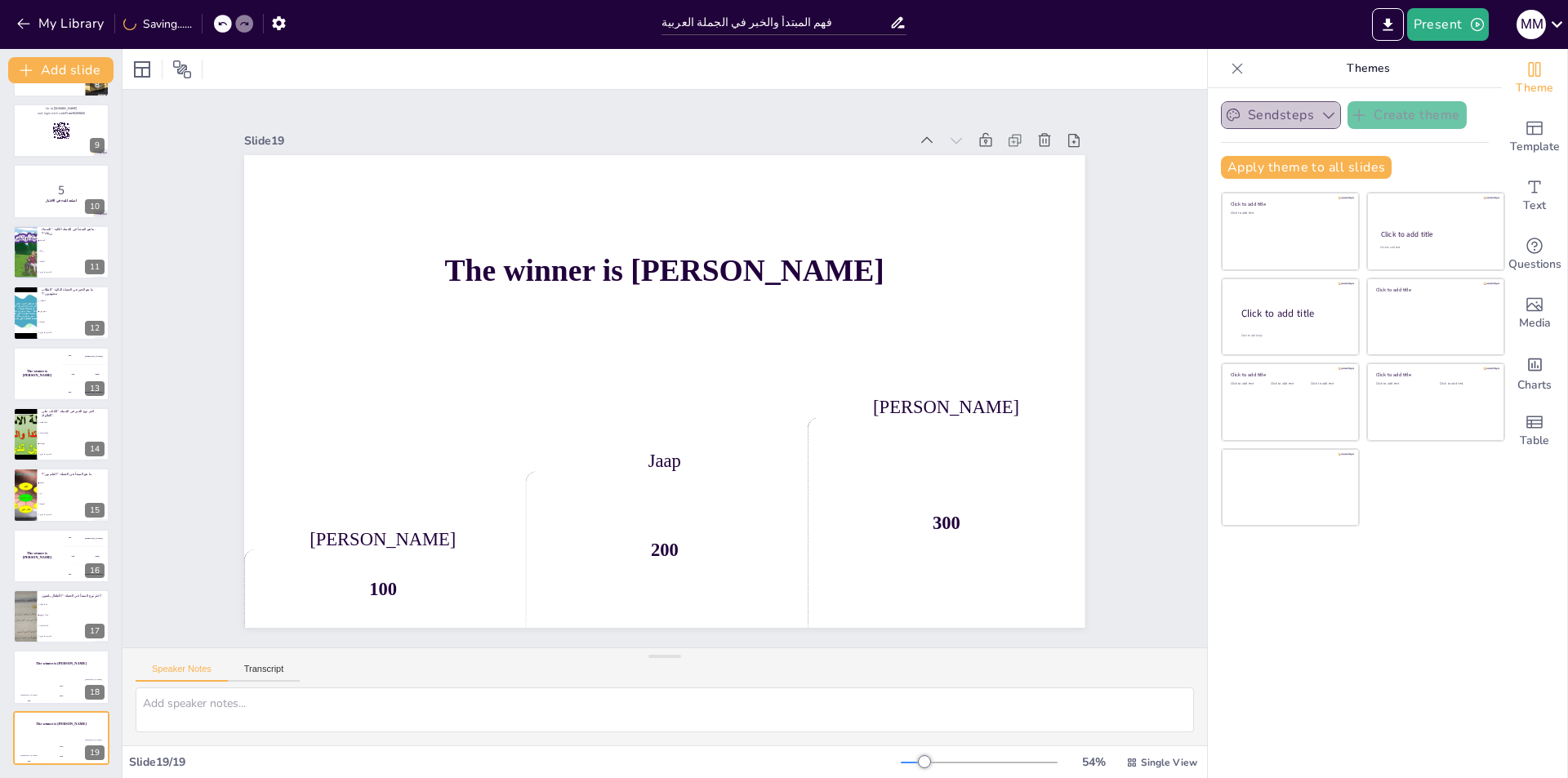
click at [1260, 120] on button "Sendsteps" at bounding box center [1281, 115] width 120 height 28
click at [1263, 172] on span "Sendsteps" at bounding box center [1294, 171] width 74 height 16
click at [1537, 156] on span "Template" at bounding box center [1535, 146] width 50 height 18
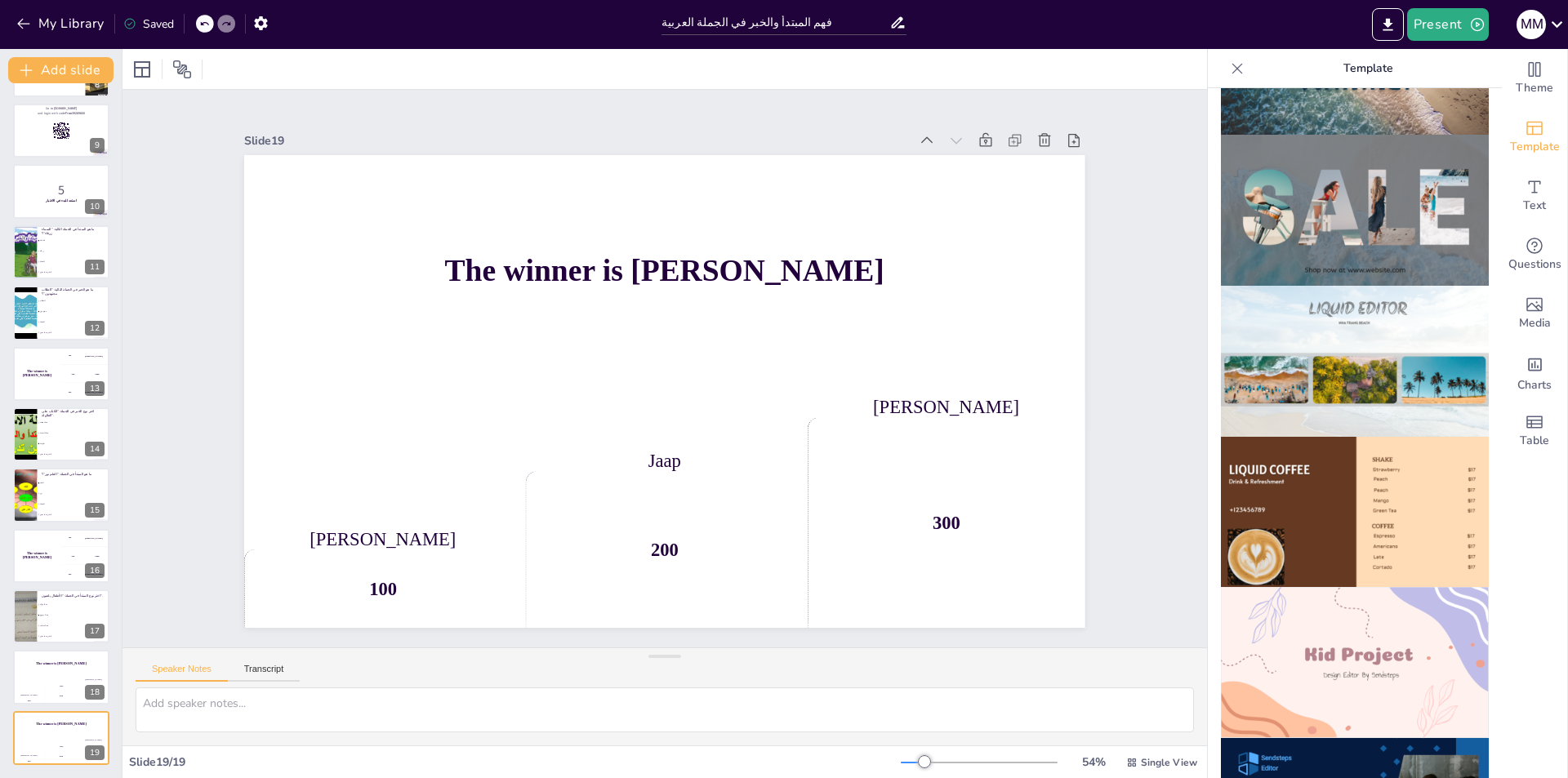
scroll to position [816, 0]
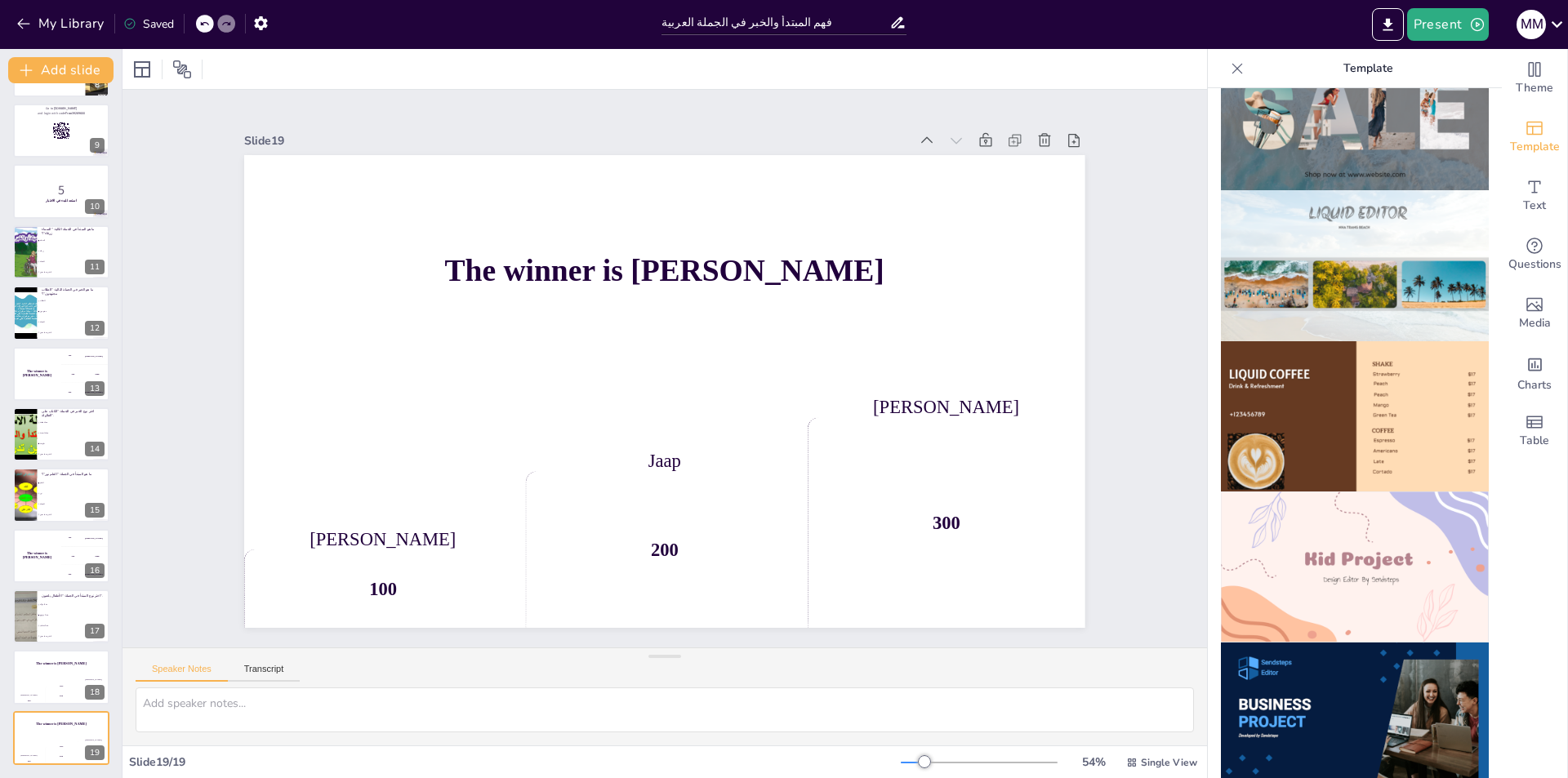
click at [1408, 361] on img at bounding box center [1355, 417] width 268 height 151
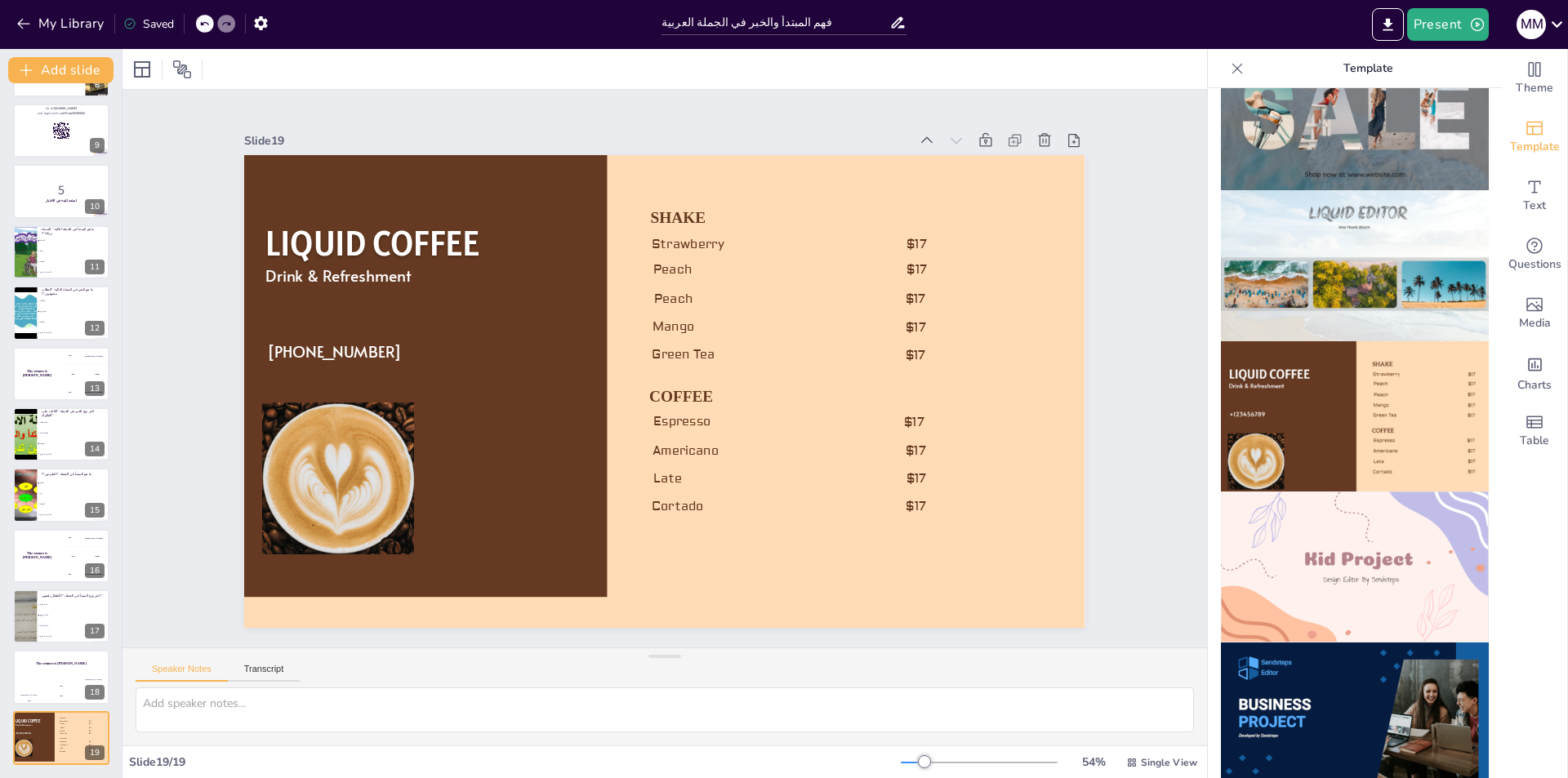
click at [1360, 491] on img at bounding box center [1355, 567] width 268 height 151
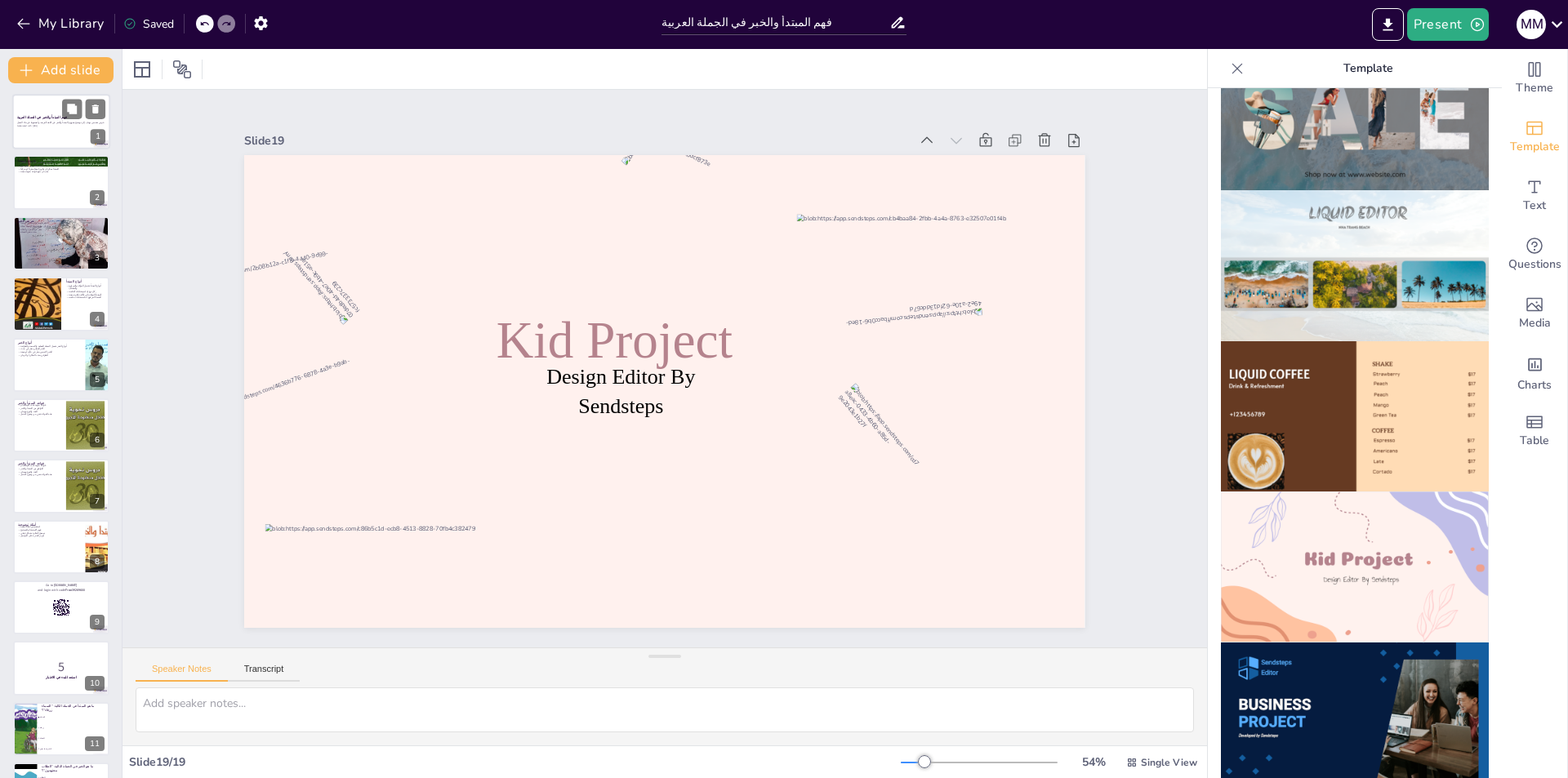
scroll to position [0, 0]
click at [23, 124] on p "عرض تقديمي يهدف إلى توضيح مفهوم المبتدأ والخبر في اللغة العربية، وأهميتهما في ب…" at bounding box center [61, 126] width 88 height 4
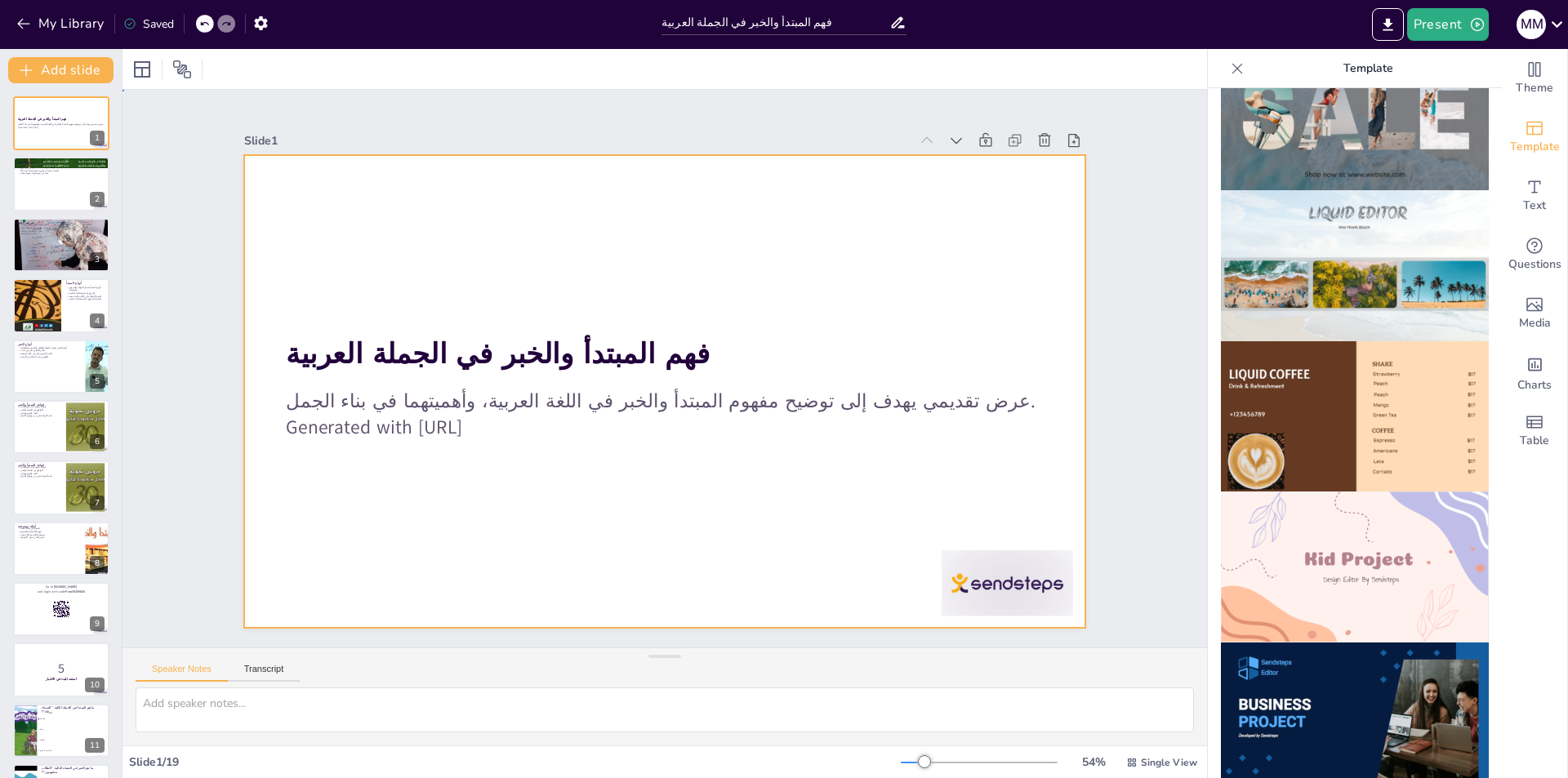
drag, startPoint x: 1055, startPoint y: 150, endPoint x: 1026, endPoint y: 175, distance: 38.3
click at [1005, 195] on div at bounding box center [662, 391] width 885 height 557
click at [863, 513] on div at bounding box center [662, 391] width 885 height 558
click at [1525, 79] on span "Theme" at bounding box center [1534, 88] width 38 height 18
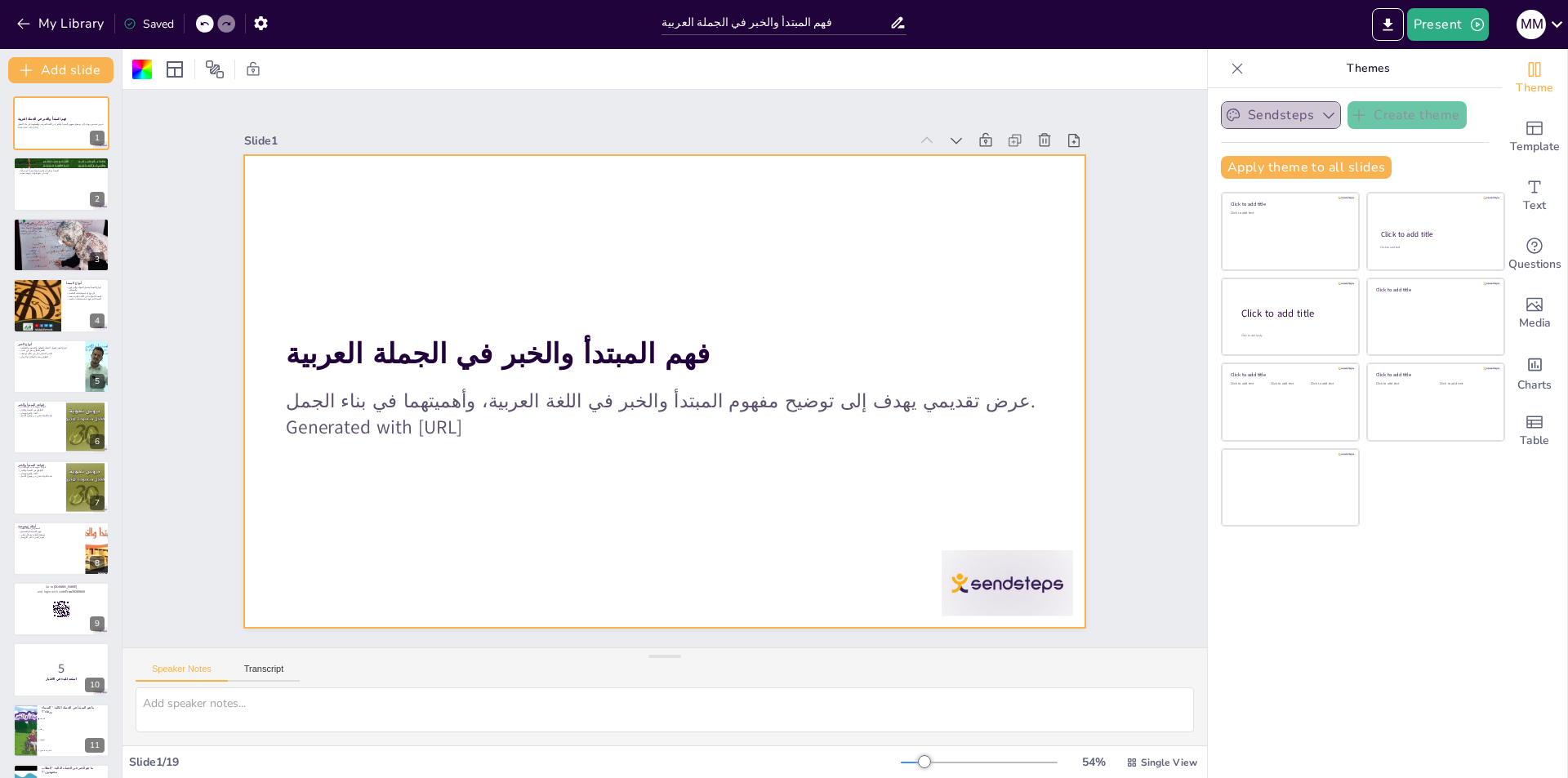
click at [1283, 110] on button "Sendsteps" at bounding box center [1281, 115] width 120 height 28
click at [1280, 119] on button "Sendsteps" at bounding box center [1281, 115] width 120 height 28
click at [139, 78] on div at bounding box center [141, 69] width 19 height 19
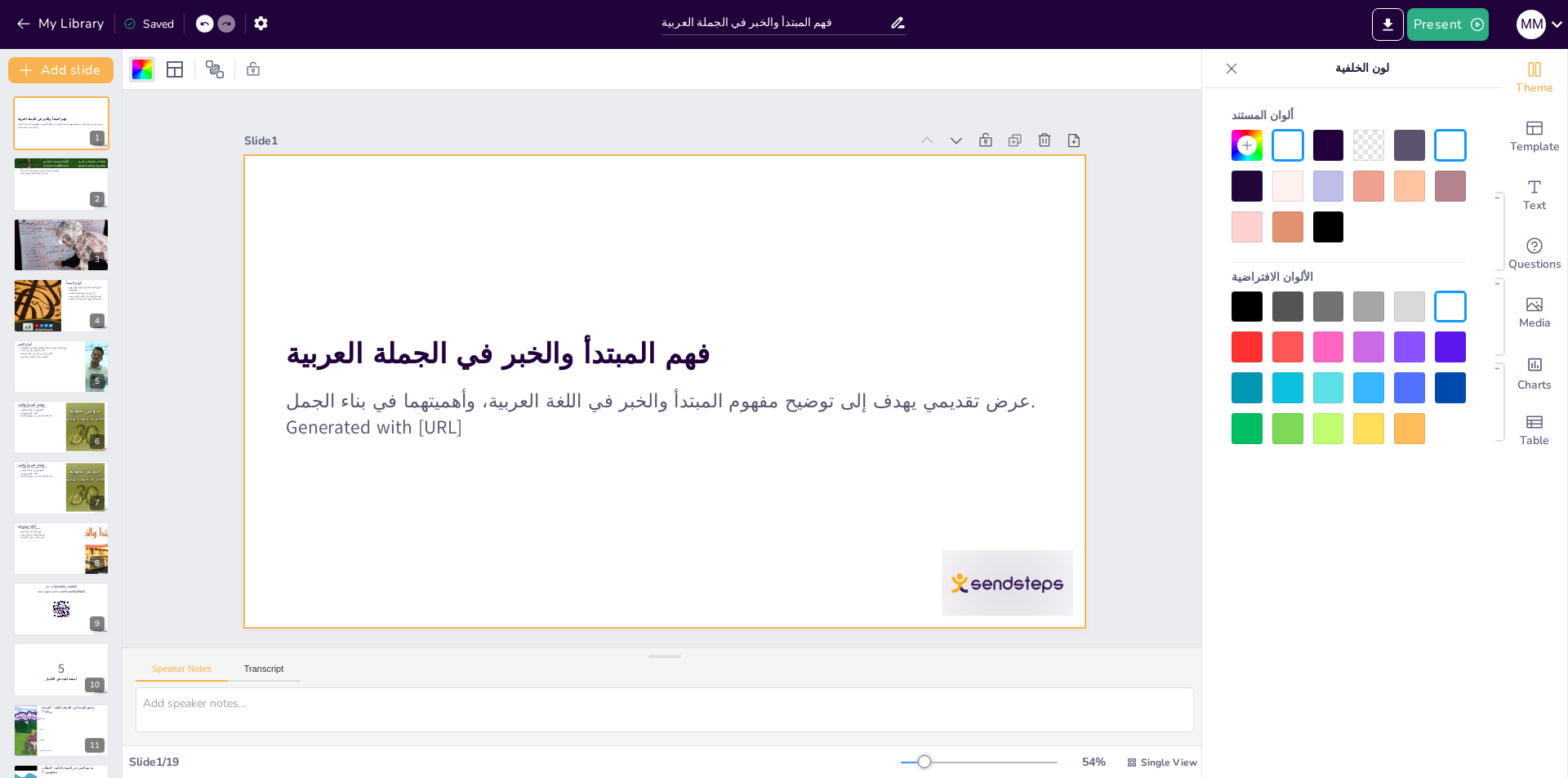
click at [1272, 453] on div "ألوان المستند الألوان الافتراضية" at bounding box center [1348, 457] width 293 height 738
click at [1251, 438] on div at bounding box center [1247, 428] width 31 height 31
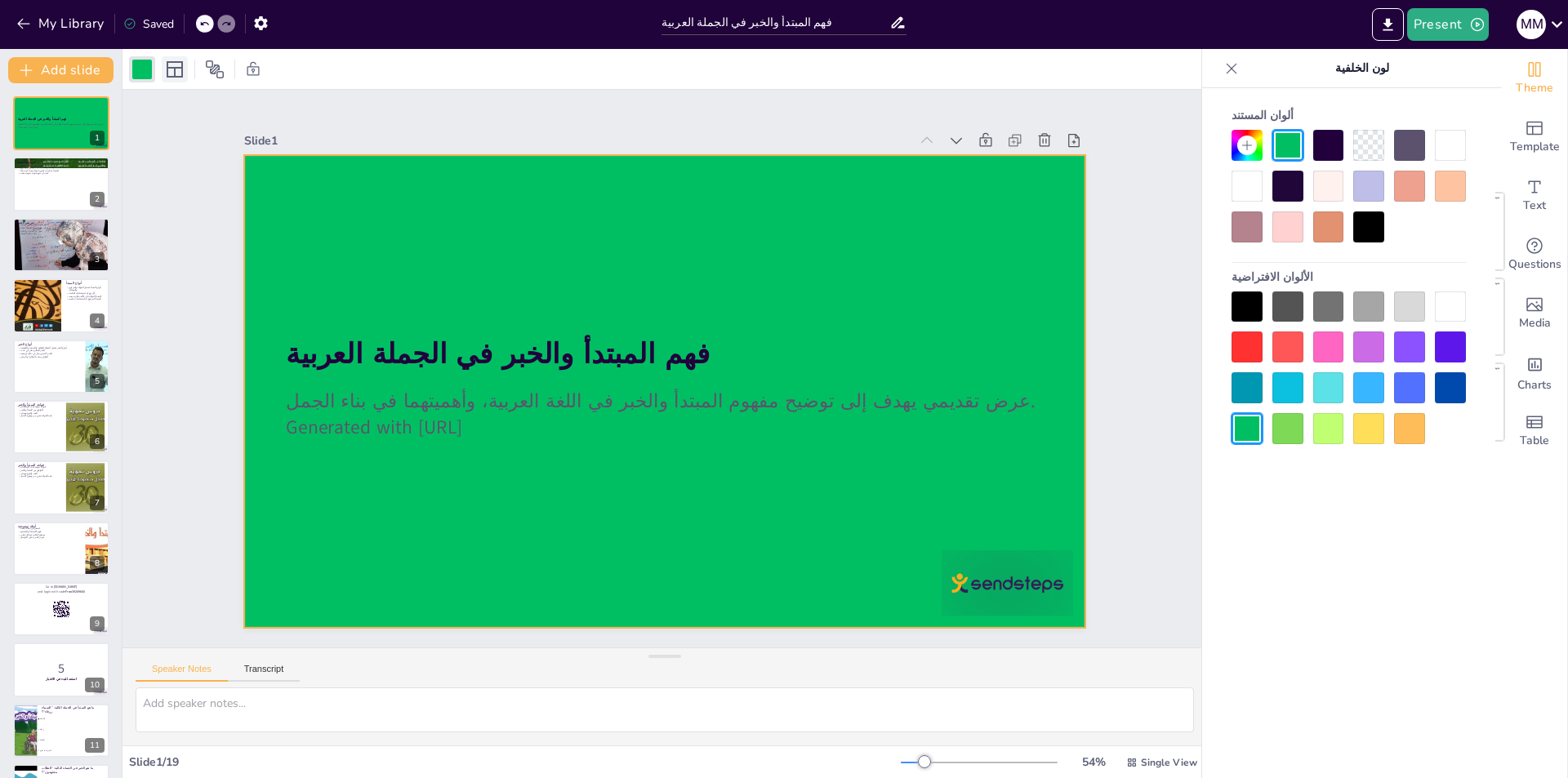
click at [162, 64] on div at bounding box center [175, 69] width 26 height 26
click at [218, 75] on icon at bounding box center [214, 69] width 19 height 19
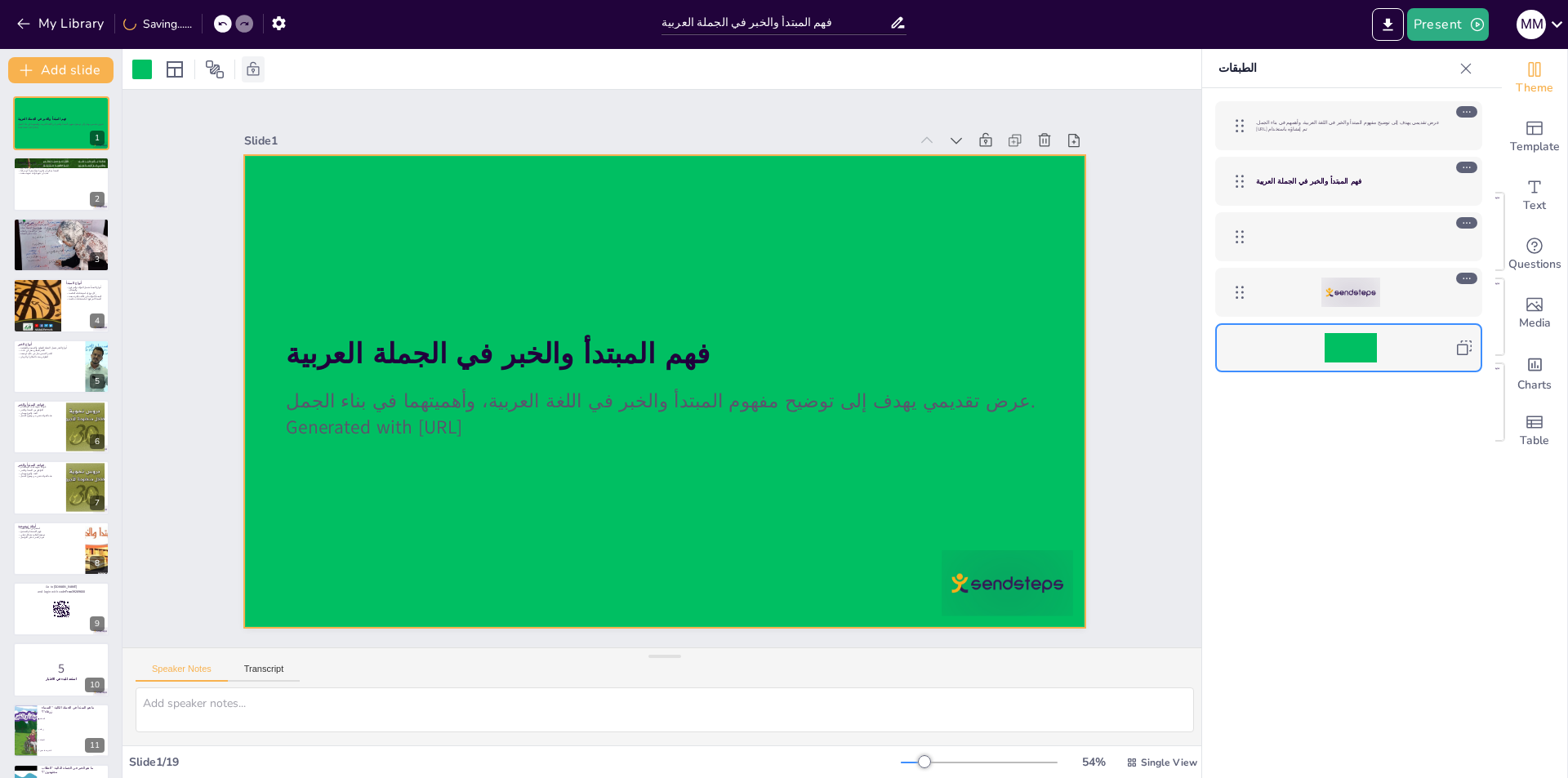
click at [244, 75] on div at bounding box center [253, 69] width 23 height 26
drag, startPoint x: 170, startPoint y: 114, endPoint x: 62, endPoint y: 133, distance: 109.7
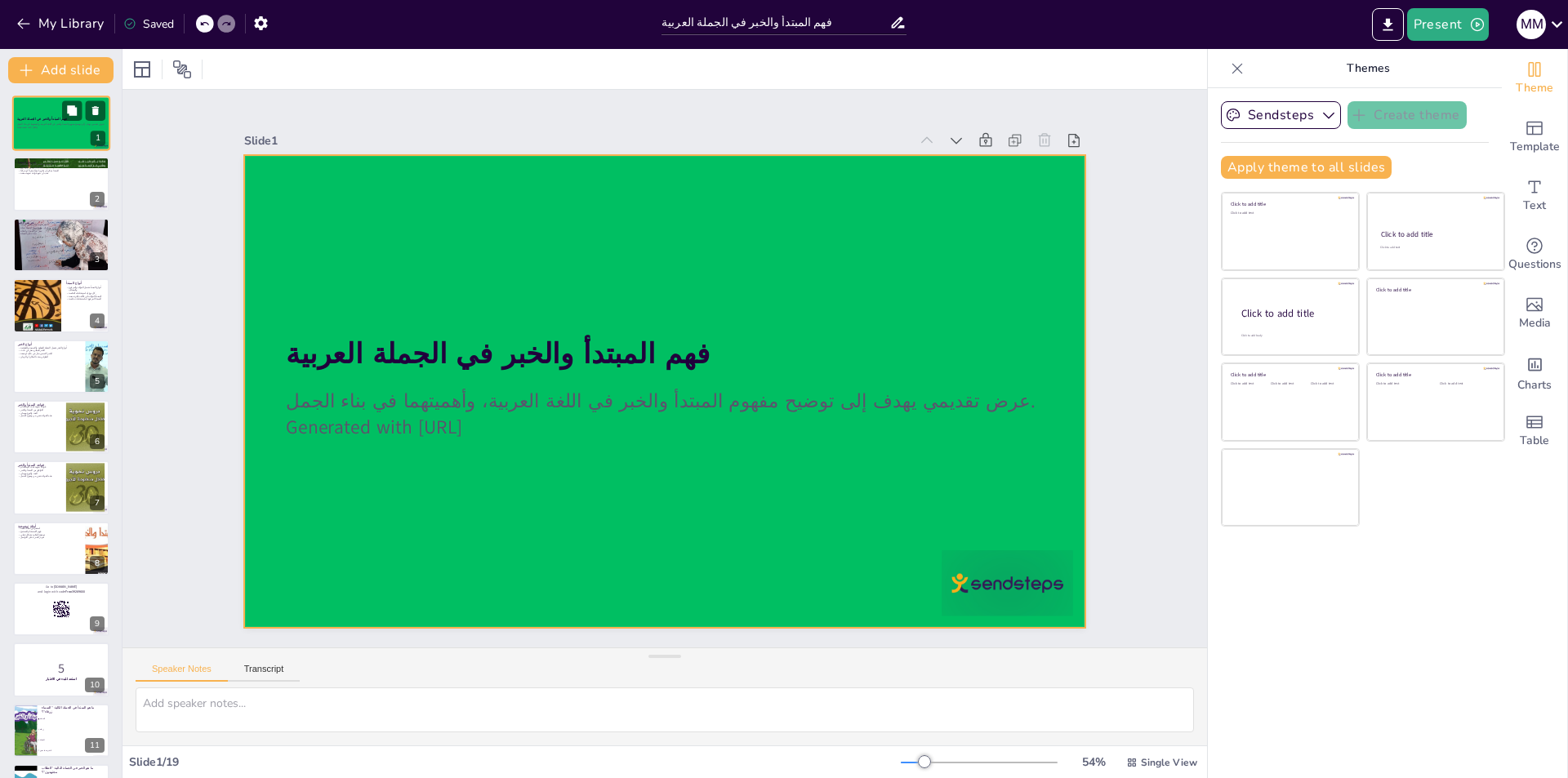
click at [49, 135] on div at bounding box center [61, 123] width 98 height 55
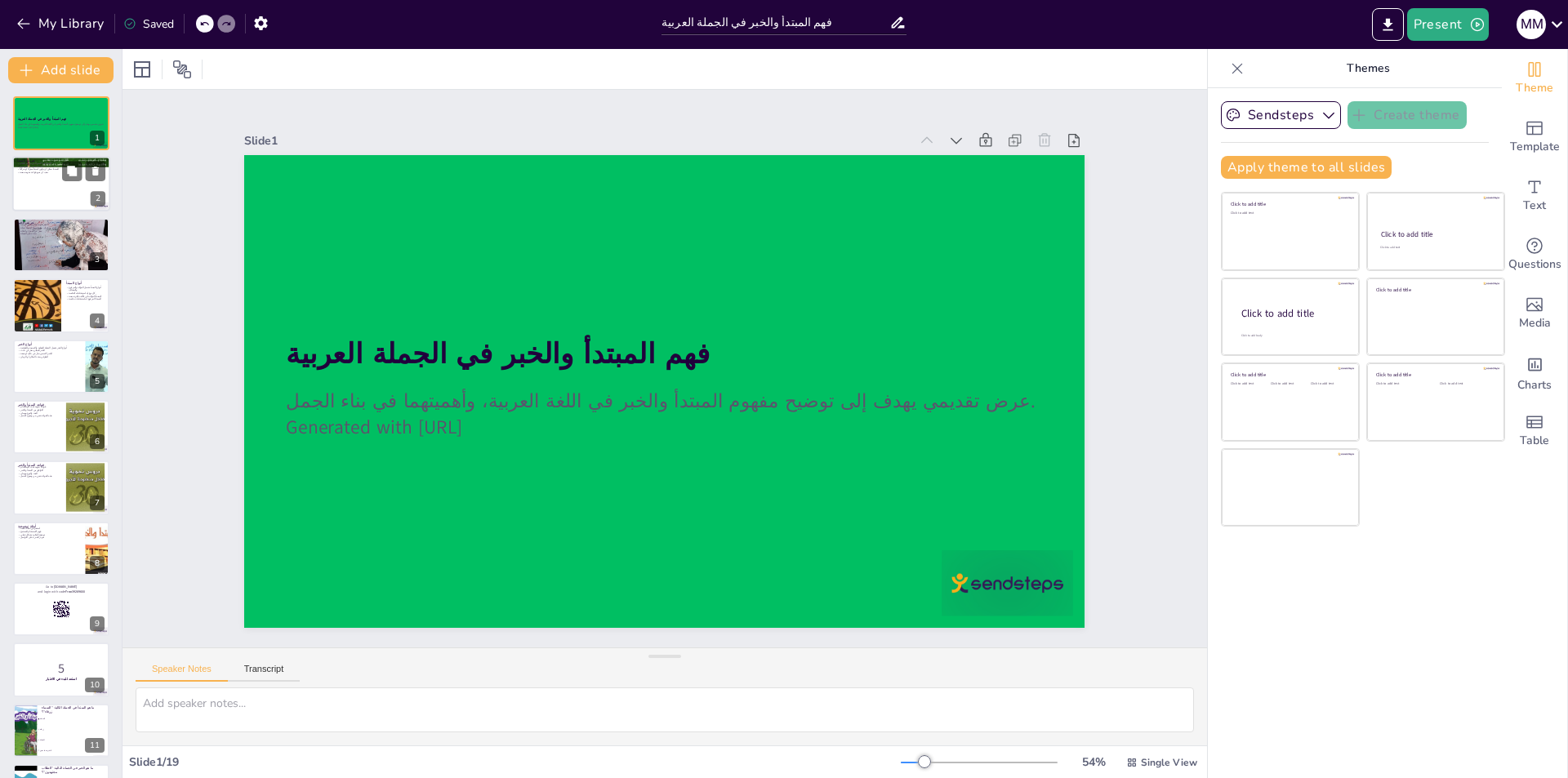
click at [80, 208] on div at bounding box center [61, 185] width 98 height 55
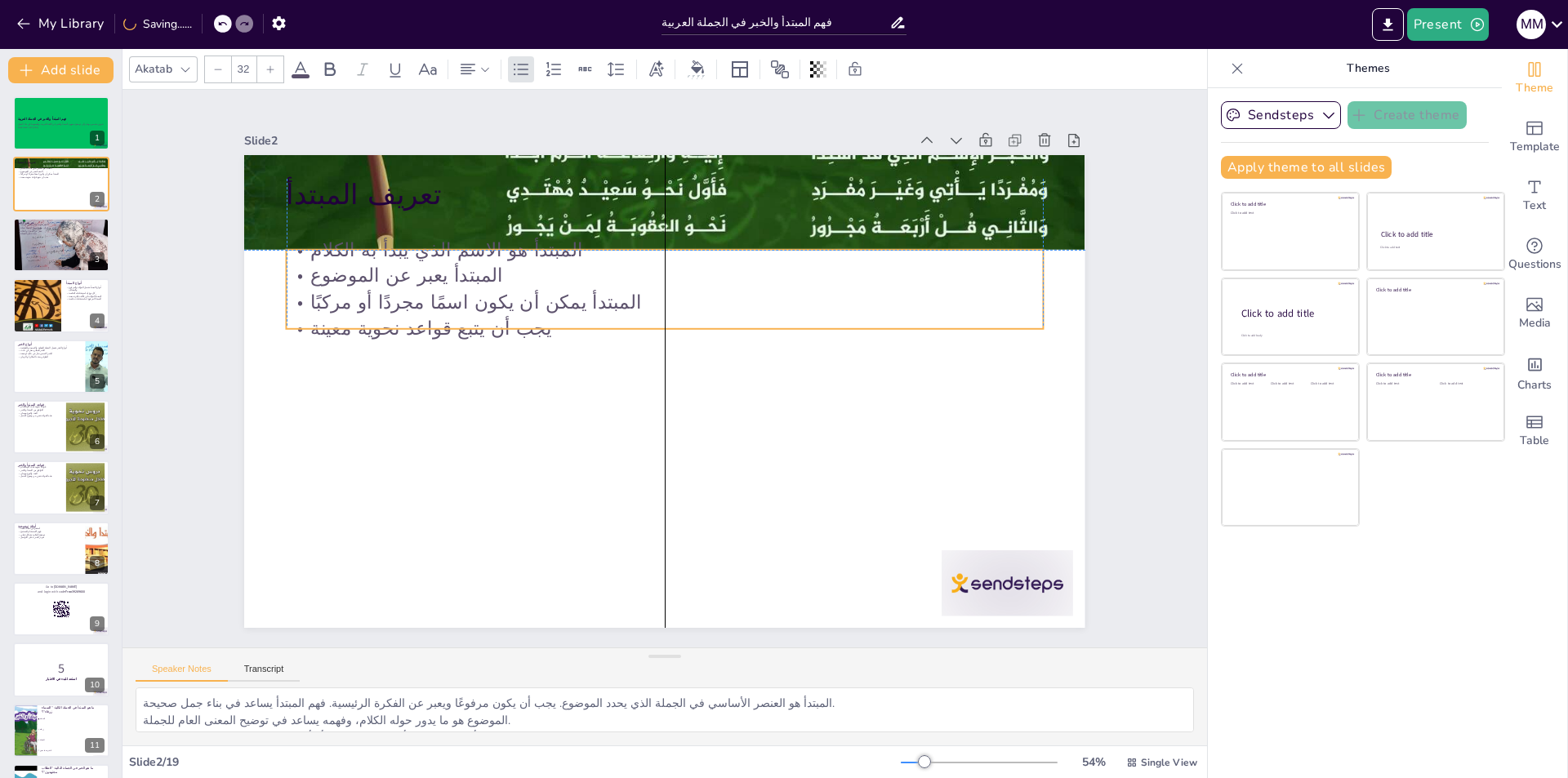
drag, startPoint x: 356, startPoint y: 200, endPoint x: 357, endPoint y: 284, distance: 84.0
click at [357, 284] on p "المبتدأ هو الاسم الذي يبدأ به الكلام" at bounding box center [678, 251] width 755 height 105
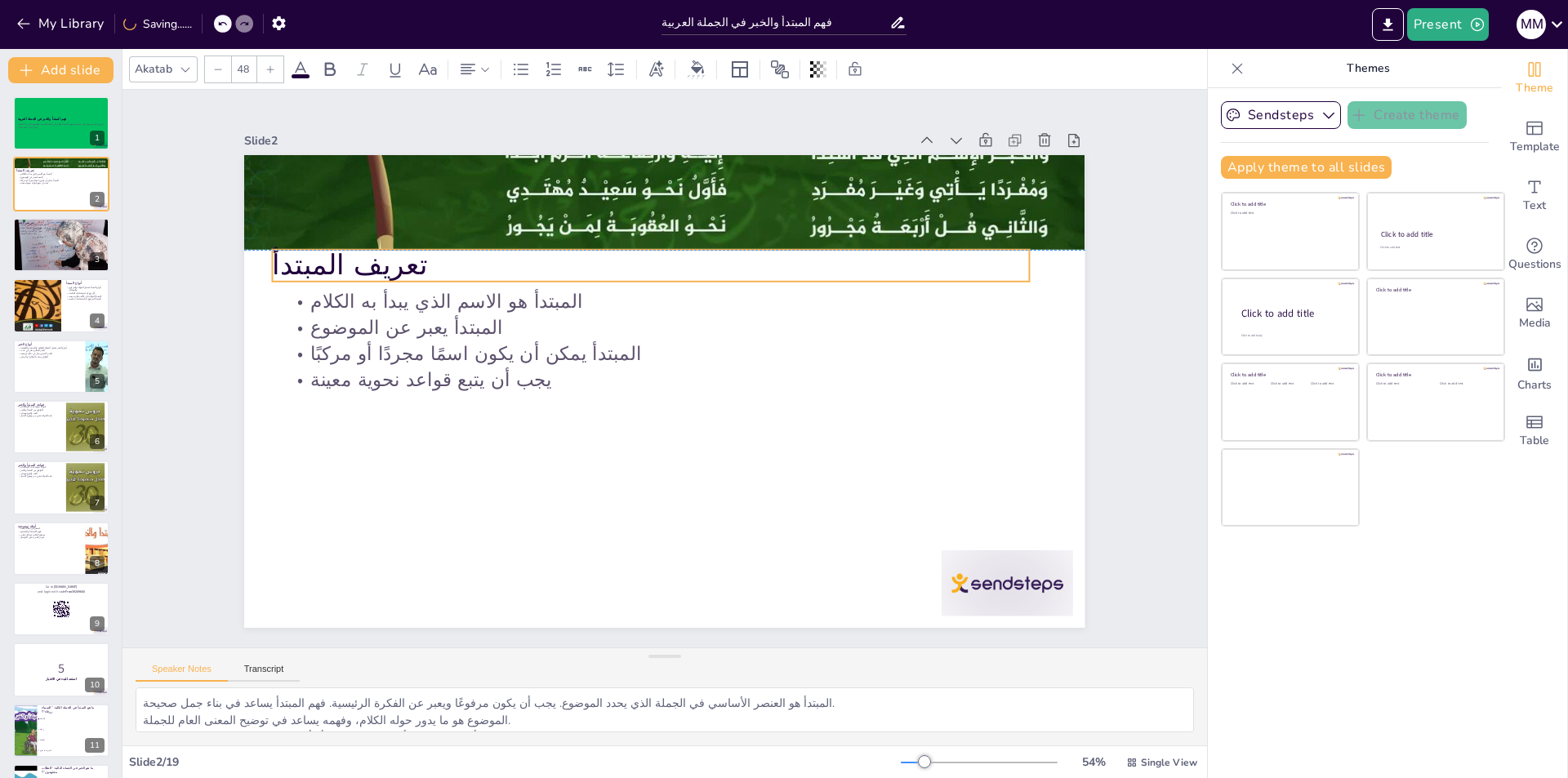
drag, startPoint x: 328, startPoint y: 213, endPoint x: 312, endPoint y: 274, distance: 63.1
click at [312, 274] on p "تعريف المبتدأ" at bounding box center [673, 264] width 748 height 195
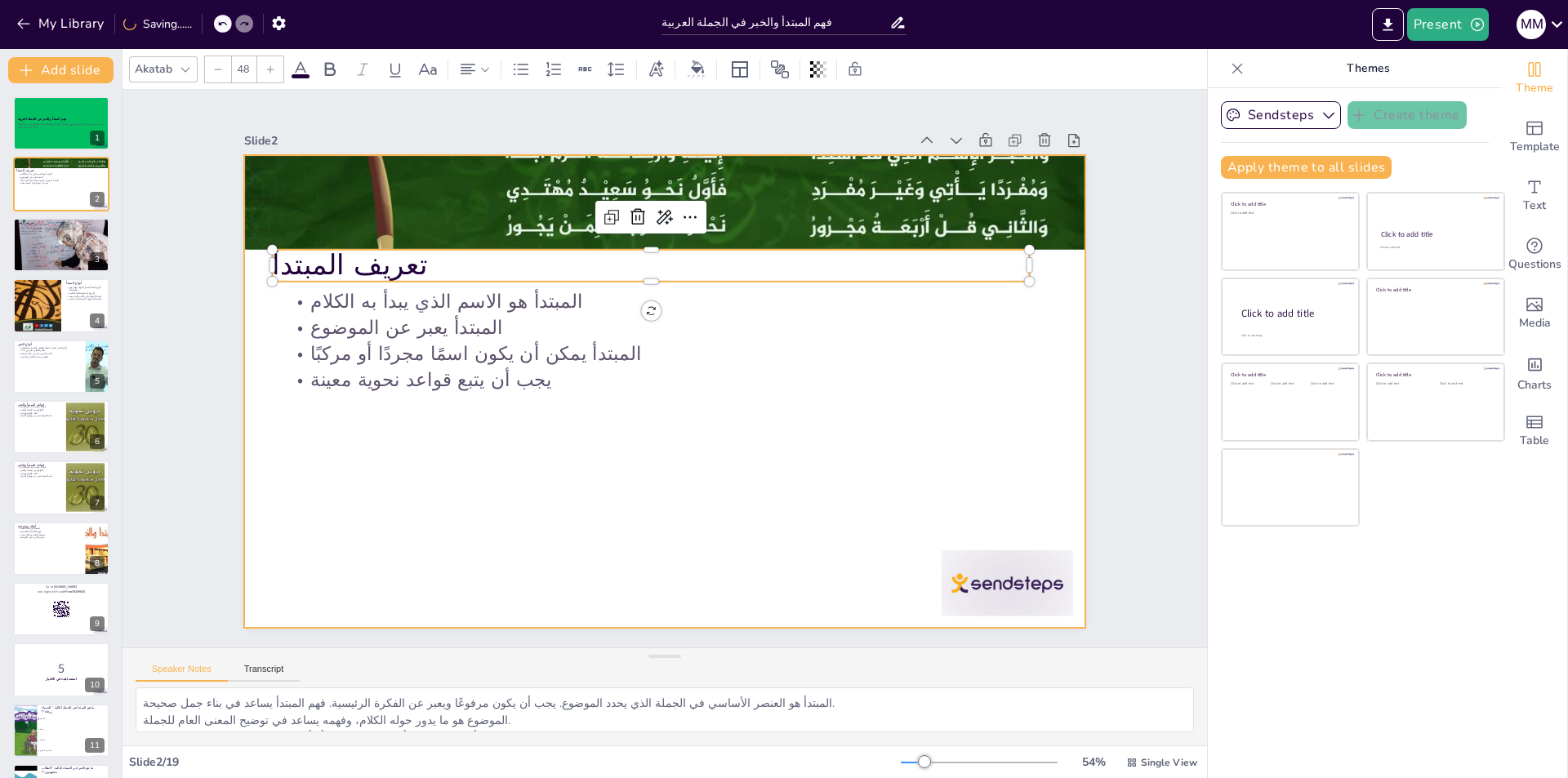
click at [340, 455] on div at bounding box center [662, 391] width 885 height 557
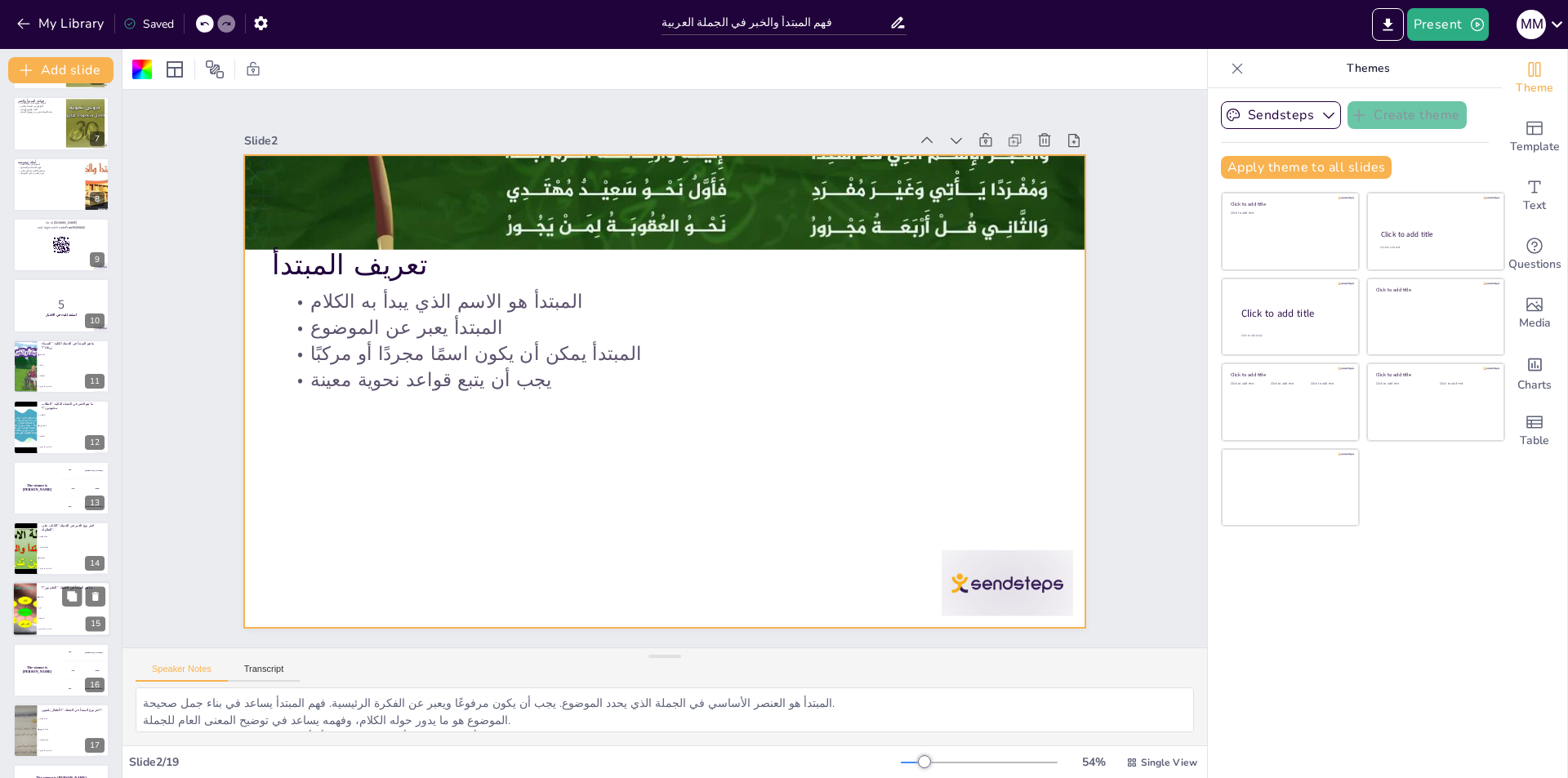
scroll to position [478, 0]
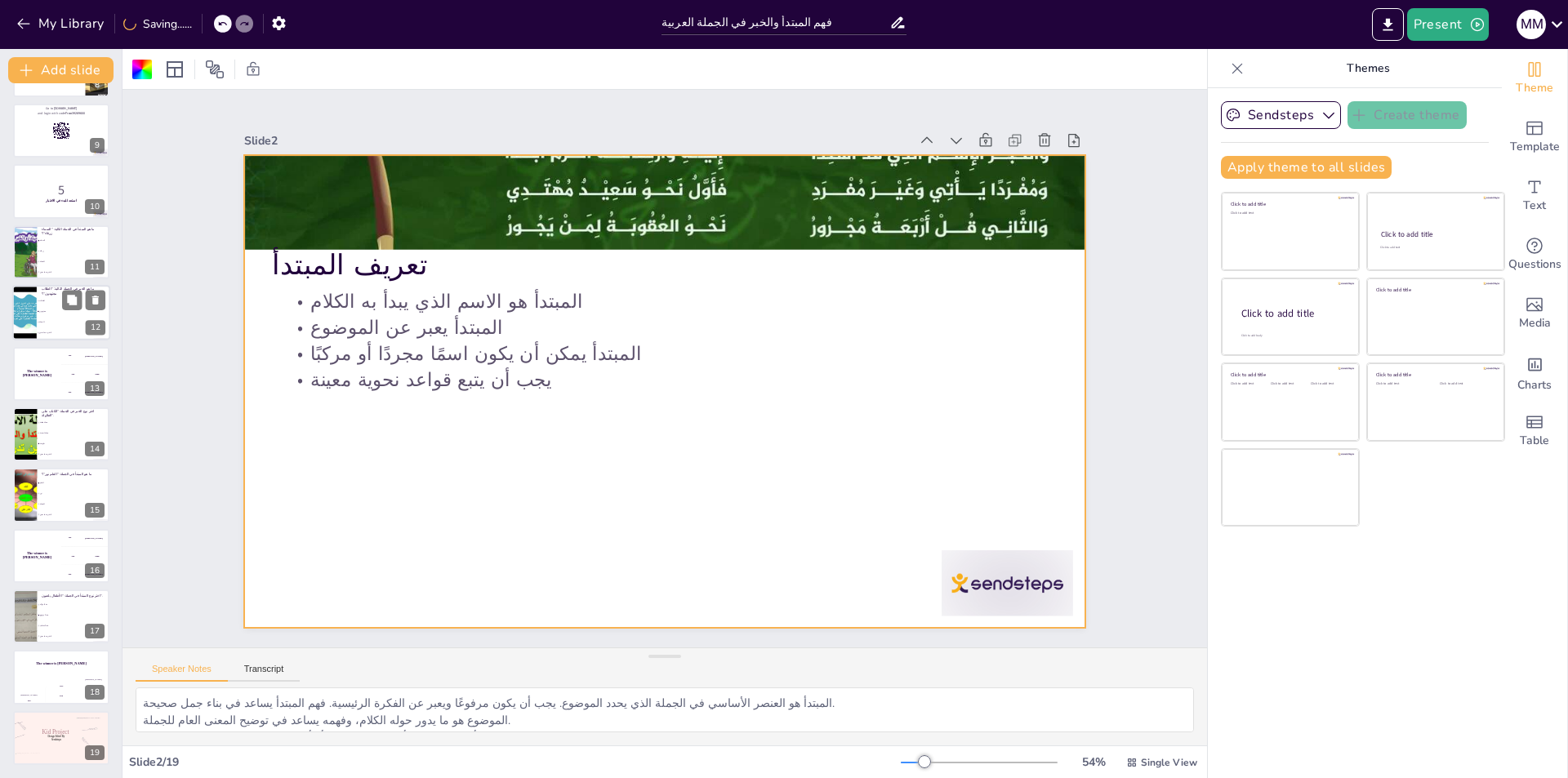
click at [52, 308] on li "مجتهدون" at bounding box center [74, 311] width 74 height 10
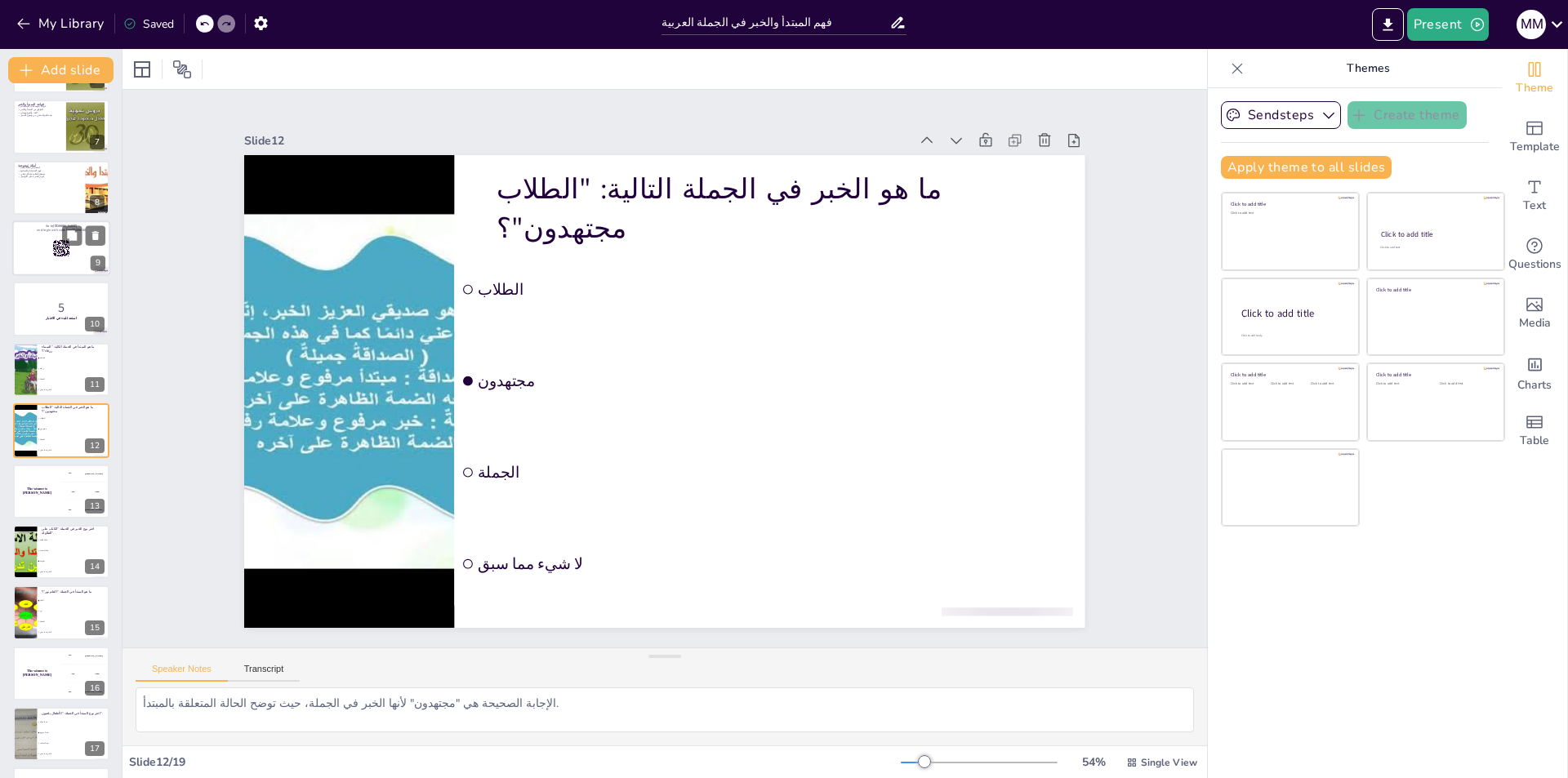
click at [45, 253] on div at bounding box center [61, 248] width 98 height 55
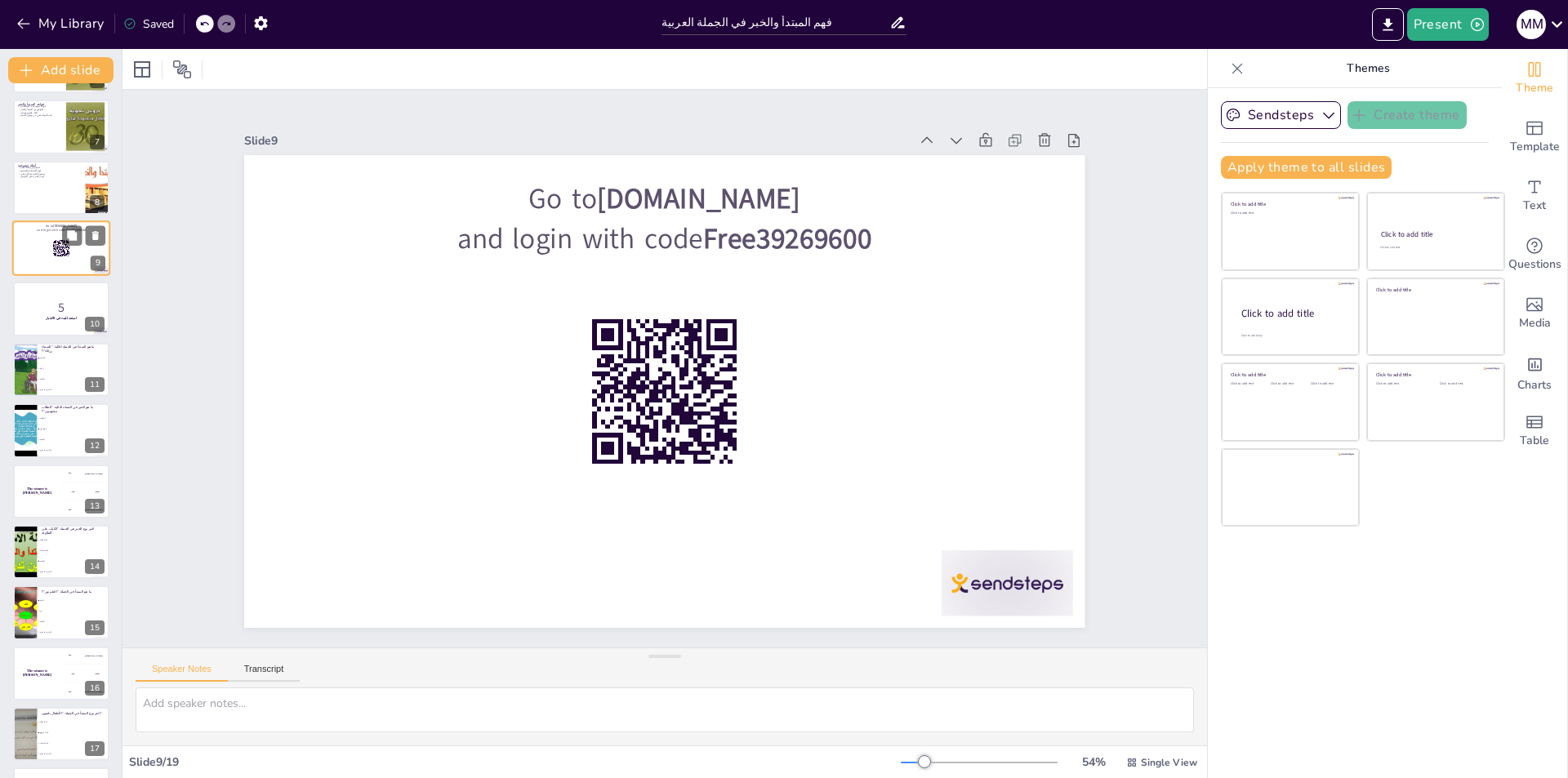
scroll to position [179, 0]
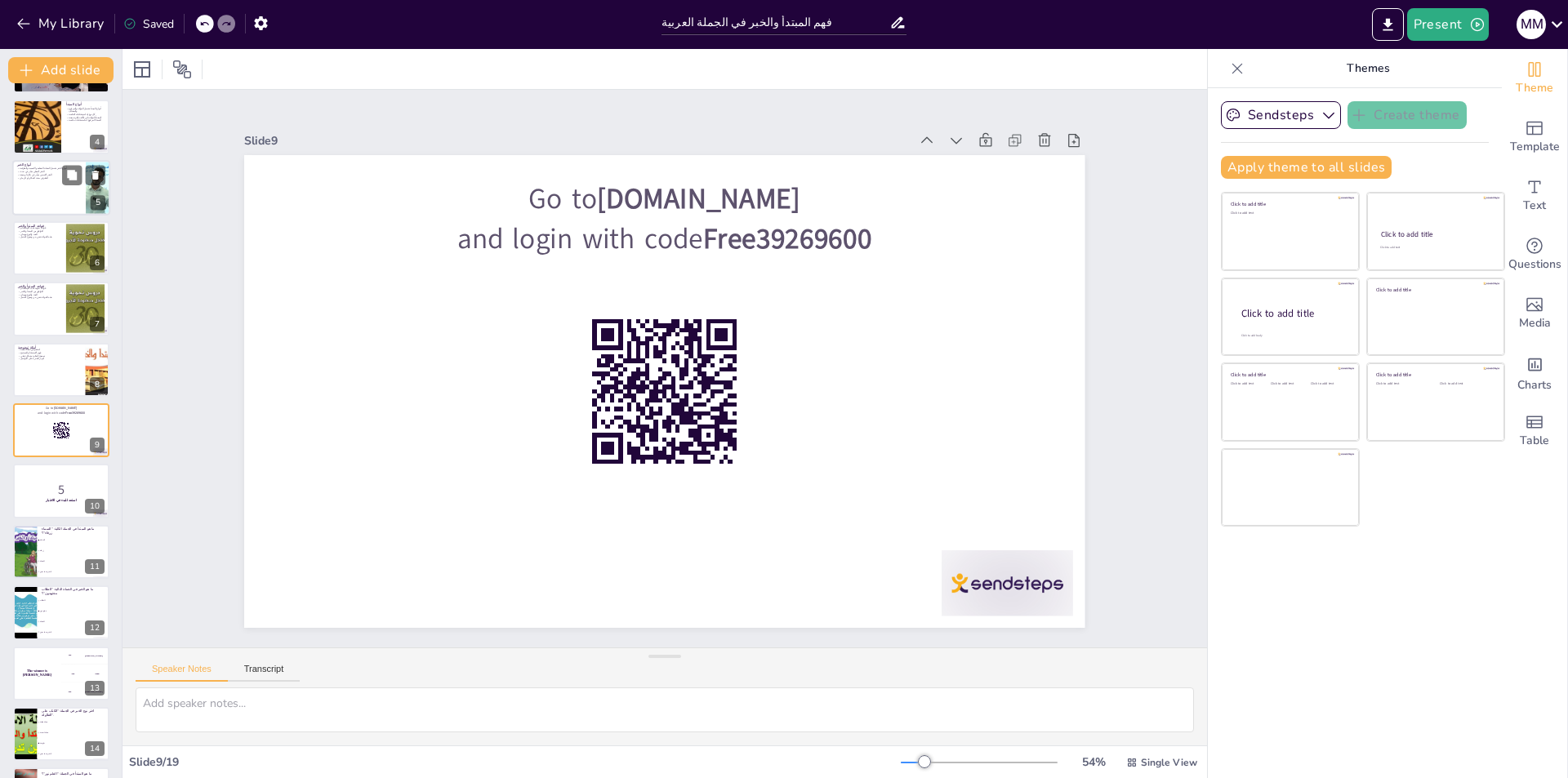
click at [44, 213] on div at bounding box center [61, 187] width 98 height 55
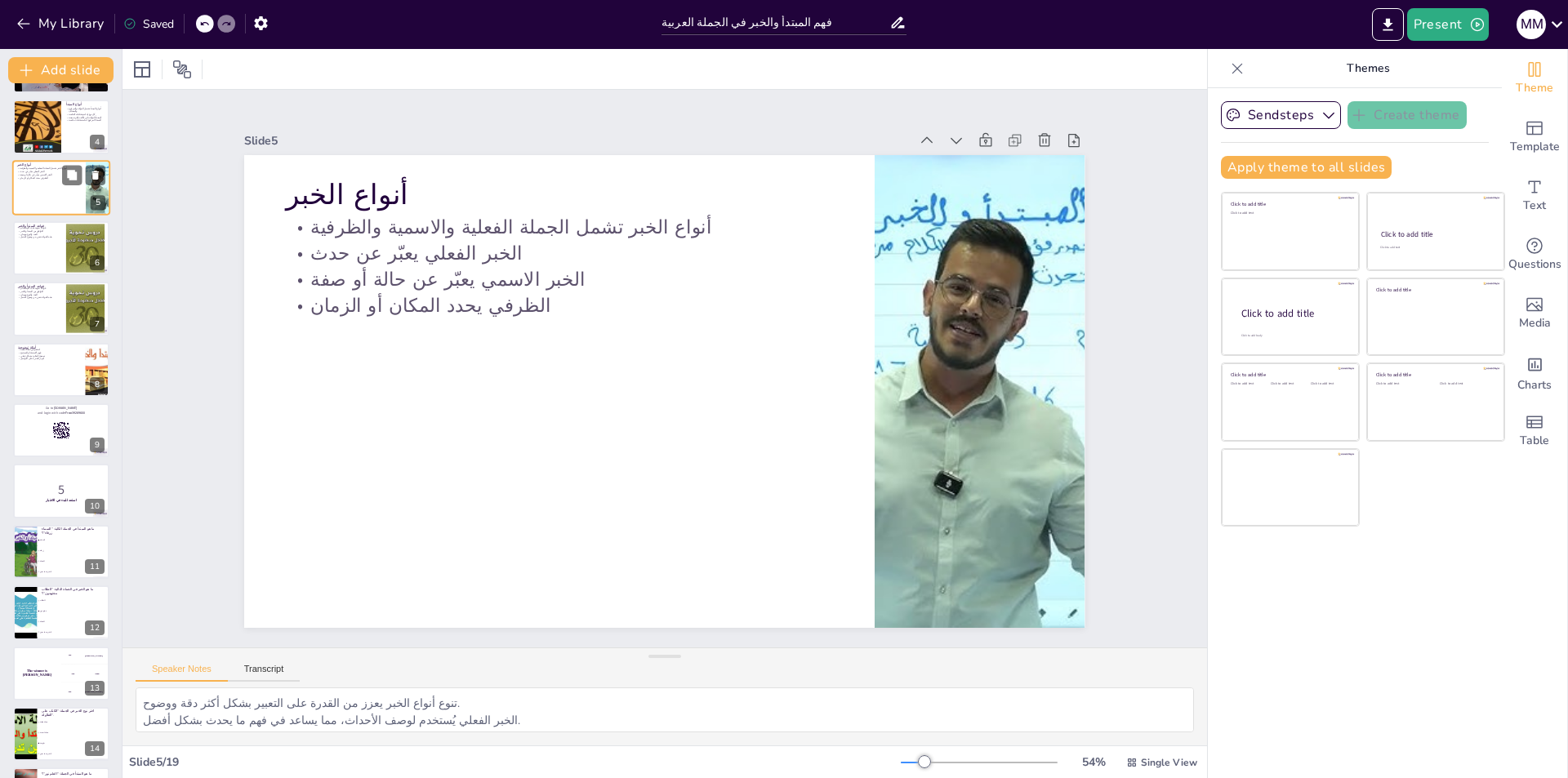
scroll to position [0, 0]
